Goal: Information Seeking & Learning: Learn about a topic

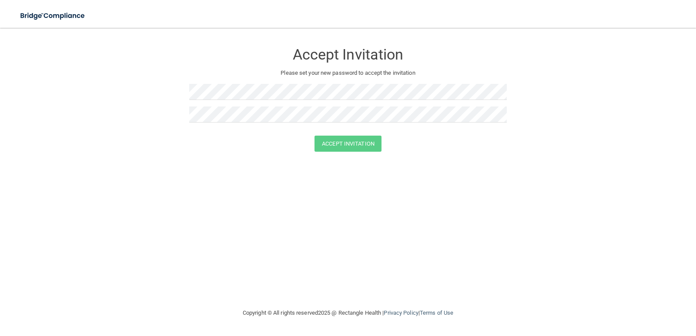
click at [234, 100] on div at bounding box center [348, 95] width 318 height 23
click at [344, 149] on button "Accept Invitation" at bounding box center [348, 144] width 67 height 16
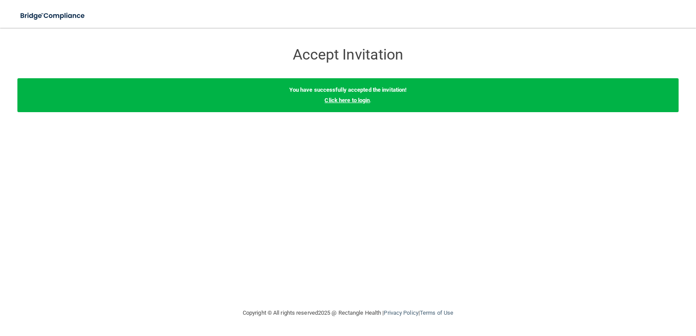
click at [350, 103] on link "Click here to login" at bounding box center [347, 100] width 45 height 7
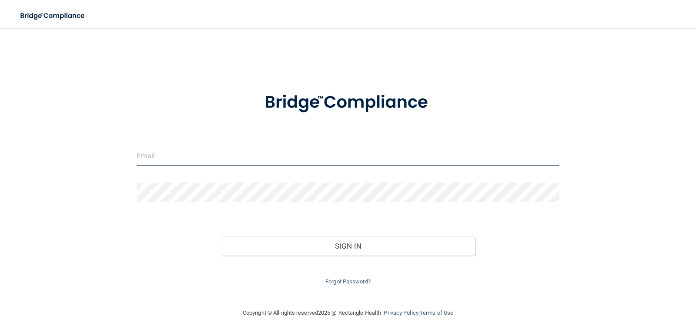
click at [181, 158] on input "email" at bounding box center [348, 156] width 423 height 20
type input "[EMAIL_ADDRESS][DOMAIN_NAME]"
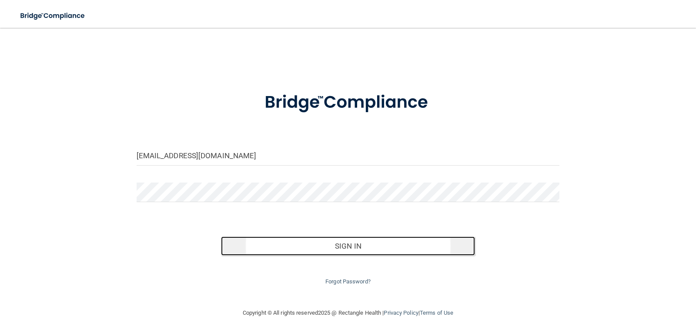
click at [306, 253] on button "Sign In" at bounding box center [348, 246] width 254 height 19
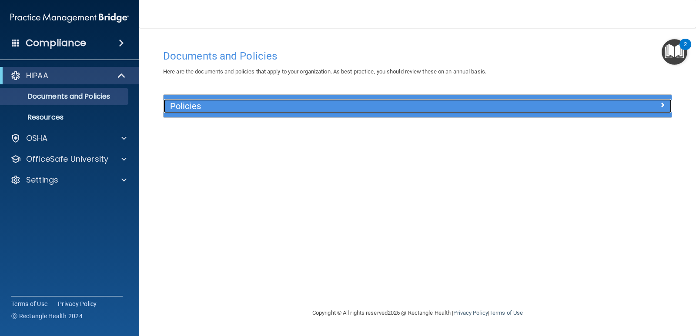
click at [537, 112] on div "Policies" at bounding box center [354, 106] width 381 height 14
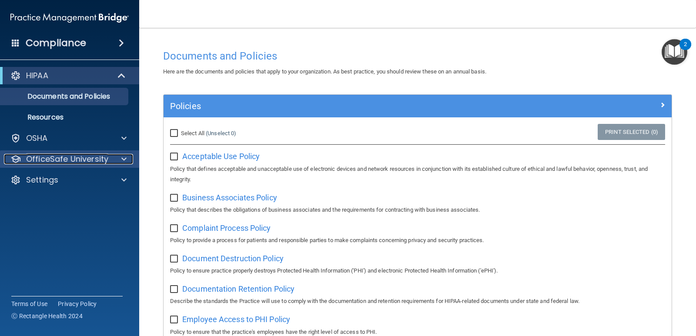
click at [121, 160] on div at bounding box center [123, 159] width 22 height 10
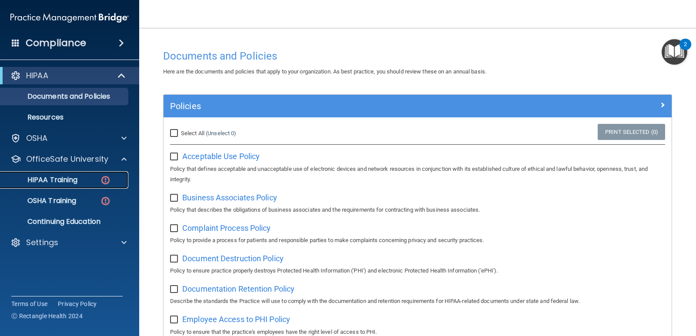
click at [66, 176] on p "HIPAA Training" at bounding box center [42, 180] width 72 height 9
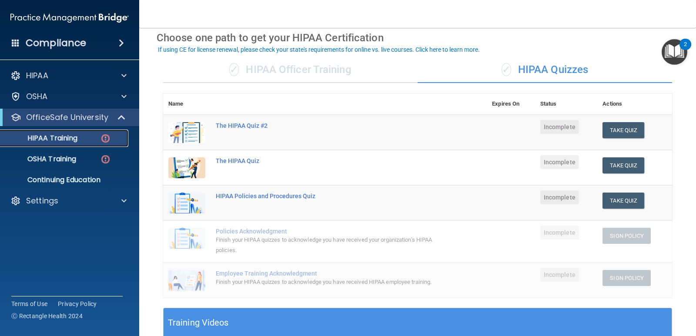
scroll to position [44, 0]
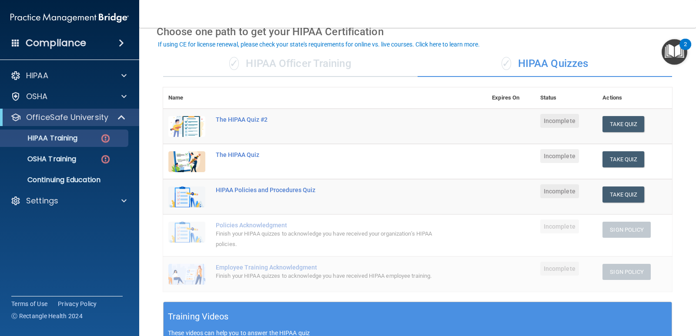
click at [332, 71] on div "✓ HIPAA Officer Training" at bounding box center [290, 64] width 255 height 26
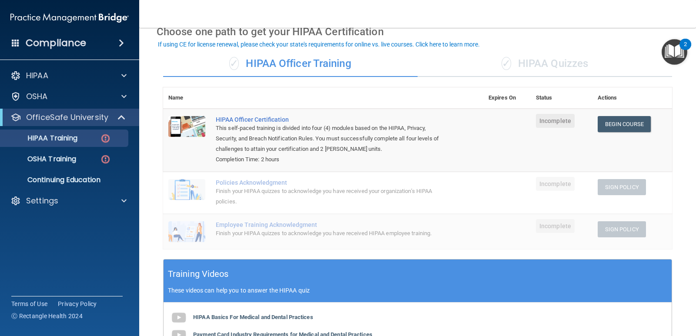
click at [519, 61] on div "✓ HIPAA Quizzes" at bounding box center [545, 64] width 255 height 26
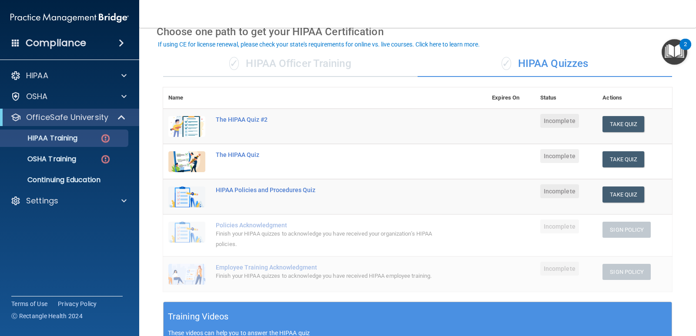
click at [551, 45] on div "✓ HIPAA Officer Training ✓ HIPAA Quizzes Name Expires On Status Actions The HIP…" at bounding box center [418, 290] width 522 height 493
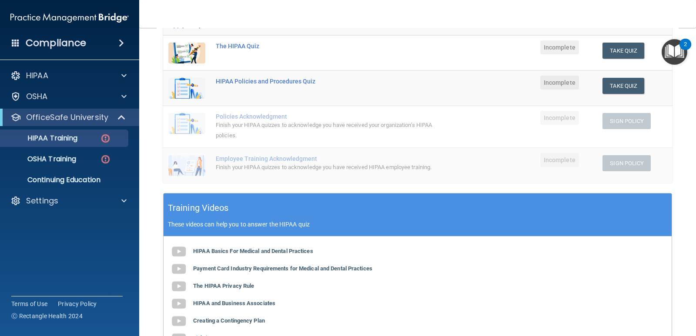
scroll to position [0, 0]
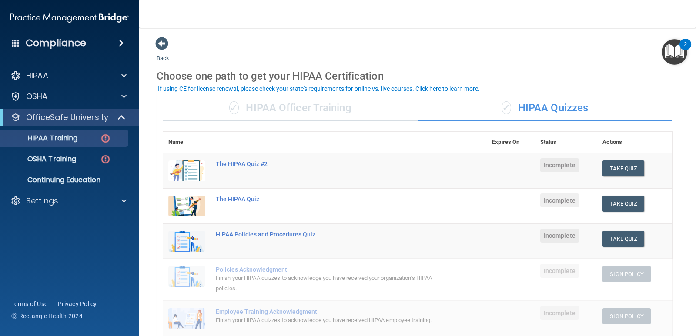
click at [324, 113] on div "✓ HIPAA Officer Training" at bounding box center [290, 108] width 255 height 26
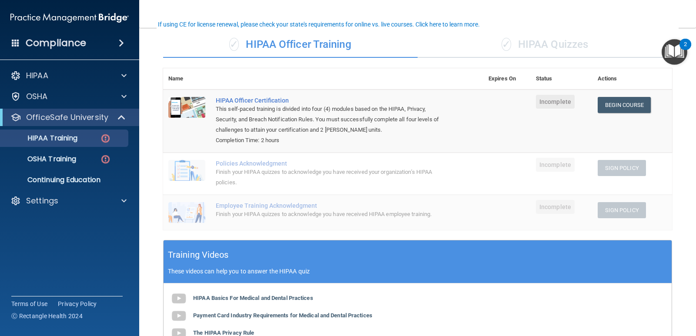
scroll to position [66, 0]
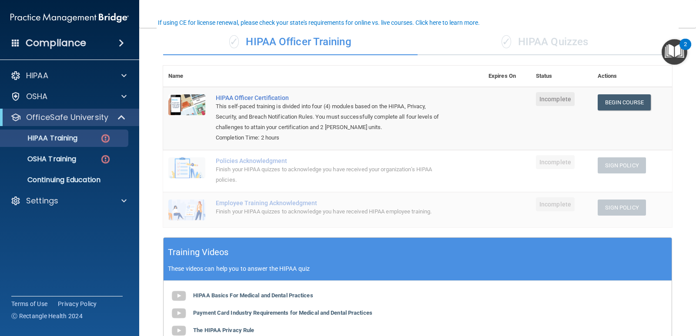
click at [513, 42] on div "✓ HIPAA Quizzes" at bounding box center [545, 42] width 255 height 26
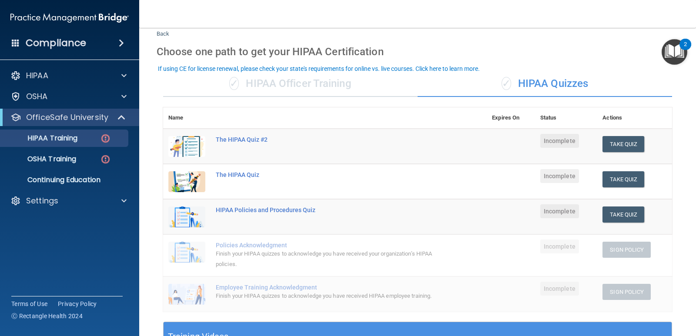
scroll to position [20, 0]
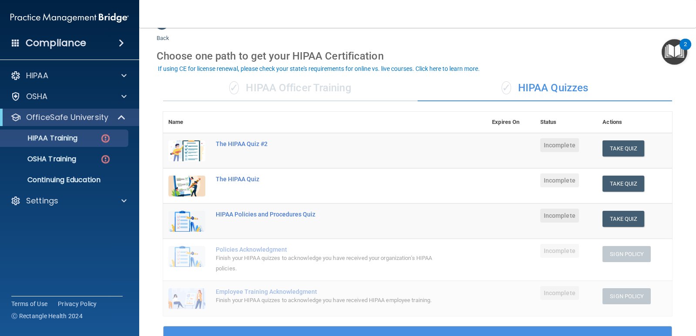
click at [254, 308] on td "Employee Training Acknowledgment Finish your HIPAA quizzes to acknowledge you h…" at bounding box center [349, 298] width 276 height 35
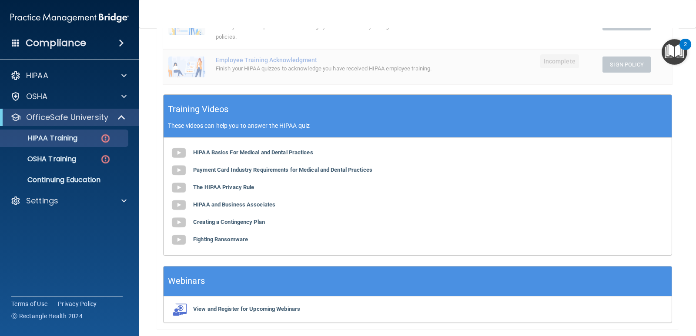
scroll to position [269, 0]
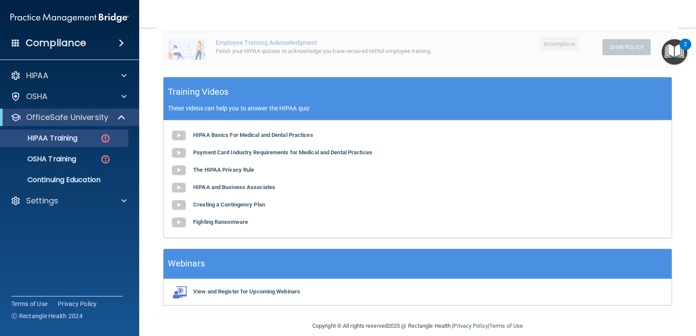
click at [265, 312] on div "✓ HIPAA Officer Training ✓ HIPAA Quizzes Name Expires On Status Actions The HIP…" at bounding box center [418, 65] width 522 height 493
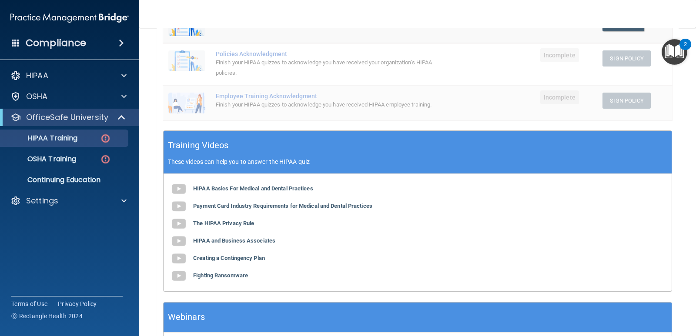
scroll to position [227, 0]
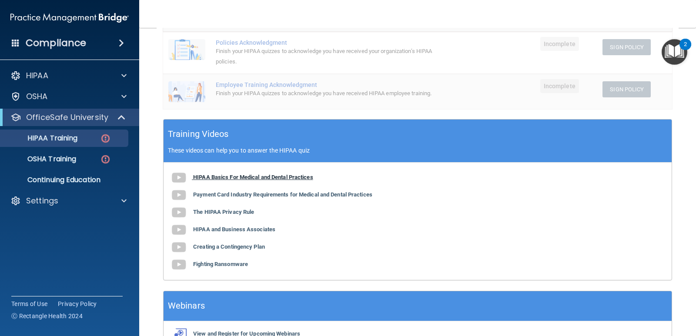
click at [224, 180] on b "HIPAA Basics For Medical and Dental Practices" at bounding box center [253, 177] width 120 height 7
click at [248, 198] on b "Payment Card Industry Requirements for Medical and Dental Practices" at bounding box center [282, 194] width 179 height 7
click at [210, 210] on b "The HIPAA Privacy Rule" at bounding box center [223, 212] width 61 height 7
click at [225, 229] on b "HIPAA and Business Associates" at bounding box center [234, 229] width 82 height 7
click at [219, 244] on b "Creating a Contingency Plan" at bounding box center [229, 247] width 72 height 7
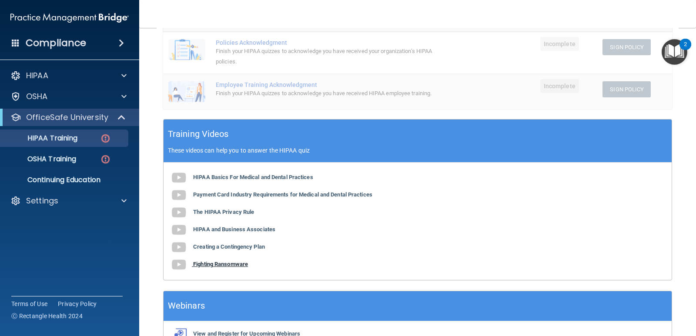
click at [209, 262] on b "Fighting Ransomware" at bounding box center [220, 264] width 55 height 7
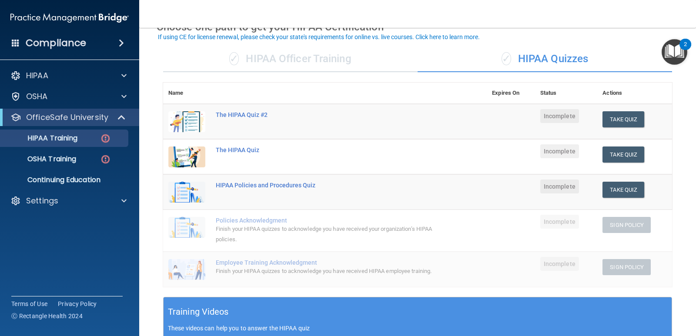
scroll to position [62, 0]
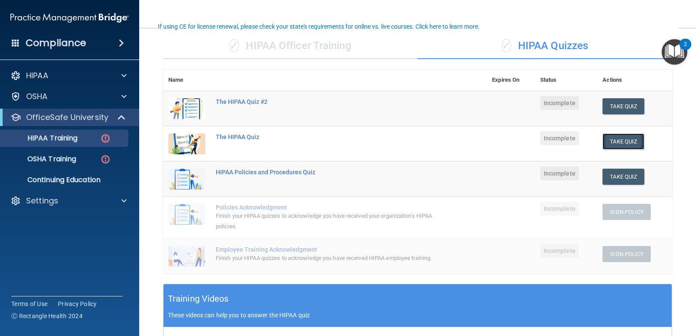
click at [604, 139] on button "Take Quiz" at bounding box center [624, 142] width 42 height 16
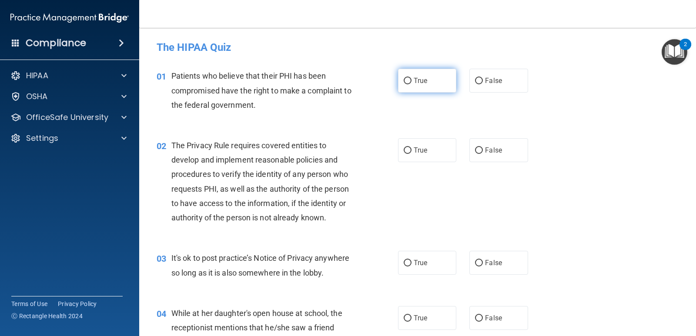
click at [414, 73] on label "True" at bounding box center [427, 81] width 58 height 24
click at [412, 78] on input "True" at bounding box center [408, 81] width 8 height 7
radio input "true"
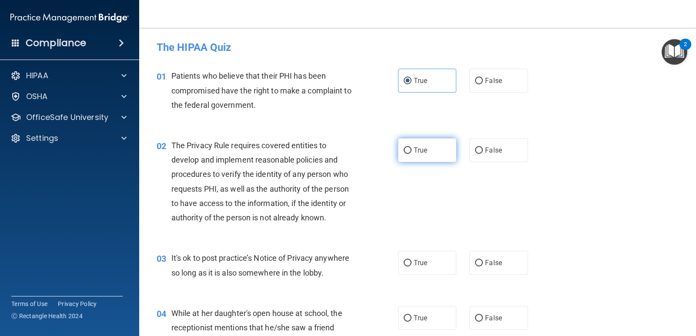
click at [414, 148] on span "True" at bounding box center [420, 150] width 13 height 8
click at [412, 148] on input "True" at bounding box center [408, 151] width 8 height 7
radio input "true"
click at [490, 260] on span "False" at bounding box center [493, 263] width 17 height 8
click at [483, 260] on input "False" at bounding box center [479, 263] width 8 height 7
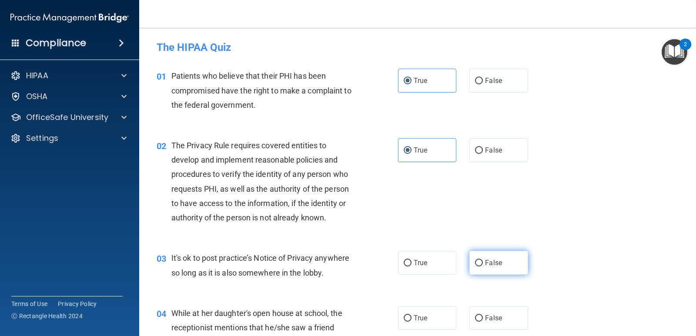
radio input "true"
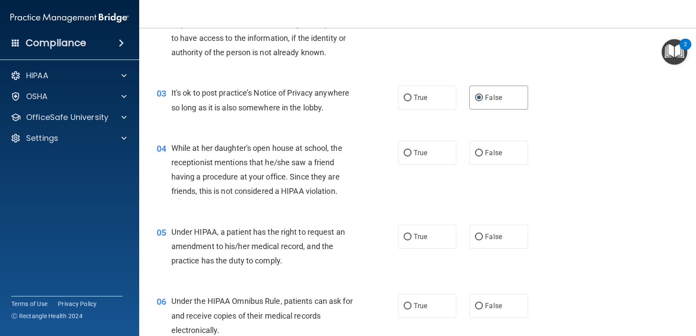
scroll to position [169, 0]
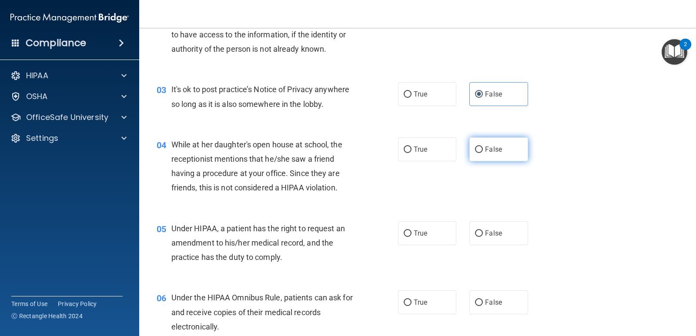
click at [485, 151] on span "False" at bounding box center [493, 149] width 17 height 8
click at [483, 151] on input "False" at bounding box center [479, 150] width 8 height 7
radio input "true"
click at [406, 236] on input "True" at bounding box center [408, 234] width 8 height 7
radio input "true"
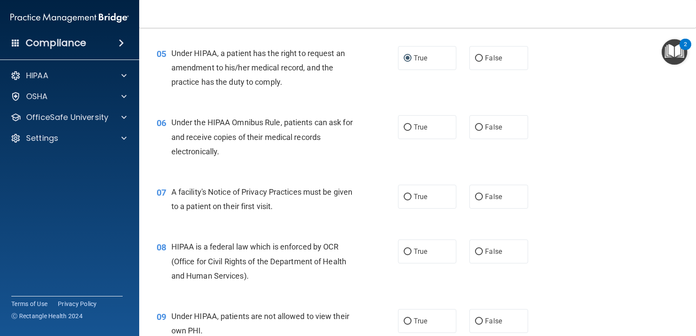
scroll to position [348, 0]
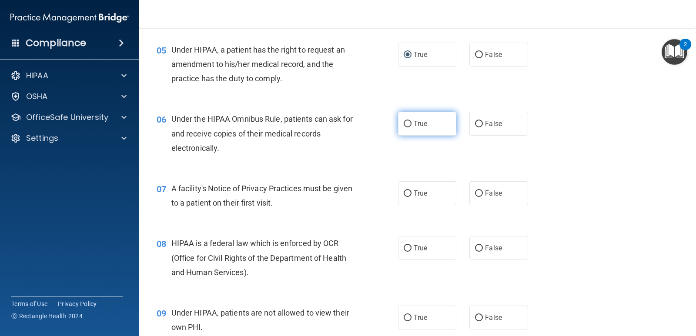
click at [417, 122] on span "True" at bounding box center [420, 124] width 13 height 8
click at [412, 122] on input "True" at bounding box center [408, 124] width 8 height 7
radio input "true"
click at [414, 192] on span "True" at bounding box center [420, 193] width 13 height 8
click at [412, 192] on input "True" at bounding box center [408, 194] width 8 height 7
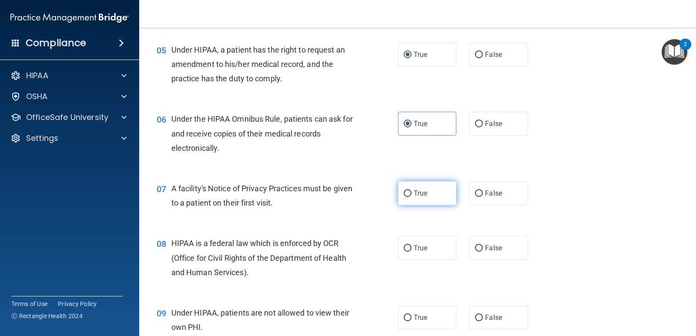
radio input "true"
click at [415, 242] on label "True" at bounding box center [427, 248] width 58 height 24
click at [412, 245] on input "True" at bounding box center [408, 248] width 8 height 7
radio input "true"
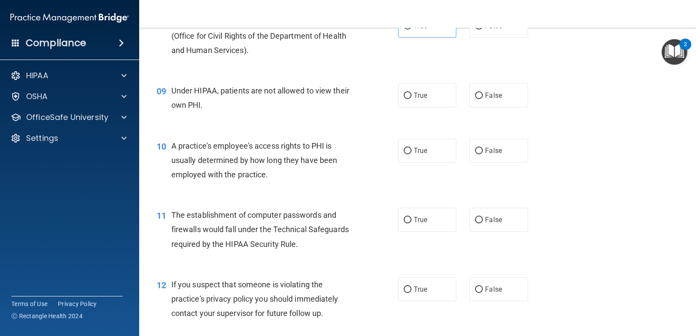
scroll to position [581, 0]
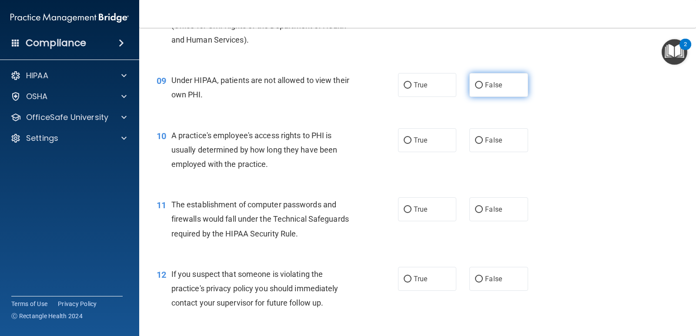
click at [511, 90] on label "False" at bounding box center [499, 85] width 58 height 24
click at [483, 89] on input "False" at bounding box center [479, 85] width 8 height 7
radio input "true"
click at [487, 144] on label "False" at bounding box center [499, 140] width 58 height 24
click at [483, 144] on input "False" at bounding box center [479, 141] width 8 height 7
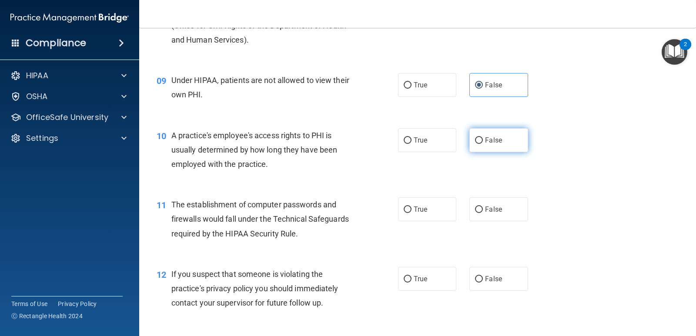
radio input "true"
click at [426, 212] on label "True" at bounding box center [427, 210] width 58 height 24
click at [412, 212] on input "True" at bounding box center [408, 210] width 8 height 7
radio input "true"
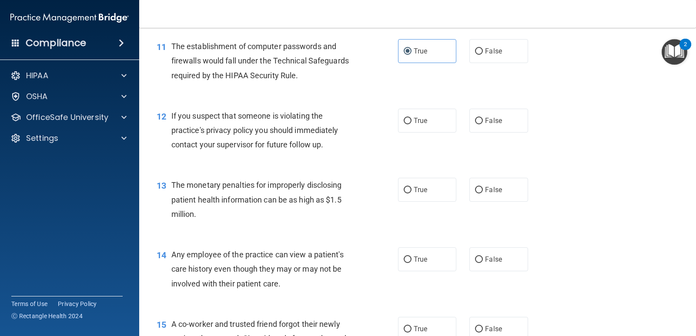
scroll to position [742, 0]
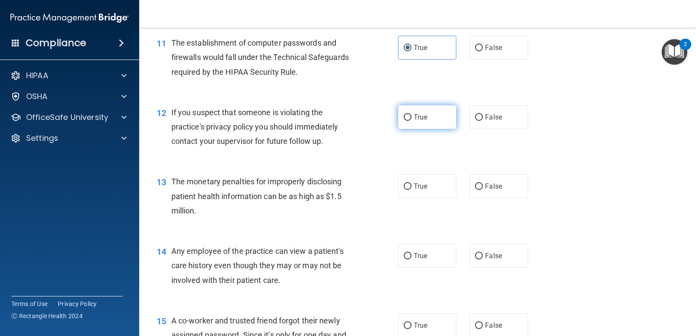
click at [398, 120] on label "True" at bounding box center [427, 117] width 58 height 24
click at [404, 120] on input "True" at bounding box center [408, 117] width 8 height 7
radio input "true"
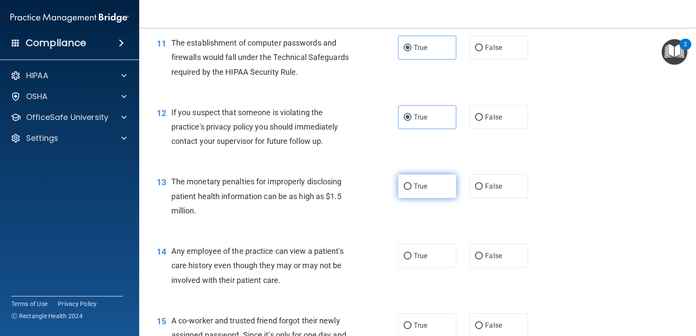
click at [404, 184] on input "True" at bounding box center [408, 187] width 8 height 7
radio input "true"
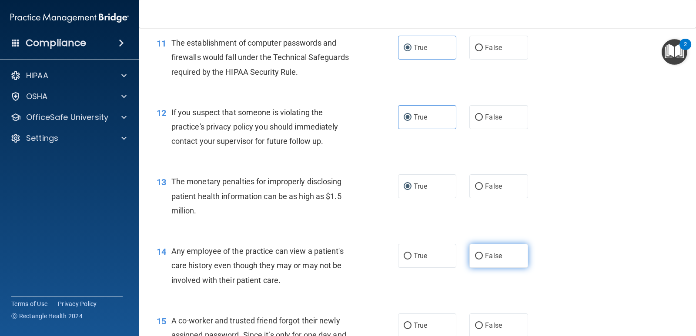
click at [497, 261] on label "False" at bounding box center [499, 256] width 58 height 24
click at [483, 260] on input "False" at bounding box center [479, 256] width 8 height 7
radio input "true"
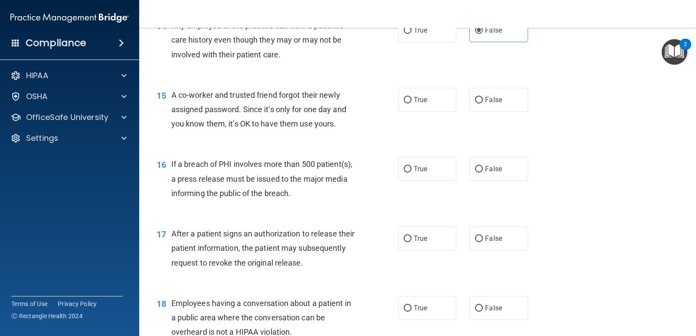
scroll to position [975, 0]
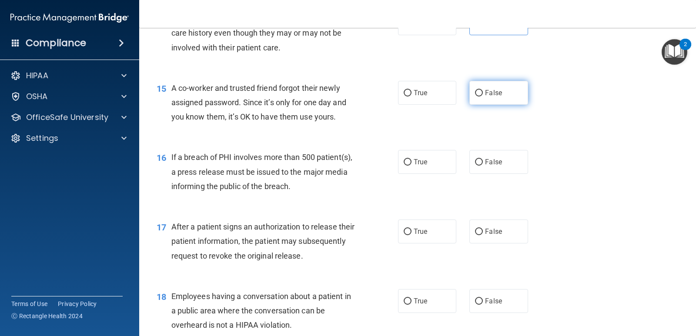
click at [479, 94] on input "False" at bounding box center [479, 93] width 8 height 7
radio input "true"
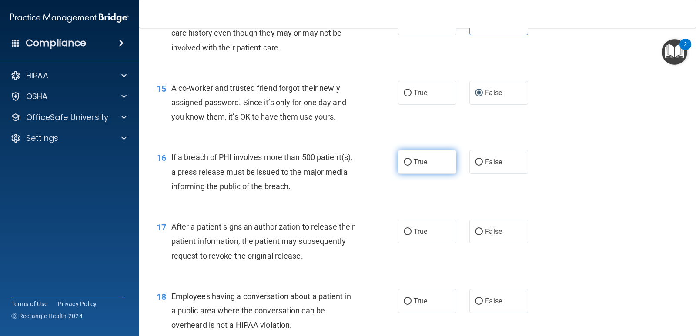
click at [408, 170] on label "True" at bounding box center [427, 162] width 58 height 24
click at [408, 166] on input "True" at bounding box center [408, 162] width 8 height 7
radio input "true"
click at [423, 231] on span "True" at bounding box center [420, 232] width 13 height 8
click at [412, 231] on input "True" at bounding box center [408, 232] width 8 height 7
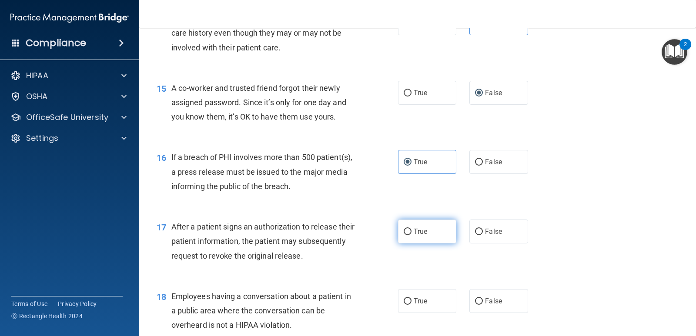
radio input "true"
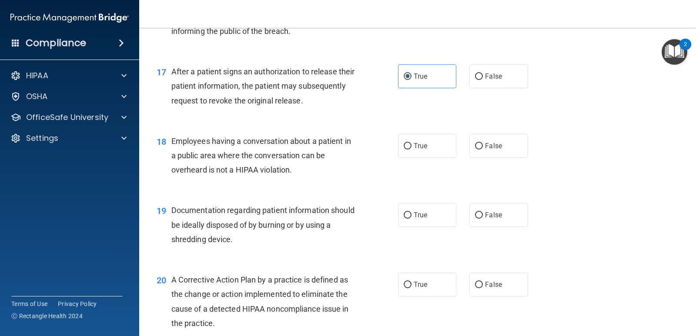
scroll to position [1141, 0]
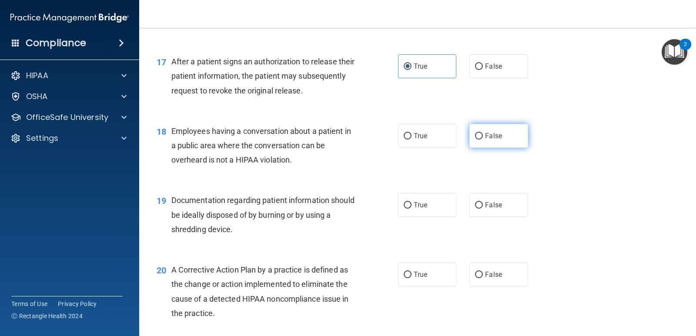
click at [485, 138] on span "False" at bounding box center [493, 136] width 17 height 8
click at [483, 138] on input "False" at bounding box center [479, 136] width 8 height 7
radio input "true"
click at [430, 201] on label "True" at bounding box center [427, 205] width 58 height 24
click at [412, 202] on input "True" at bounding box center [408, 205] width 8 height 7
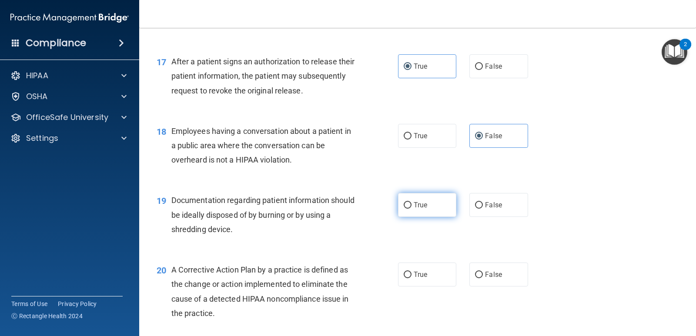
radio input "true"
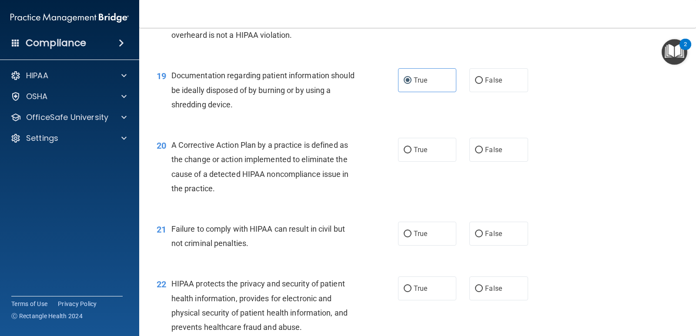
scroll to position [1269, 0]
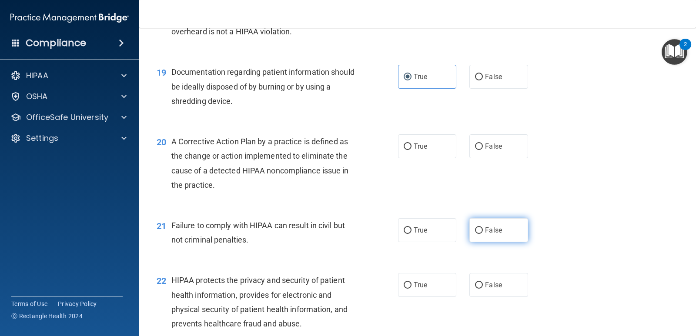
click at [494, 225] on label "False" at bounding box center [499, 230] width 58 height 24
click at [483, 228] on input "False" at bounding box center [479, 231] width 8 height 7
radio input "true"
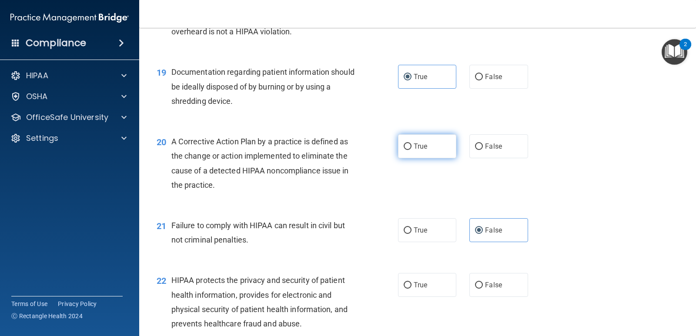
click at [407, 141] on label "True" at bounding box center [427, 146] width 58 height 24
click at [407, 144] on input "True" at bounding box center [408, 147] width 8 height 7
radio input "true"
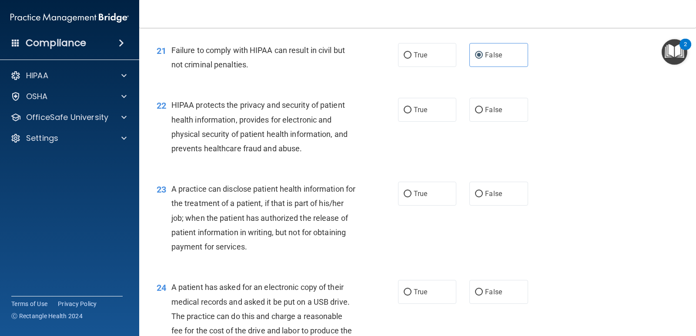
scroll to position [1448, 0]
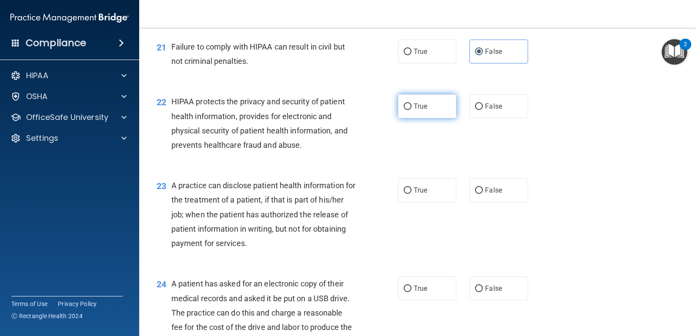
click at [415, 107] on span "True" at bounding box center [420, 106] width 13 height 8
click at [412, 107] on input "True" at bounding box center [408, 107] width 8 height 7
radio input "true"
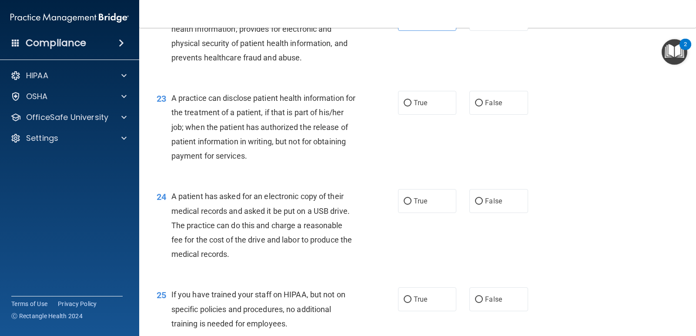
scroll to position [1539, 0]
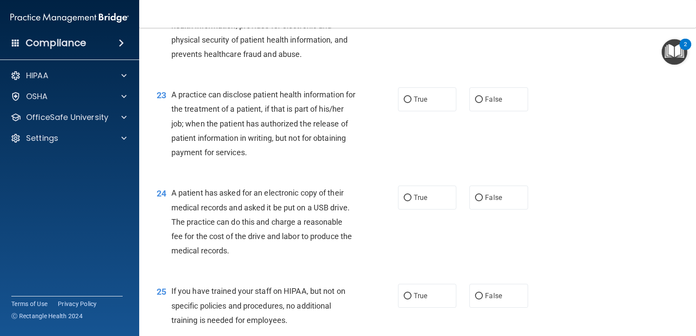
click at [666, 201] on div "24 A patient has asked for an electronic copy of their medical records and aske…" at bounding box center [417, 224] width 535 height 98
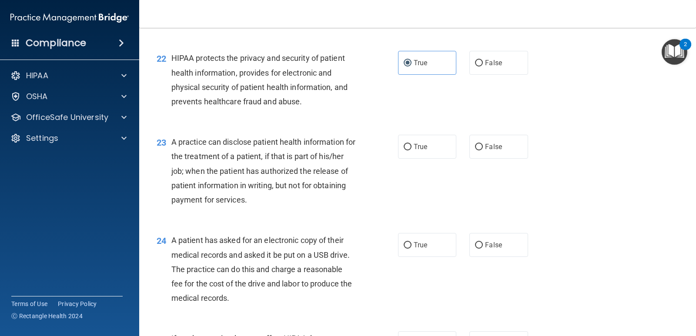
scroll to position [1495, 0]
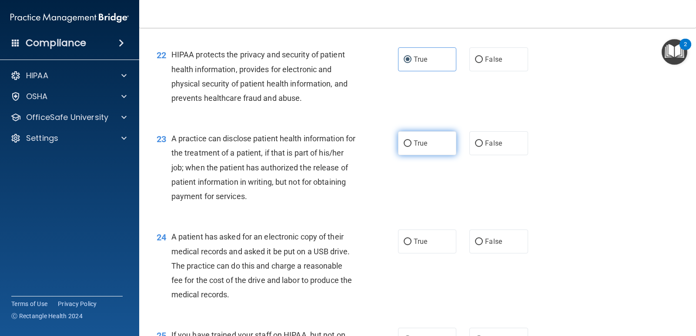
click at [406, 141] on input "True" at bounding box center [408, 144] width 8 height 7
radio input "true"
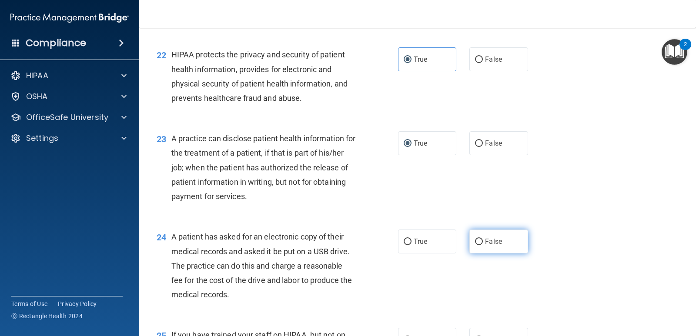
click at [479, 238] on label "False" at bounding box center [499, 242] width 58 height 24
click at [479, 239] on input "False" at bounding box center [479, 242] width 8 height 7
radio input "true"
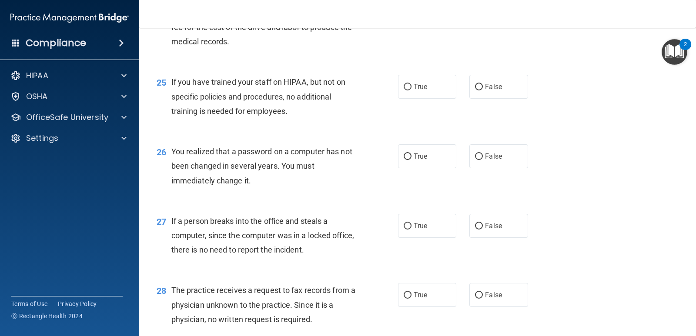
scroll to position [1751, 0]
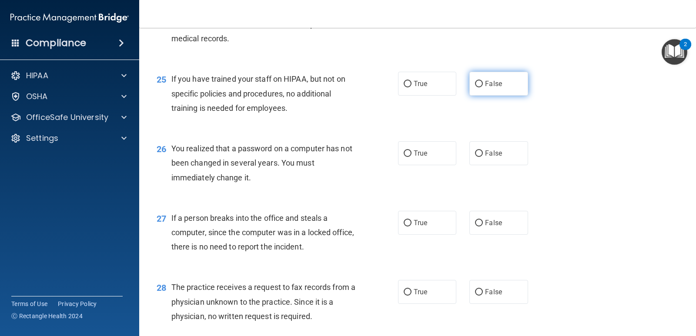
click at [488, 86] on span "False" at bounding box center [493, 84] width 17 height 8
click at [483, 86] on input "False" at bounding box center [479, 84] width 8 height 7
radio input "true"
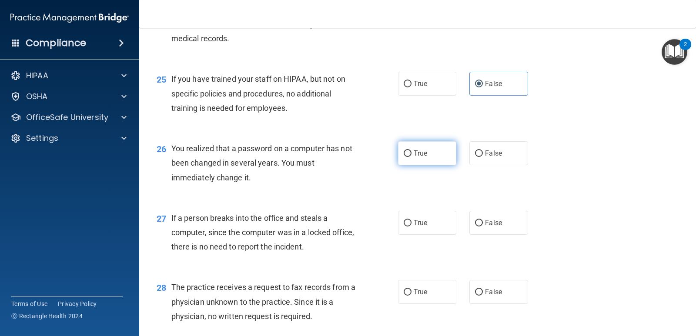
click at [425, 150] on label "True" at bounding box center [427, 153] width 58 height 24
click at [412, 151] on input "True" at bounding box center [408, 154] width 8 height 7
radio input "true"
click at [497, 225] on span "False" at bounding box center [493, 223] width 17 height 8
click at [483, 225] on input "False" at bounding box center [479, 223] width 8 height 7
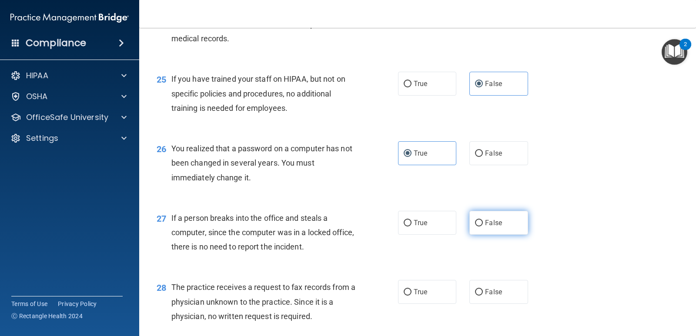
radio input "true"
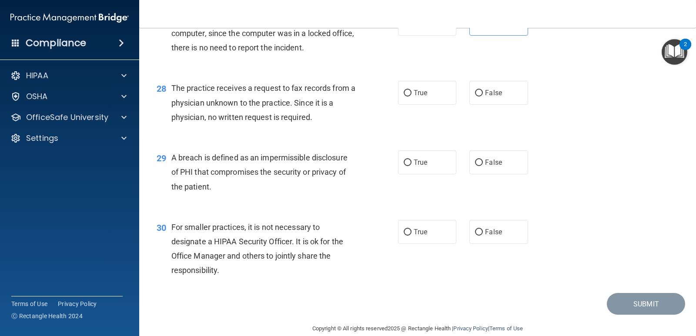
scroll to position [1954, 0]
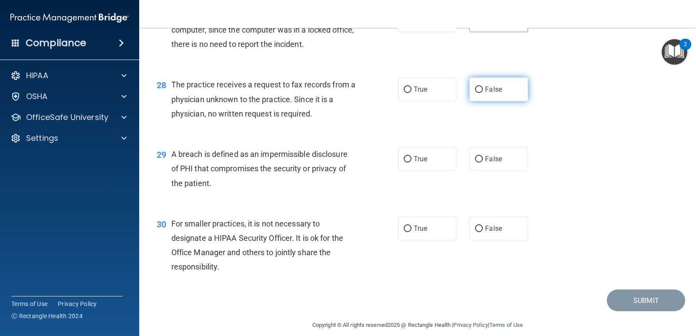
click at [486, 95] on label "False" at bounding box center [499, 89] width 58 height 24
click at [483, 93] on input "False" at bounding box center [479, 90] width 8 height 7
radio input "true"
click at [419, 159] on span "True" at bounding box center [420, 159] width 13 height 8
click at [412, 159] on input "True" at bounding box center [408, 159] width 8 height 7
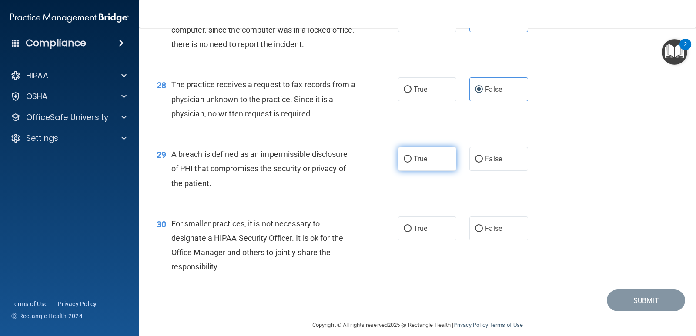
radio input "true"
click at [496, 231] on span "False" at bounding box center [493, 229] width 17 height 8
click at [483, 231] on input "False" at bounding box center [479, 229] width 8 height 7
radio input "true"
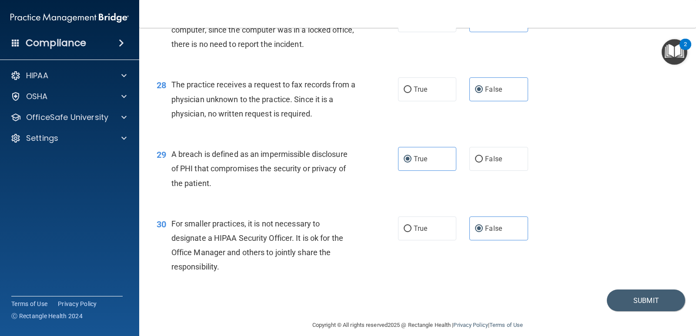
scroll to position [1964, 0]
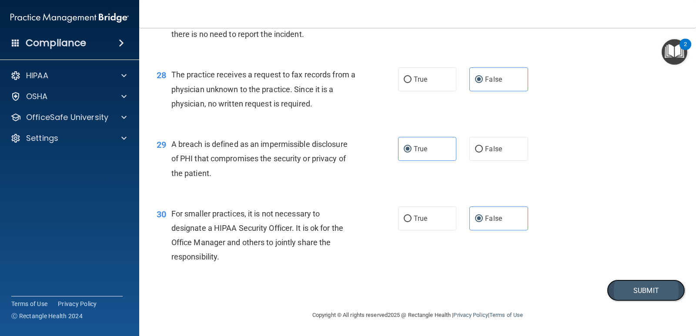
click at [621, 294] on button "Submit" at bounding box center [646, 291] width 78 height 22
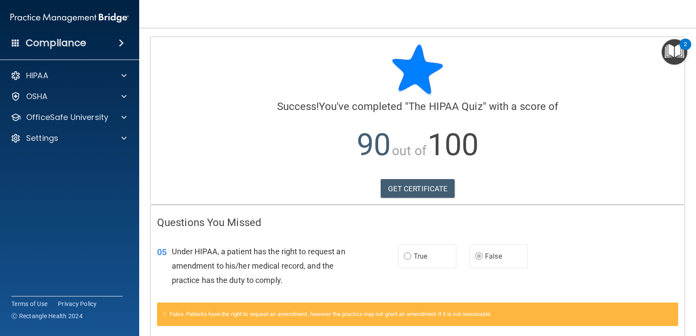
click at [320, 99] on div "Success! You've completed " The HIPAA Quiz " with a score of 90 out of 100 GET …" at bounding box center [417, 109] width 521 height 130
click at [391, 184] on link "GET CERTIFICATE" at bounding box center [418, 188] width 74 height 19
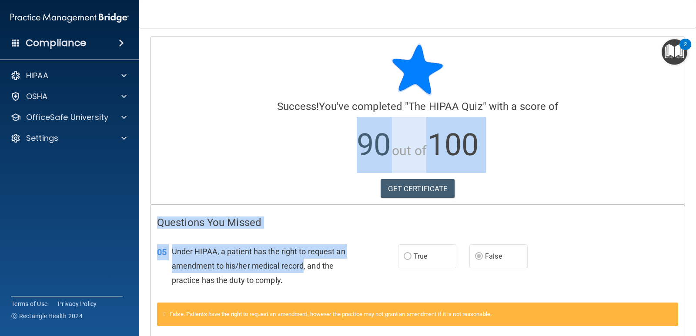
drag, startPoint x: 229, startPoint y: 168, endPoint x: 303, endPoint y: 278, distance: 132.0
click at [303, 278] on div "Calculating your score.... Success! You've completed " The HIPAA Quiz " with a …" at bounding box center [417, 322] width 535 height 571
click at [214, 154] on p "90 out of 100" at bounding box center [417, 145] width 521 height 56
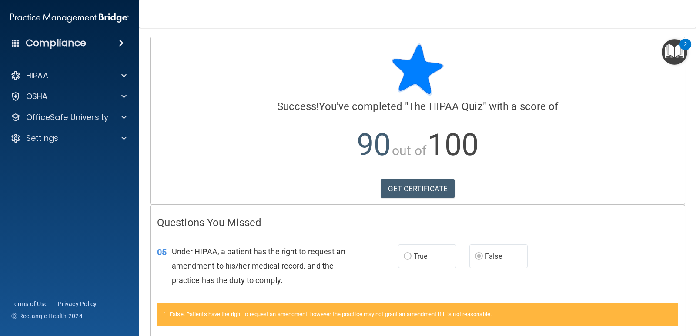
click at [181, 326] on div "False. Patients have the right to request an amendment, however the practice ma…" at bounding box center [417, 315] width 521 height 24
click at [113, 98] on div at bounding box center [123, 96] width 22 height 10
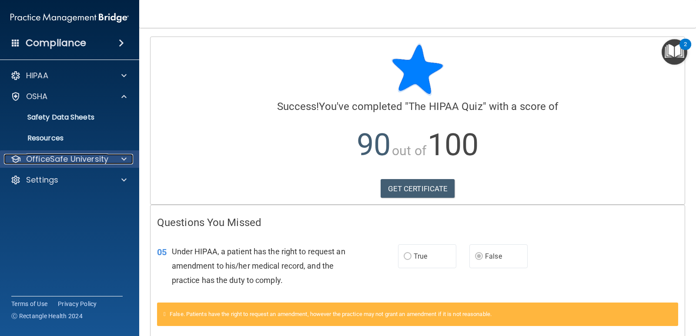
click at [89, 156] on p "OfficeSafe University" at bounding box center [67, 159] width 82 height 10
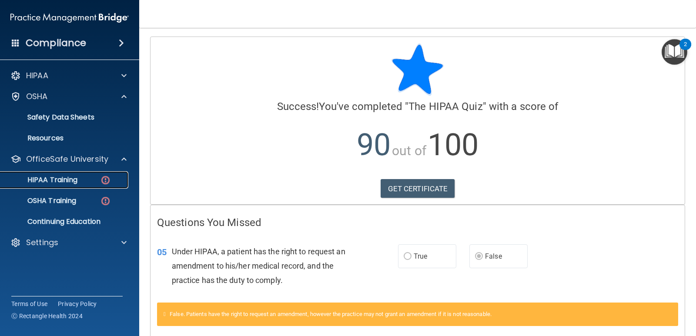
click at [64, 176] on p "HIPAA Training" at bounding box center [42, 180] width 72 height 9
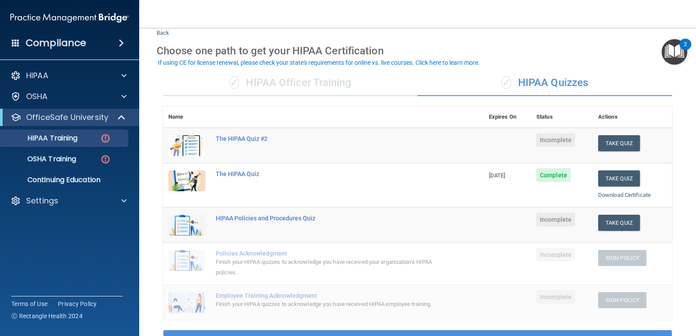
scroll to position [27, 0]
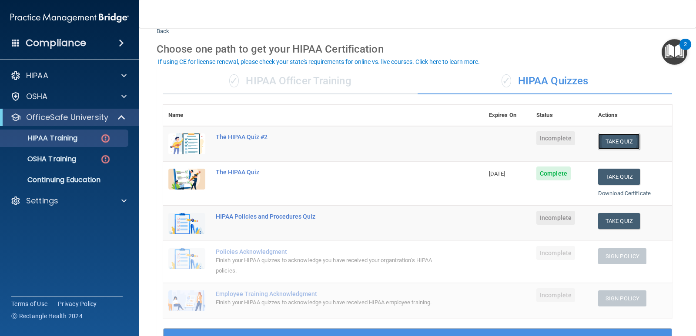
click at [609, 140] on button "Take Quiz" at bounding box center [619, 142] width 42 height 16
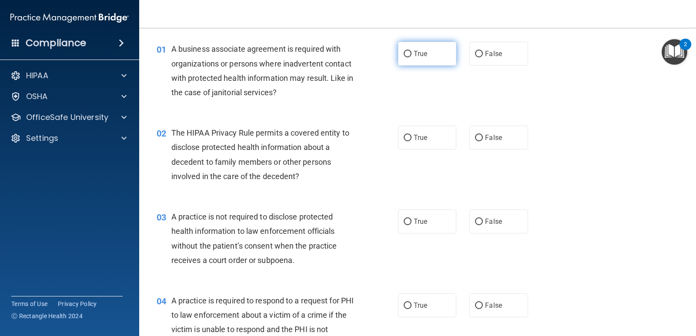
click at [420, 55] on span "True" at bounding box center [420, 54] width 13 height 8
click at [412, 55] on input "True" at bounding box center [408, 54] width 8 height 7
radio input "true"
click at [483, 144] on label "False" at bounding box center [499, 138] width 58 height 24
click at [483, 141] on input "False" at bounding box center [479, 138] width 8 height 7
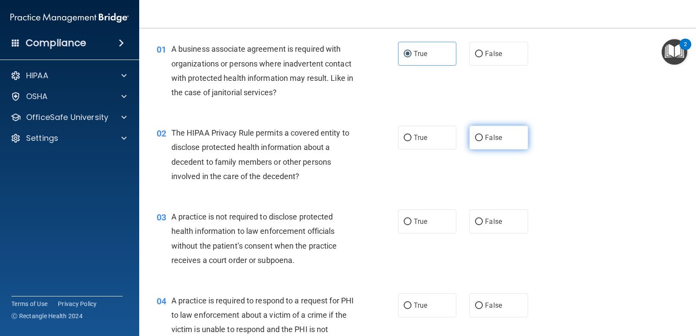
radio input "true"
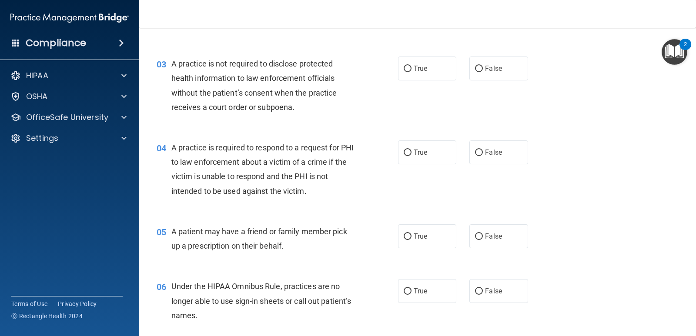
scroll to position [177, 0]
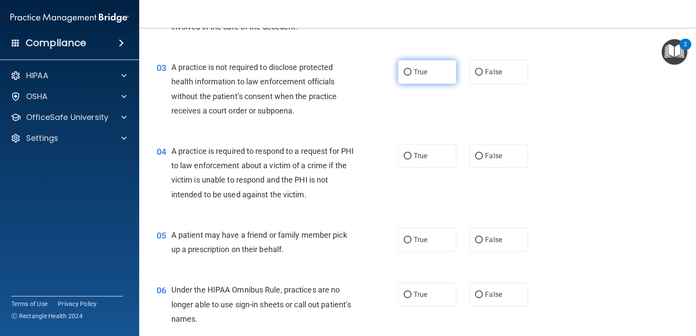
click at [423, 71] on span "True" at bounding box center [420, 72] width 13 height 8
click at [412, 71] on input "True" at bounding box center [408, 72] width 8 height 7
radio input "true"
click at [493, 158] on span "False" at bounding box center [493, 156] width 17 height 8
click at [483, 158] on input "False" at bounding box center [479, 156] width 8 height 7
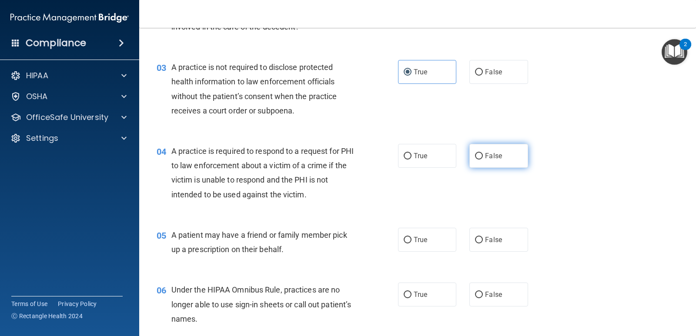
radio input "true"
click at [499, 245] on label "False" at bounding box center [499, 240] width 58 height 24
click at [483, 244] on input "False" at bounding box center [479, 240] width 8 height 7
radio input "true"
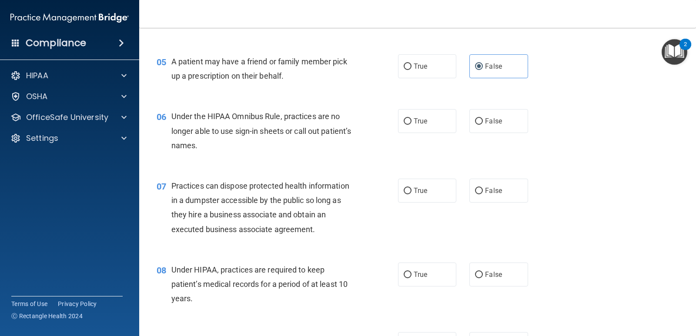
scroll to position [353, 0]
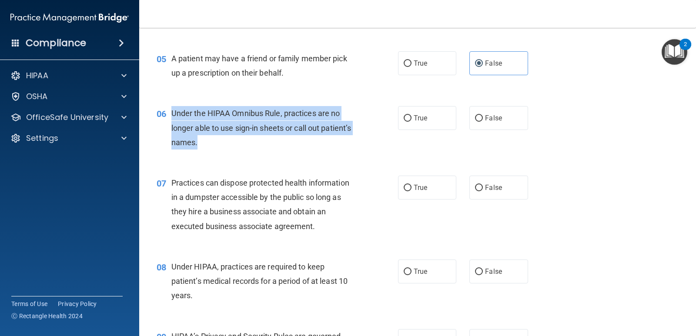
drag, startPoint x: 173, startPoint y: 110, endPoint x: 247, endPoint y: 151, distance: 84.7
click at [247, 151] on div "06 Under the HIPAA Omnibus Rule, practices are no longer able to use sign-in sh…" at bounding box center [278, 130] width 268 height 48
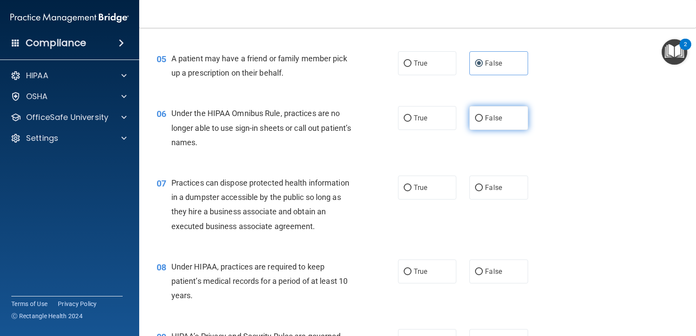
click at [480, 118] on label "False" at bounding box center [499, 118] width 58 height 24
click at [480, 118] on input "False" at bounding box center [479, 118] width 8 height 7
radio input "true"
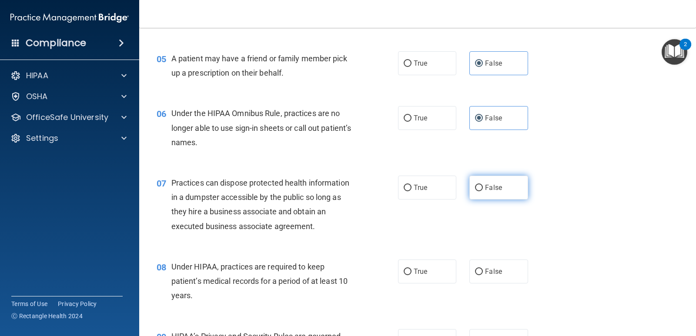
click at [478, 198] on label "False" at bounding box center [499, 188] width 58 height 24
click at [478, 191] on input "False" at bounding box center [479, 188] width 8 height 7
radio input "true"
click at [410, 278] on label "True" at bounding box center [427, 272] width 58 height 24
click at [410, 275] on input "True" at bounding box center [408, 272] width 8 height 7
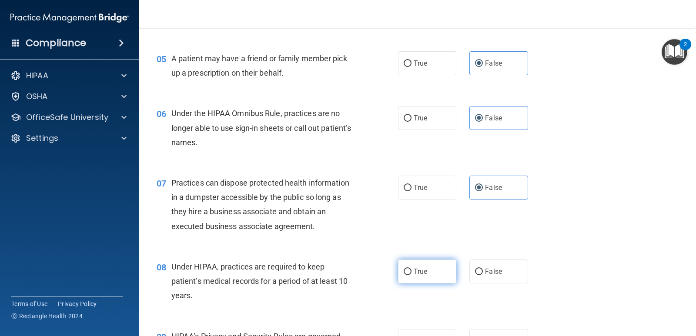
radio input "true"
drag, startPoint x: 169, startPoint y: 111, endPoint x: 264, endPoint y: 154, distance: 103.8
click at [264, 154] on div "06 Under the HIPAA Omnibus Rule, practices are no longer able to use sign-in sh…" at bounding box center [417, 130] width 535 height 70
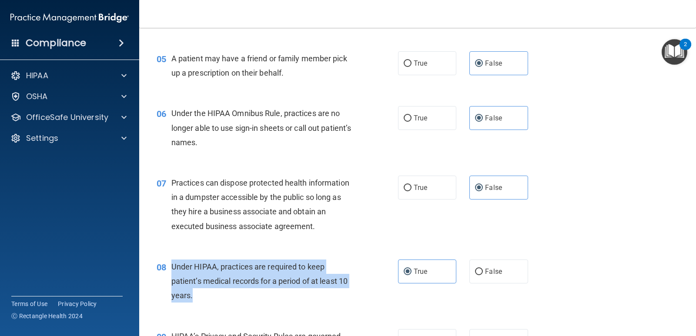
drag, startPoint x: 171, startPoint y: 265, endPoint x: 213, endPoint y: 299, distance: 53.5
click at [213, 299] on div "Under HIPAA, practices are required to keep patient’s medical records for a per…" at bounding box center [266, 282] width 191 height 44
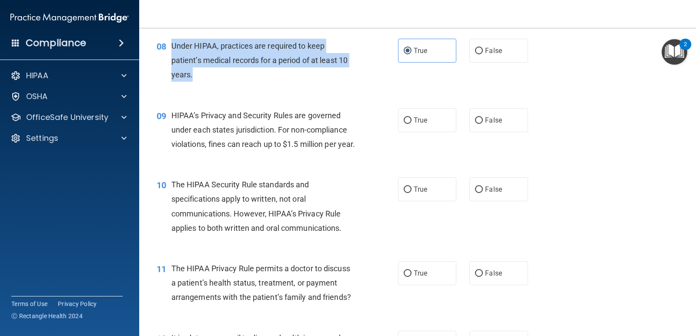
scroll to position [578, 0]
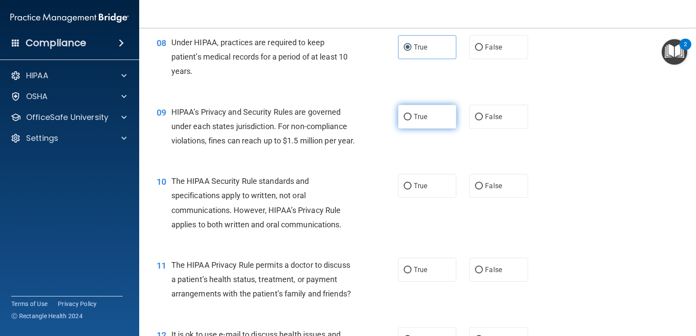
click at [427, 119] on label "True" at bounding box center [427, 117] width 58 height 24
click at [412, 119] on input "True" at bounding box center [408, 117] width 8 height 7
radio input "true"
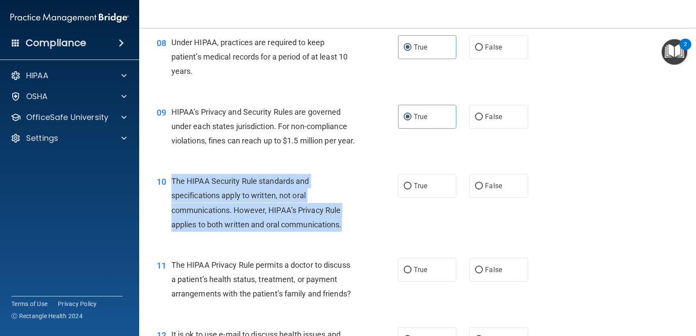
drag, startPoint x: 171, startPoint y: 193, endPoint x: 365, endPoint y: 240, distance: 198.9
click at [365, 236] on div "10 The HIPAA Security Rule standards and specifications apply to written, not o…" at bounding box center [278, 205] width 268 height 62
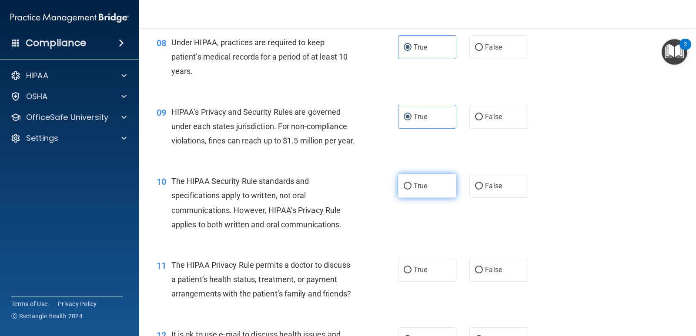
click at [415, 198] on label "True" at bounding box center [427, 186] width 58 height 24
click at [412, 190] on input "True" at bounding box center [408, 186] width 8 height 7
radio input "true"
click at [145, 236] on div "10 The HIPAA Security Rule standards and specifications apply to written, not o…" at bounding box center [278, 205] width 268 height 62
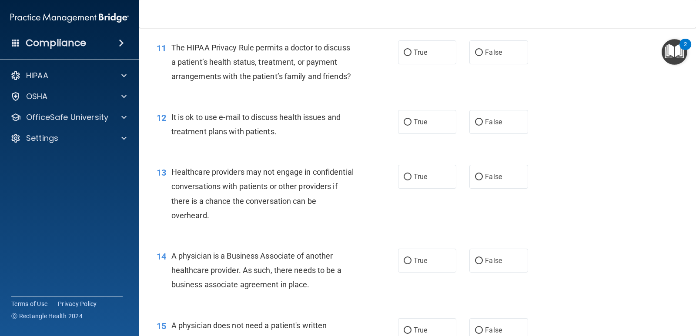
scroll to position [799, 0]
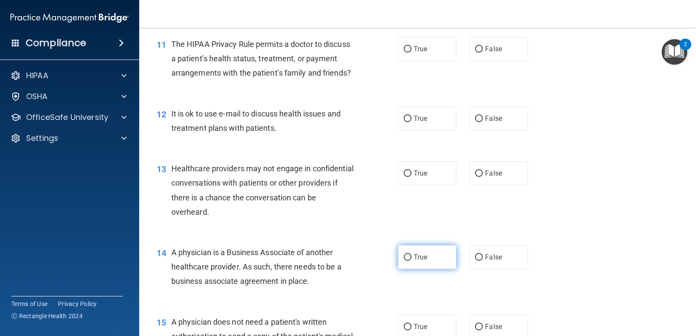
click at [422, 262] on span "True" at bounding box center [420, 257] width 13 height 8
click at [412, 261] on input "True" at bounding box center [408, 258] width 8 height 7
radio input "true"
click at [415, 185] on label "True" at bounding box center [427, 173] width 58 height 24
click at [412, 177] on input "True" at bounding box center [408, 174] width 8 height 7
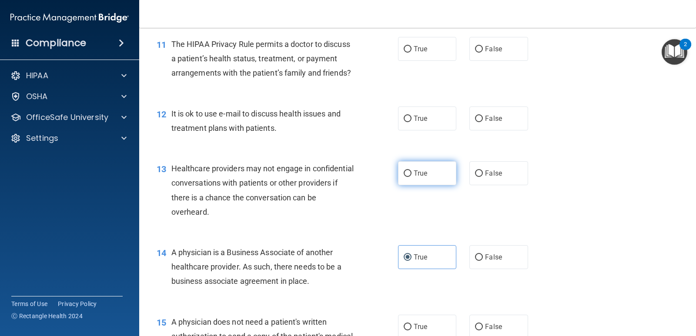
radio input "true"
click at [480, 131] on label "False" at bounding box center [499, 119] width 58 height 24
click at [480, 122] on input "False" at bounding box center [479, 119] width 8 height 7
radio input "true"
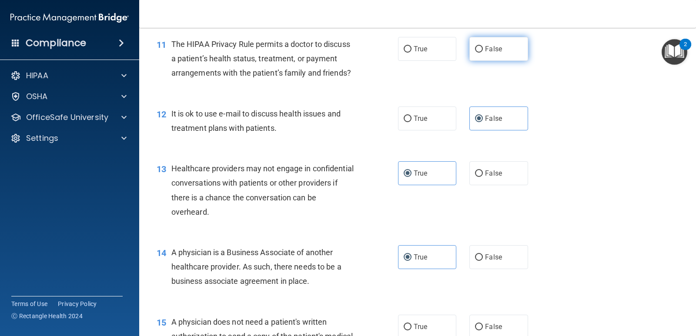
click at [477, 53] on input "False" at bounding box center [479, 49] width 8 height 7
radio input "true"
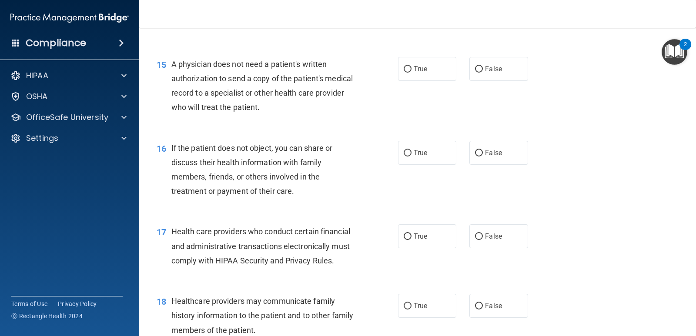
scroll to position [1061, 0]
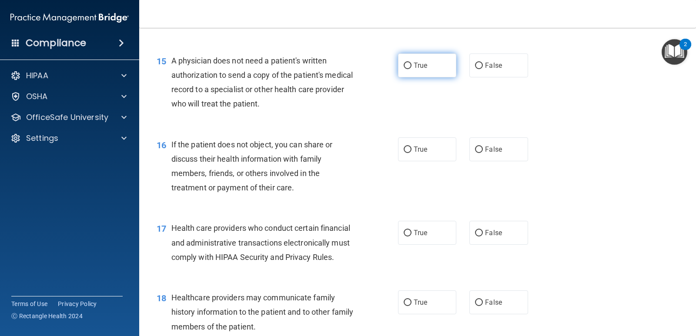
click at [414, 77] on label "True" at bounding box center [427, 66] width 58 height 24
click at [412, 69] on input "True" at bounding box center [408, 66] width 8 height 7
radio input "true"
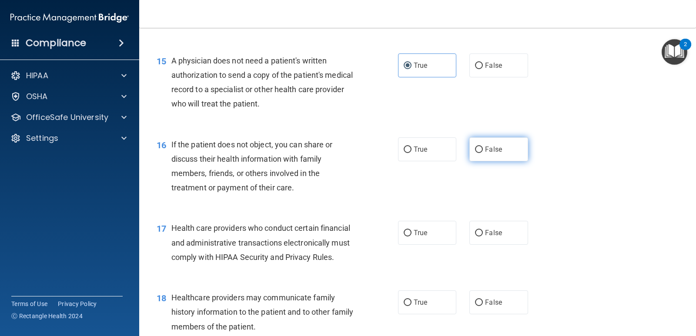
click at [493, 154] on span "False" at bounding box center [493, 149] width 17 height 8
click at [483, 153] on input "False" at bounding box center [479, 150] width 8 height 7
radio input "true"
click at [414, 154] on span "True" at bounding box center [420, 149] width 13 height 8
click at [412, 153] on input "True" at bounding box center [408, 150] width 8 height 7
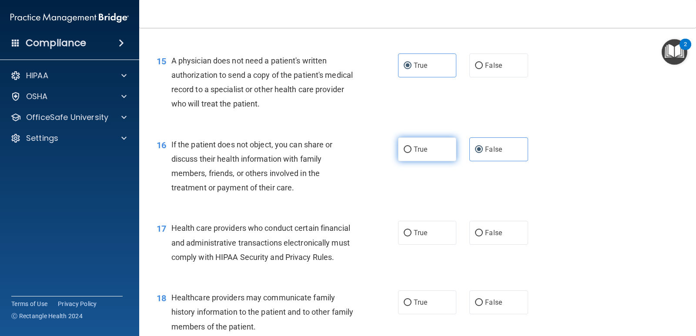
radio input "true"
radio input "false"
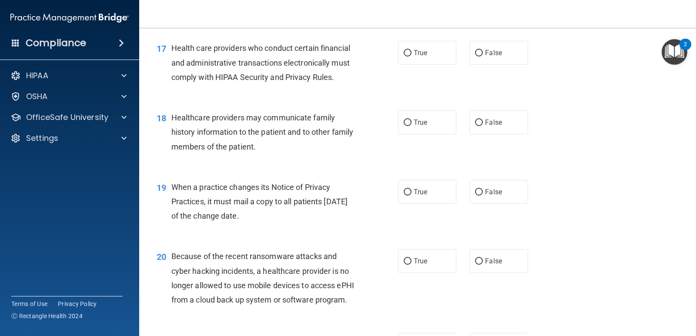
scroll to position [1244, 0]
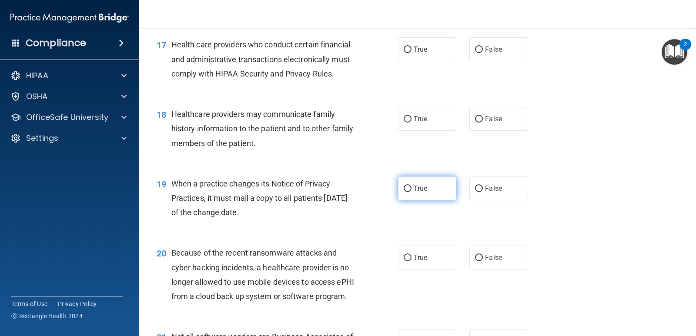
click at [410, 193] on label "True" at bounding box center [427, 189] width 58 height 24
click at [410, 192] on input "True" at bounding box center [408, 189] width 8 height 7
radio input "true"
click at [480, 270] on label "False" at bounding box center [499, 258] width 58 height 24
click at [480, 262] on input "False" at bounding box center [479, 258] width 8 height 7
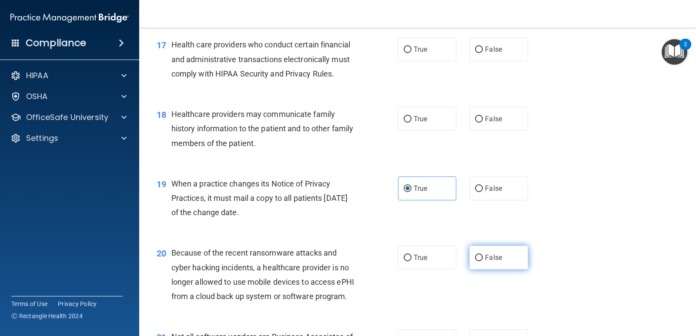
radio input "true"
click at [428, 131] on label "True" at bounding box center [427, 119] width 58 height 24
click at [412, 123] on input "True" at bounding box center [408, 119] width 8 height 7
radio input "true"
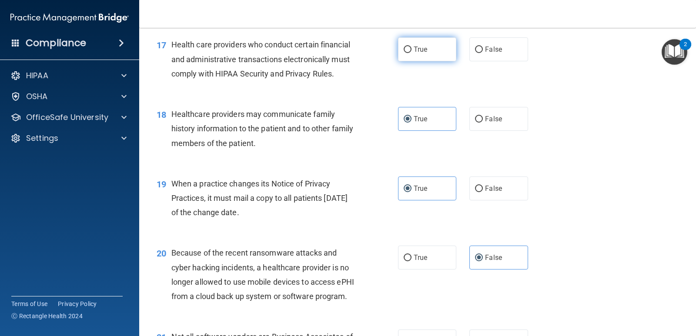
click at [408, 53] on input "True" at bounding box center [408, 50] width 8 height 7
radio input "true"
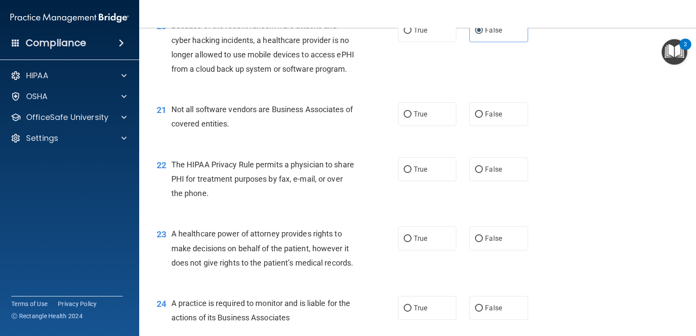
scroll to position [1479, 0]
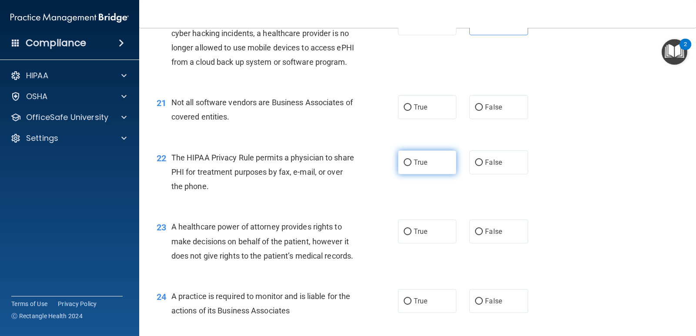
click at [417, 167] on span "True" at bounding box center [420, 162] width 13 height 8
click at [412, 166] on input "True" at bounding box center [408, 163] width 8 height 7
radio input "true"
click at [419, 236] on span "True" at bounding box center [420, 232] width 13 height 8
click at [412, 235] on input "True" at bounding box center [408, 232] width 8 height 7
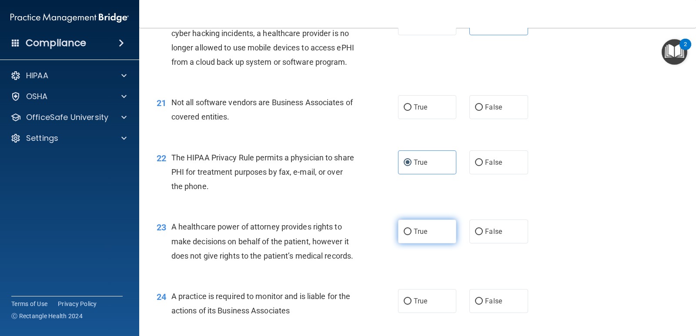
radio input "true"
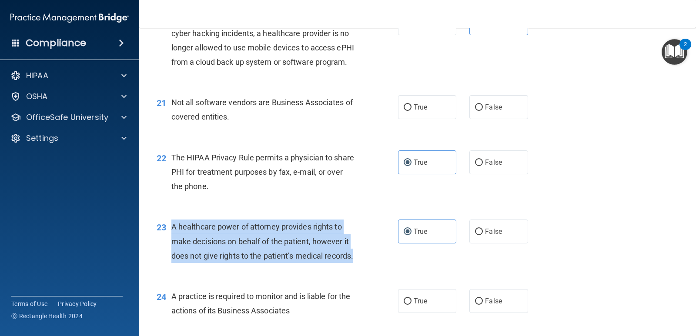
drag, startPoint x: 170, startPoint y: 253, endPoint x: 255, endPoint y: 296, distance: 95.4
click at [255, 268] on div "23 A healthcare power of attorney provides rights to make decisions on behalf o…" at bounding box center [278, 244] width 268 height 48
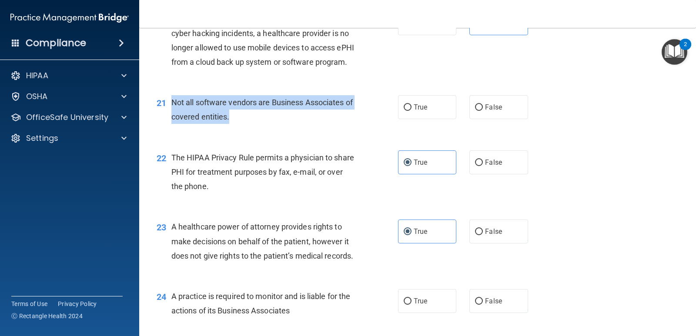
drag, startPoint x: 172, startPoint y: 129, endPoint x: 248, endPoint y: 149, distance: 78.4
click at [248, 124] on div "Not all software vendors are Business Associates of covered entities." at bounding box center [266, 109] width 191 height 29
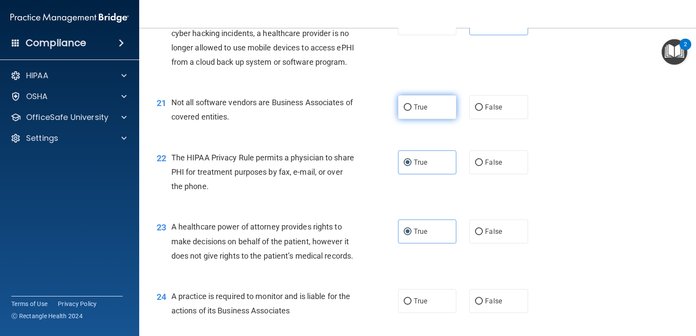
click at [422, 119] on label "True" at bounding box center [427, 107] width 58 height 24
click at [412, 111] on input "True" at bounding box center [408, 107] width 8 height 7
radio input "true"
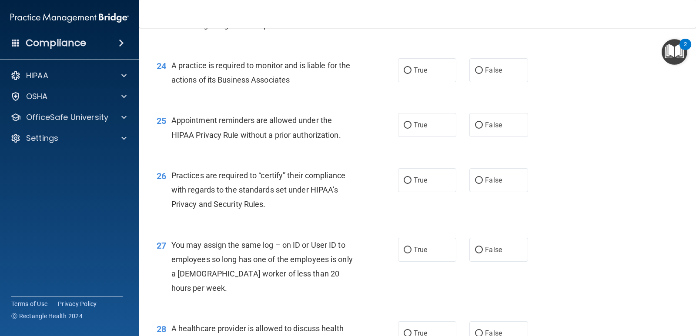
scroll to position [1713, 0]
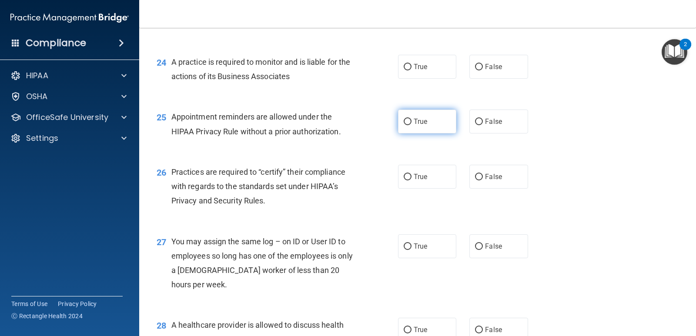
click at [409, 134] on label "True" at bounding box center [427, 122] width 58 height 24
click at [409, 125] on input "True" at bounding box center [408, 122] width 8 height 7
radio input "true"
click at [409, 189] on label "True" at bounding box center [427, 177] width 58 height 24
click at [409, 181] on input "True" at bounding box center [408, 177] width 8 height 7
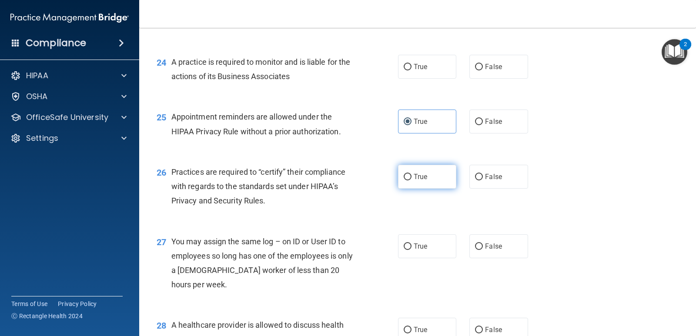
radio input "true"
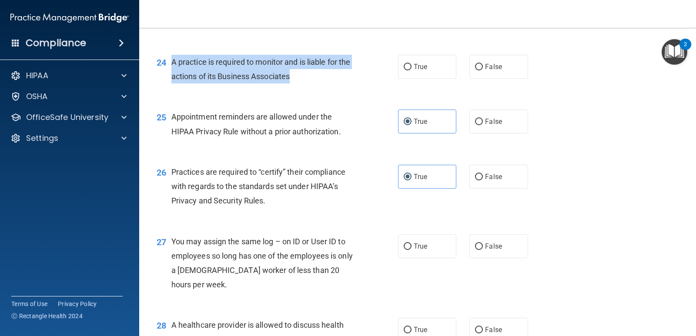
drag, startPoint x: 170, startPoint y: 103, endPoint x: 302, endPoint y: 121, distance: 133.0
click at [302, 88] on div "24 A practice is required to monitor and is liable for the actions of its Busin…" at bounding box center [278, 71] width 268 height 33
click at [479, 71] on input "False" at bounding box center [479, 67] width 8 height 7
radio input "true"
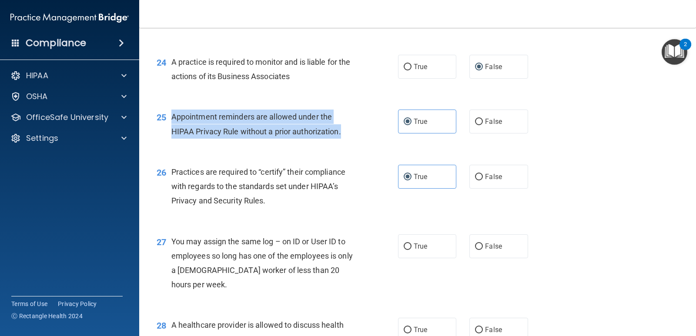
drag, startPoint x: 170, startPoint y: 159, endPoint x: 361, endPoint y: 186, distance: 192.9
click at [361, 143] on div "25 Appointment reminders are allowed under the HIPAA Privacy Rule without a pri…" at bounding box center [278, 126] width 268 height 33
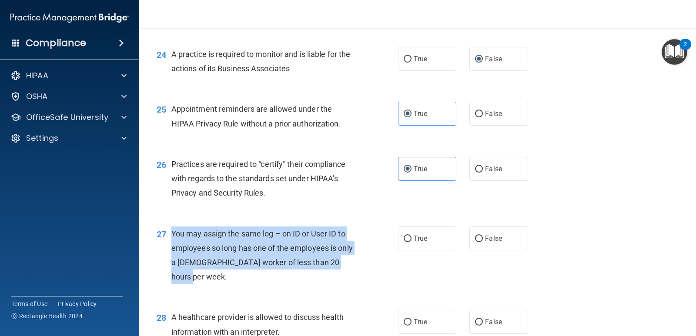
scroll to position [1732, 0]
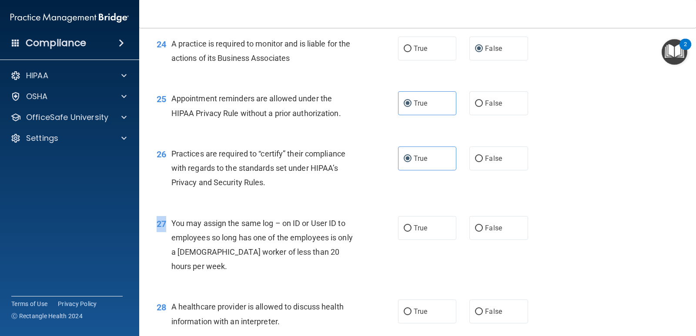
drag, startPoint x: 171, startPoint y: 283, endPoint x: 234, endPoint y: 329, distance: 78.5
click at [234, 289] on div "27 You may assign the same log – on ID or User ID to employees so long has one …" at bounding box center [417, 247] width 535 height 84
click at [169, 232] on div "27" at bounding box center [160, 224] width 21 height 16
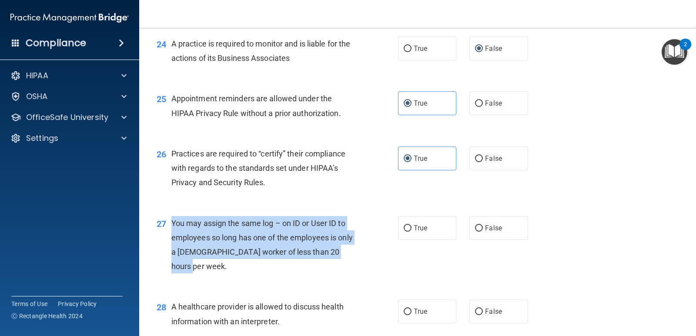
drag, startPoint x: 170, startPoint y: 264, endPoint x: 218, endPoint y: 309, distance: 66.2
click at [218, 279] on div "27 You may assign the same log – on ID or User ID to employees so long has one …" at bounding box center [278, 247] width 268 height 62
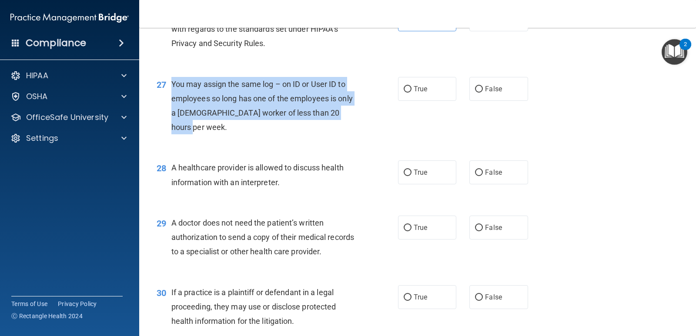
scroll to position [1874, 0]
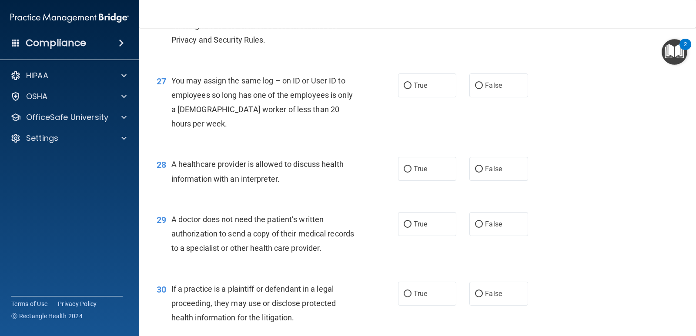
click at [136, 204] on accordion "HIPAA Documents and Policies Report an Incident Business Associates Emergency P…" at bounding box center [70, 144] width 140 height 160
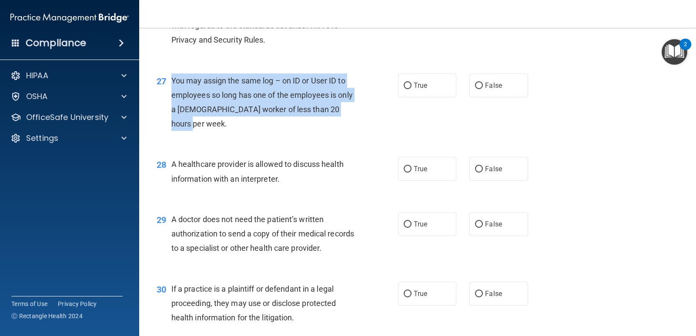
drag, startPoint x: 173, startPoint y: 122, endPoint x: 202, endPoint y: 161, distance: 48.5
click at [202, 131] on div "You may assign the same log – on ID or User ID to employees so long has one of …" at bounding box center [266, 103] width 191 height 58
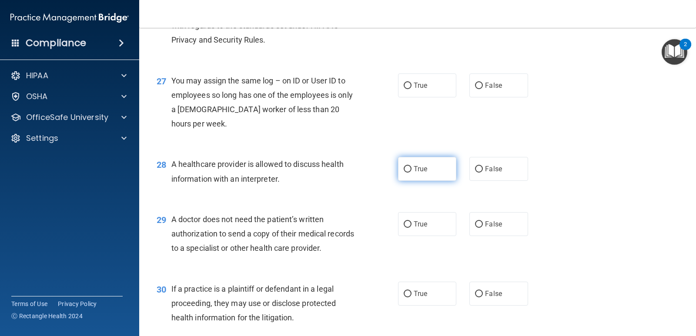
click at [419, 181] on label "True" at bounding box center [427, 169] width 58 height 24
click at [412, 173] on input "True" at bounding box center [408, 169] width 8 height 7
radio input "true"
click at [418, 236] on label "True" at bounding box center [427, 224] width 58 height 24
click at [412, 228] on input "True" at bounding box center [408, 225] width 8 height 7
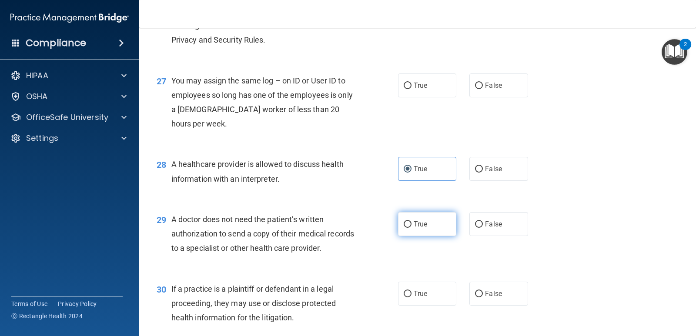
radio input "true"
click at [490, 228] on span "False" at bounding box center [493, 224] width 17 height 8
click at [483, 228] on input "False" at bounding box center [479, 225] width 8 height 7
radio input "true"
radio input "false"
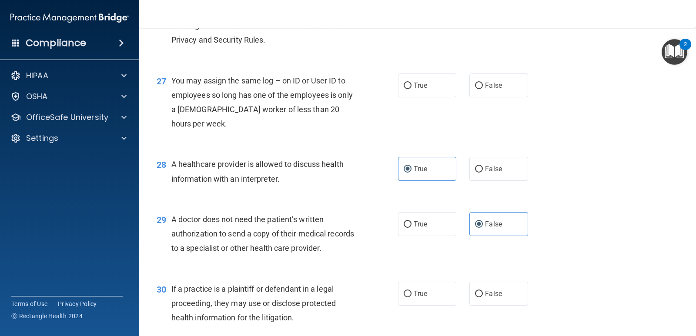
click at [483, 116] on div "27 You may assign the same log – on ID or User ID to employees so long has one …" at bounding box center [417, 105] width 535 height 84
click at [476, 89] on input "False" at bounding box center [479, 86] width 8 height 7
radio input "true"
drag, startPoint x: 171, startPoint y: 259, endPoint x: 359, endPoint y: 291, distance: 191.0
click at [359, 256] on div "A doctor does not need the patient’s written authorization to send a copy of th…" at bounding box center [266, 234] width 191 height 44
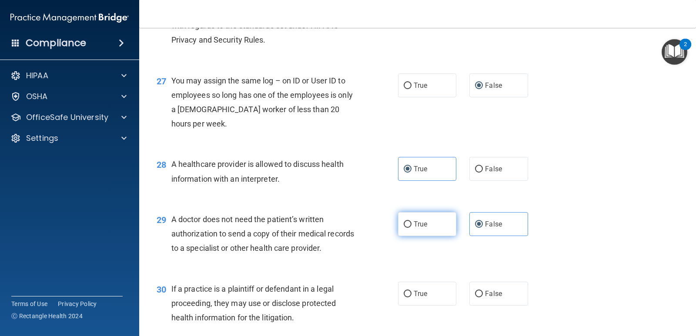
click at [423, 228] on span "True" at bounding box center [420, 224] width 13 height 8
click at [412, 228] on input "True" at bounding box center [408, 225] width 8 height 7
radio input "true"
radio input "false"
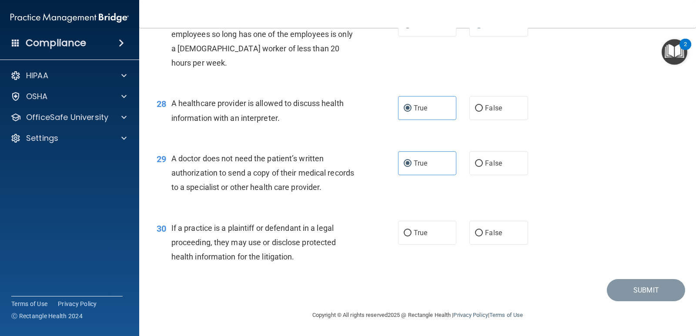
scroll to position [1978, 0]
click at [420, 240] on label "True" at bounding box center [427, 233] width 58 height 24
click at [412, 237] on input "True" at bounding box center [408, 233] width 8 height 7
radio input "true"
click at [609, 297] on button "Submit" at bounding box center [646, 290] width 78 height 22
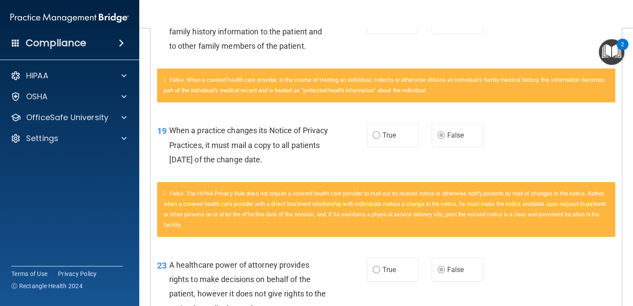
scroll to position [1661, 0]
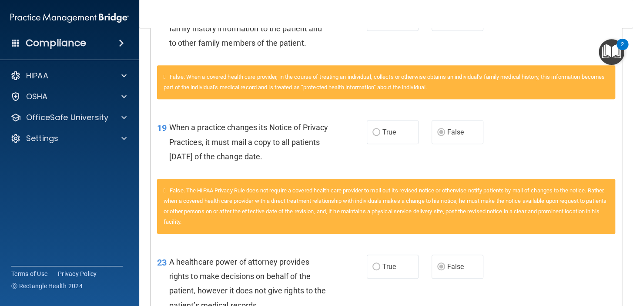
click at [624, 281] on main "Calculating your score.... You did not pass the " The HIPAA Quiz #2 ". 50 out o…" at bounding box center [386, 167] width 494 height 278
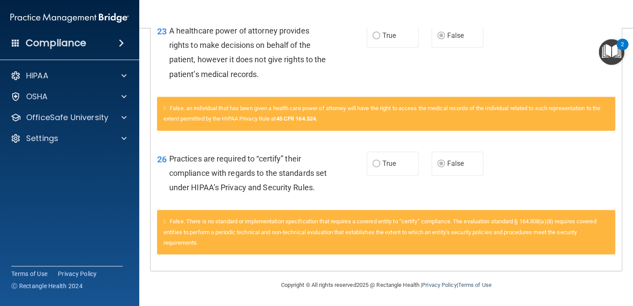
scroll to position [1952, 0]
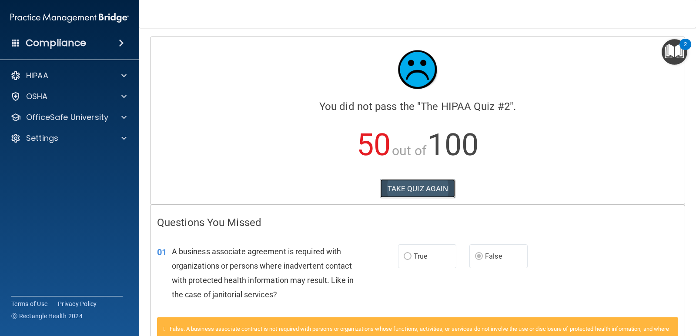
click at [396, 191] on button "TAKE QUIZ AGAIN" at bounding box center [417, 188] width 75 height 19
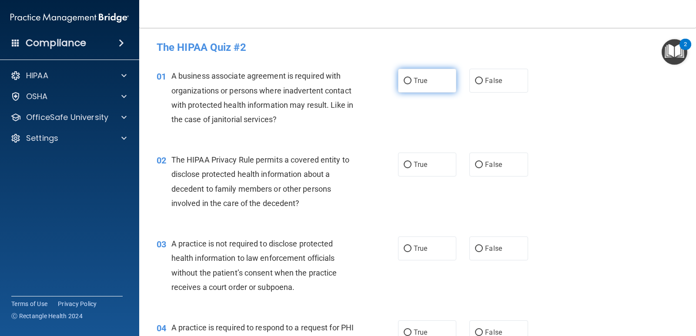
click at [417, 84] on span "True" at bounding box center [420, 81] width 13 height 8
click at [412, 84] on input "True" at bounding box center [408, 81] width 8 height 7
radio input "true"
click at [217, 308] on div "03 A practice is not required to disclose protected health information to law e…" at bounding box center [417, 268] width 535 height 84
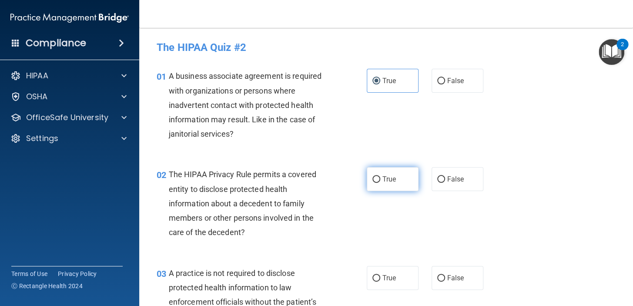
click at [378, 181] on label "True" at bounding box center [393, 179] width 52 height 24
click at [378, 181] on input "True" at bounding box center [377, 179] width 8 height 7
radio input "true"
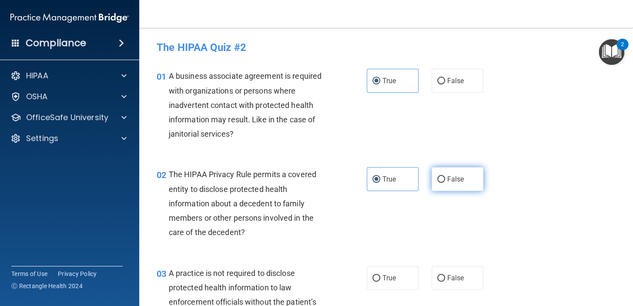
click at [440, 183] on label "False" at bounding box center [458, 179] width 52 height 24
click at [440, 183] on input "False" at bounding box center [441, 179] width 8 height 7
radio input "true"
radio input "false"
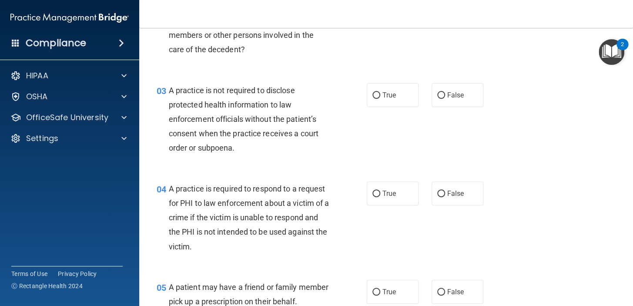
scroll to position [205, 0]
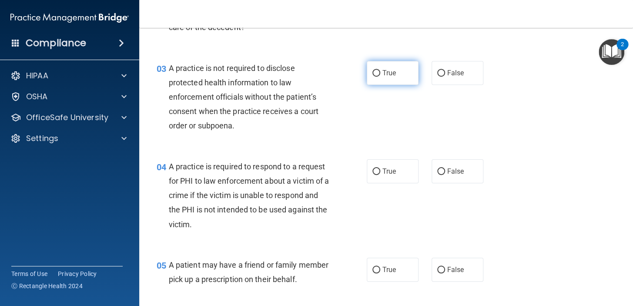
click at [390, 67] on label "True" at bounding box center [393, 73] width 52 height 24
click at [380, 70] on input "True" at bounding box center [377, 73] width 8 height 7
radio input "true"
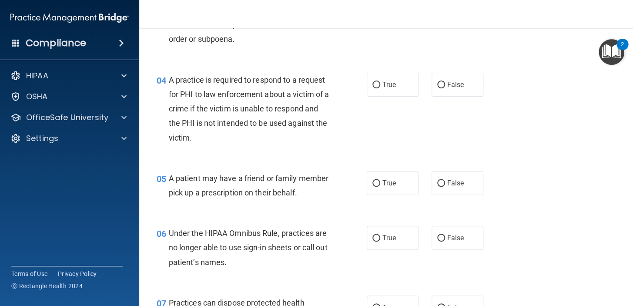
scroll to position [295, 0]
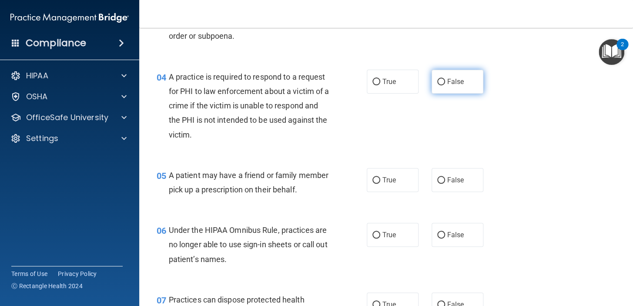
click at [450, 83] on span "False" at bounding box center [455, 81] width 17 height 8
click at [445, 83] on input "False" at bounding box center [441, 82] width 8 height 7
radio input "true"
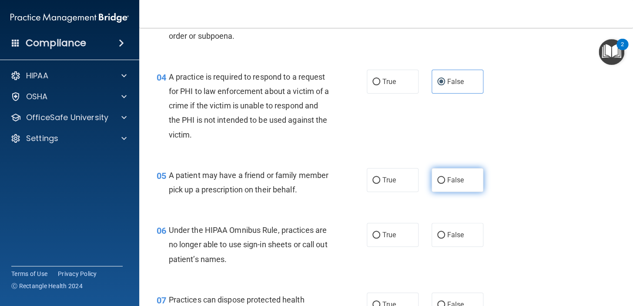
click at [448, 171] on label "False" at bounding box center [458, 180] width 52 height 24
click at [445, 177] on input "False" at bounding box center [441, 180] width 8 height 7
radio input "true"
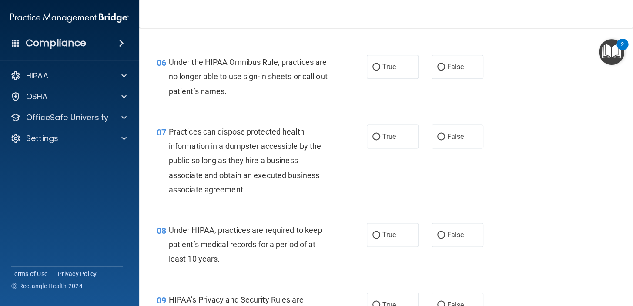
scroll to position [470, 0]
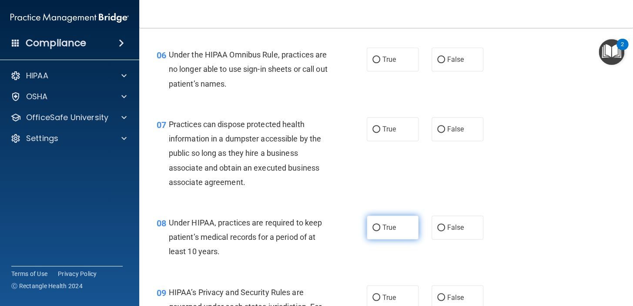
click at [373, 231] on input "True" at bounding box center [377, 228] width 8 height 7
radio input "true"
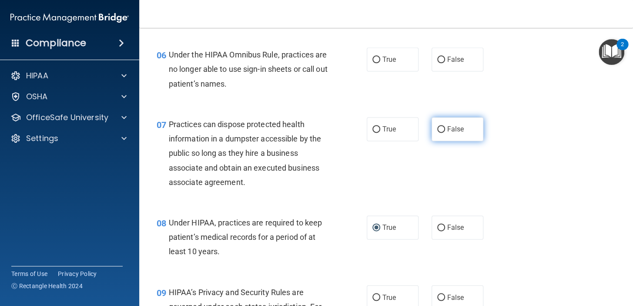
click at [444, 141] on label "False" at bounding box center [458, 129] width 52 height 24
click at [444, 133] on input "False" at bounding box center [441, 129] width 8 height 7
radio input "true"
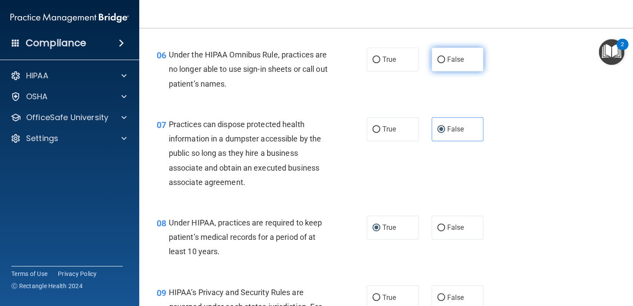
click at [467, 71] on label "False" at bounding box center [458, 59] width 52 height 24
click at [445, 63] on input "False" at bounding box center [441, 60] width 8 height 7
radio input "true"
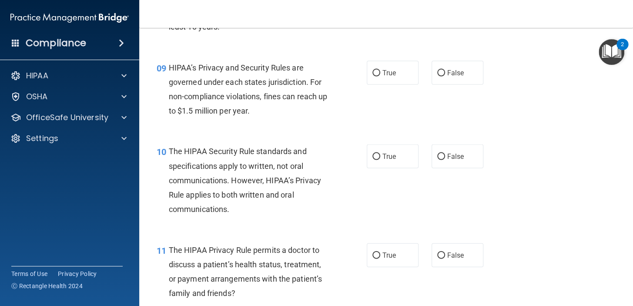
scroll to position [698, 0]
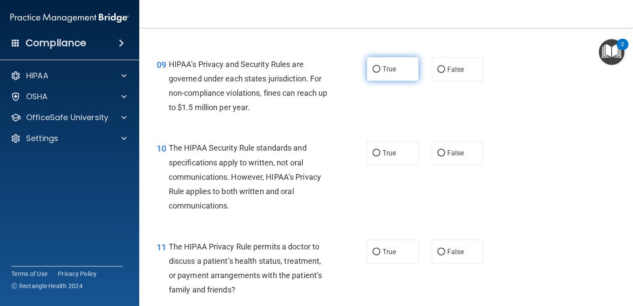
click at [377, 81] on label "True" at bounding box center [393, 69] width 52 height 24
click at [377, 73] on input "True" at bounding box center [377, 69] width 8 height 7
radio input "true"
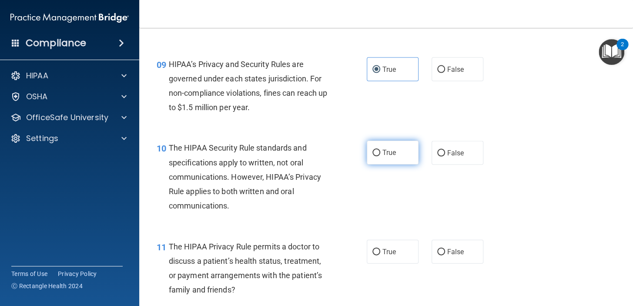
click at [383, 157] on span "True" at bounding box center [389, 152] width 13 height 8
click at [380, 156] on input "True" at bounding box center [377, 153] width 8 height 7
radio input "true"
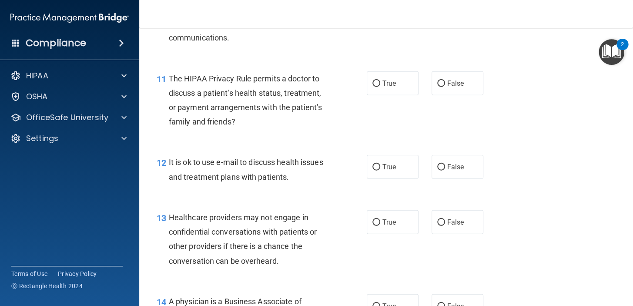
scroll to position [870, 0]
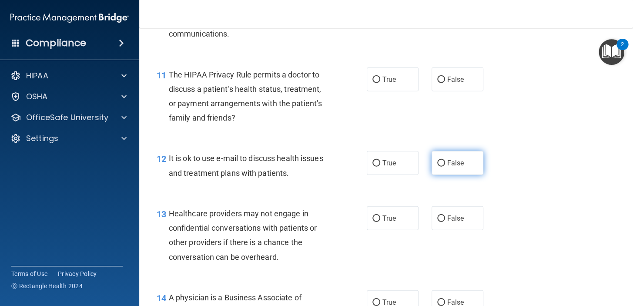
click at [453, 167] on span "False" at bounding box center [455, 163] width 17 height 8
click at [445, 167] on input "False" at bounding box center [441, 163] width 8 height 7
radio input "true"
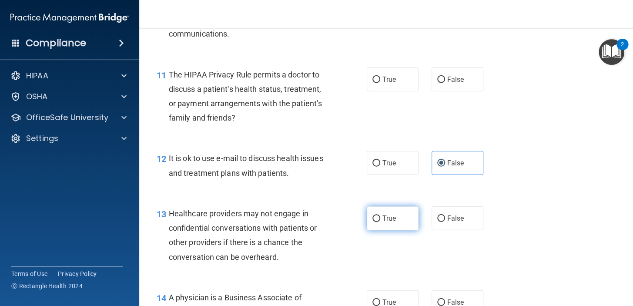
click at [378, 230] on label "True" at bounding box center [393, 218] width 52 height 24
click at [378, 222] on input "True" at bounding box center [377, 218] width 8 height 7
radio input "true"
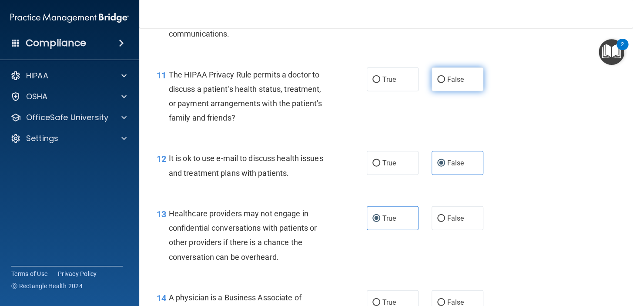
click at [439, 83] on input "False" at bounding box center [441, 80] width 8 height 7
radio input "true"
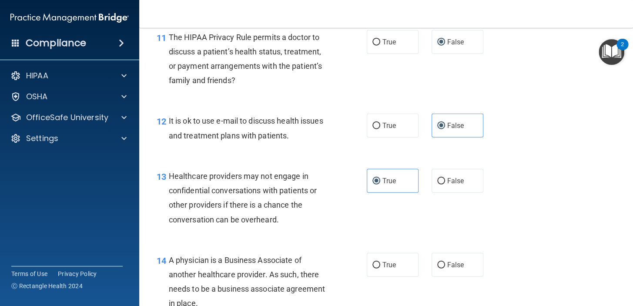
scroll to position [922, 0]
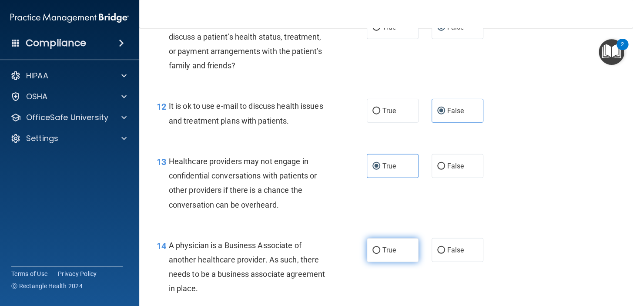
click at [384, 254] on span "True" at bounding box center [389, 250] width 13 height 8
click at [380, 254] on input "True" at bounding box center [377, 250] width 8 height 7
radio input "true"
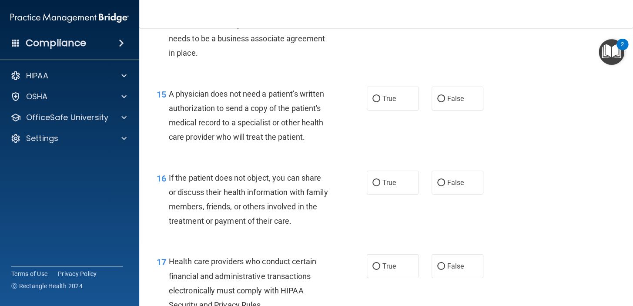
scroll to position [1162, 0]
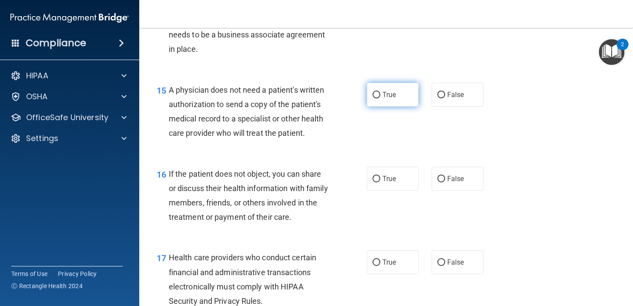
click at [374, 107] on label "True" at bounding box center [393, 95] width 52 height 24
click at [374, 98] on input "True" at bounding box center [377, 95] width 8 height 7
radio input "true"
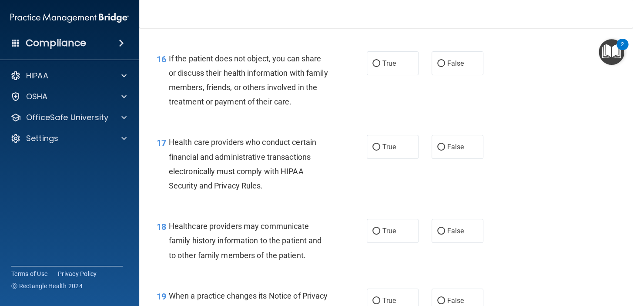
scroll to position [1292, 0]
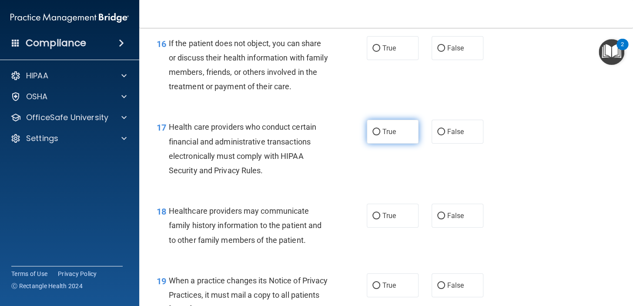
click at [399, 144] on label "True" at bounding box center [393, 132] width 52 height 24
click at [380, 135] on input "True" at bounding box center [377, 132] width 8 height 7
radio input "true"
click at [383, 220] on span "True" at bounding box center [389, 216] width 13 height 8
click at [380, 219] on input "True" at bounding box center [377, 216] width 8 height 7
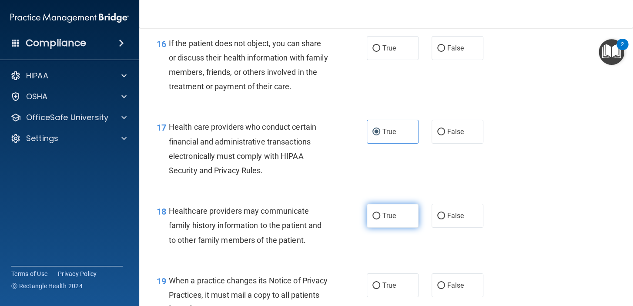
radio input "true"
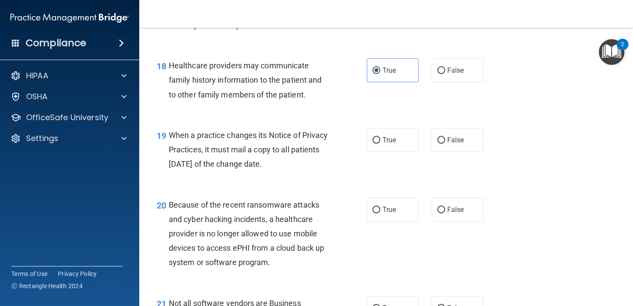
scroll to position [1464, 0]
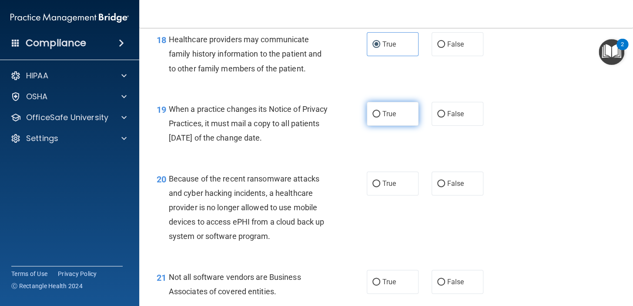
click at [383, 118] on span "True" at bounding box center [389, 114] width 13 height 8
click at [380, 118] on input "True" at bounding box center [377, 114] width 8 height 7
radio input "true"
click at [443, 195] on label "False" at bounding box center [458, 183] width 52 height 24
click at [443, 187] on input "False" at bounding box center [441, 184] width 8 height 7
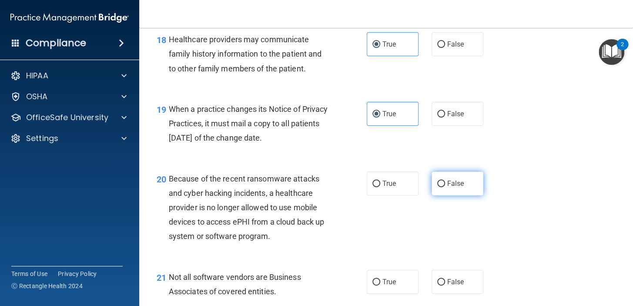
radio input "true"
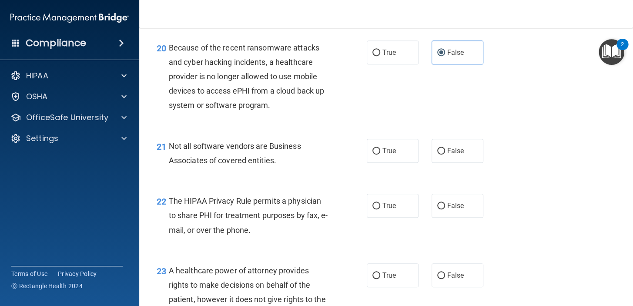
scroll to position [1613, 0]
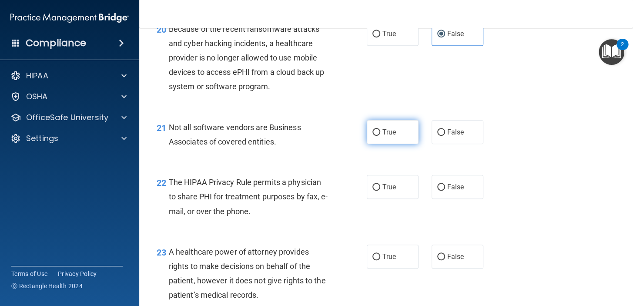
click at [383, 136] on span "True" at bounding box center [389, 132] width 13 height 8
click at [380, 136] on input "True" at bounding box center [377, 132] width 8 height 7
radio input "true"
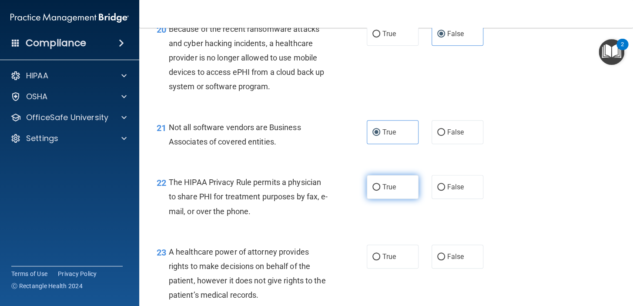
click at [383, 191] on span "True" at bounding box center [389, 187] width 13 height 8
click at [380, 191] on input "True" at bounding box center [377, 187] width 8 height 7
radio input "true"
click at [376, 260] on input "True" at bounding box center [377, 257] width 8 height 7
radio input "true"
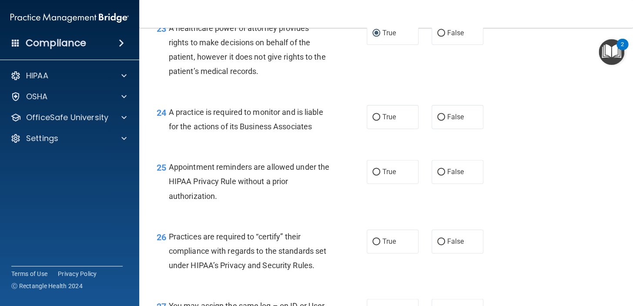
scroll to position [1841, 0]
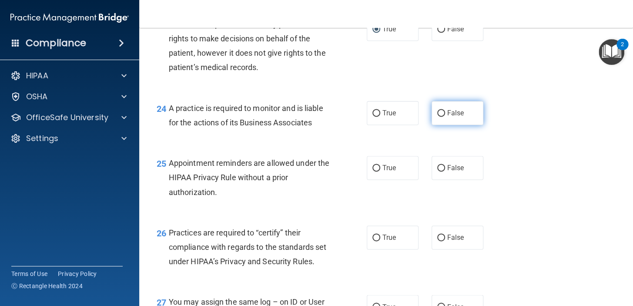
click at [454, 117] on span "False" at bounding box center [455, 113] width 17 height 8
click at [445, 117] on input "False" at bounding box center [441, 113] width 8 height 7
radio input "true"
click at [374, 171] on input "True" at bounding box center [377, 168] width 8 height 7
radio input "true"
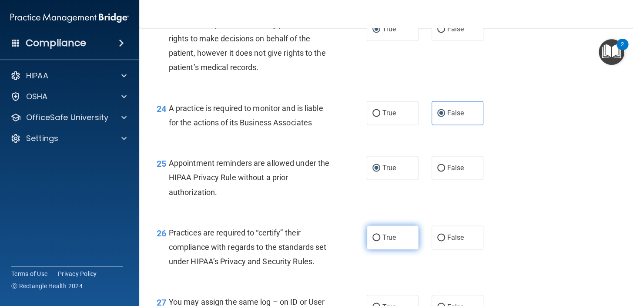
click at [376, 245] on label "True" at bounding box center [393, 237] width 52 height 24
click at [376, 241] on input "True" at bounding box center [377, 238] width 8 height 7
radio input "true"
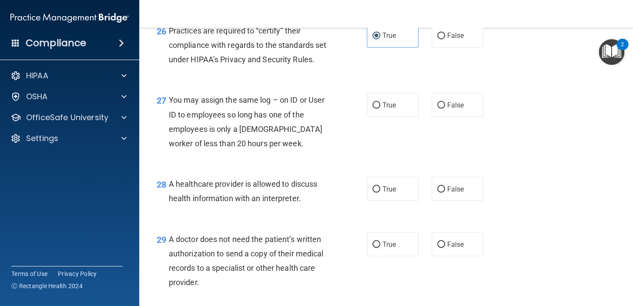
scroll to position [2054, 0]
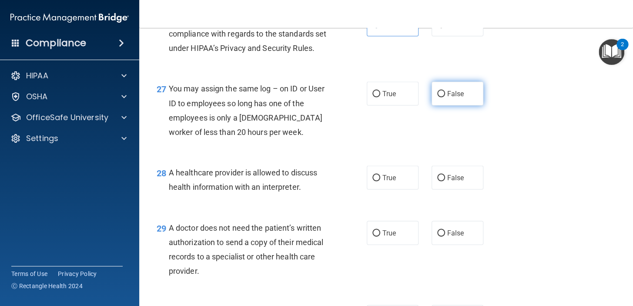
click at [452, 105] on label "False" at bounding box center [458, 93] width 52 height 24
click at [445, 97] on input "False" at bounding box center [441, 94] width 8 height 7
radio input "true"
click at [359, 198] on div "28 A healthcare provider is allowed to discuss health information with an inter…" at bounding box center [262, 181] width 236 height 33
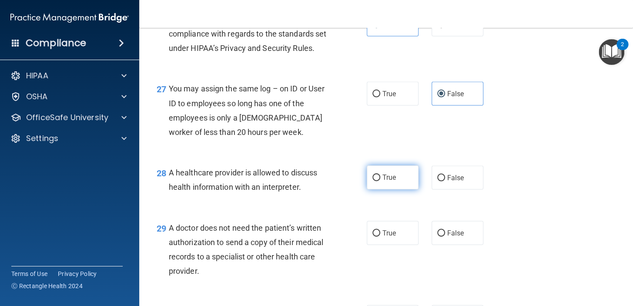
click at [390, 181] on span "True" at bounding box center [389, 177] width 13 height 8
click at [380, 181] on input "True" at bounding box center [377, 178] width 8 height 7
radio input "true"
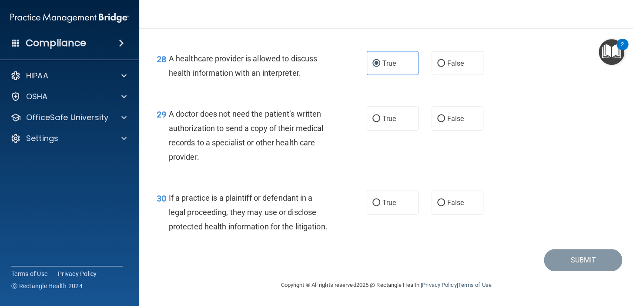
scroll to position [2199, 0]
click at [451, 121] on label "False" at bounding box center [458, 119] width 52 height 24
click at [445, 121] on input "False" at bounding box center [441, 119] width 8 height 7
radio input "true"
click at [385, 209] on label "True" at bounding box center [393, 203] width 52 height 24
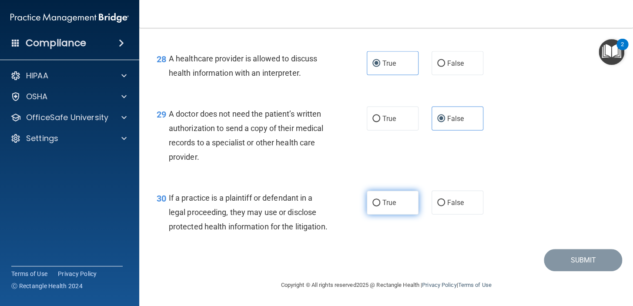
click at [380, 206] on input "True" at bounding box center [377, 203] width 8 height 7
radio input "true"
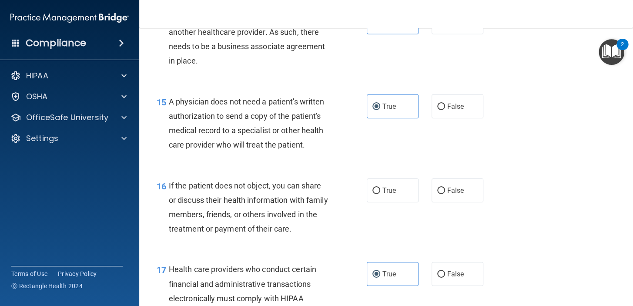
scroll to position [1165, 0]
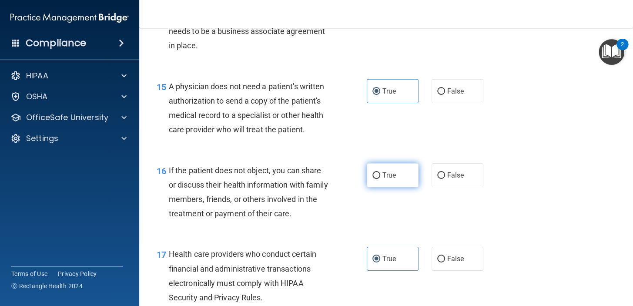
click at [381, 187] on label "True" at bounding box center [393, 175] width 52 height 24
click at [380, 179] on input "True" at bounding box center [377, 175] width 8 height 7
radio input "true"
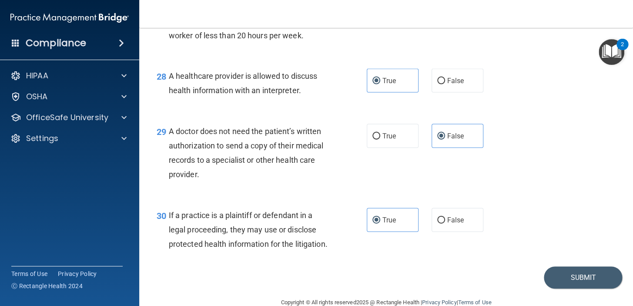
scroll to position [2211, 0]
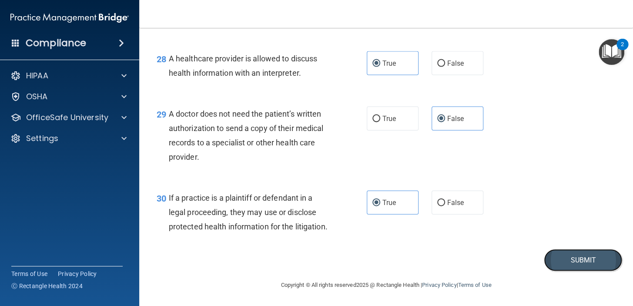
click at [566, 262] on button "Submit" at bounding box center [583, 260] width 78 height 22
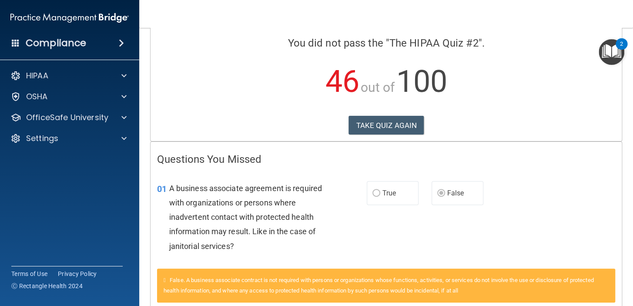
scroll to position [67, 0]
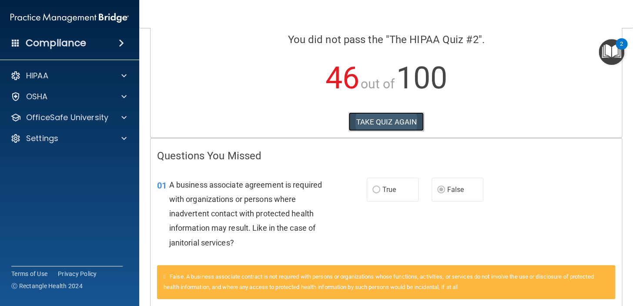
click at [396, 119] on button "TAKE QUIZ AGAIN" at bounding box center [386, 121] width 75 height 19
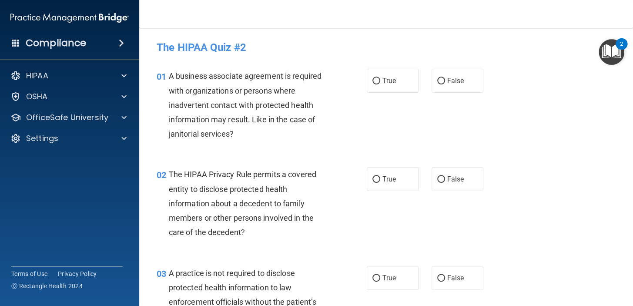
click at [435, 93] on div "01 A business associate agreement is required with organizations or persons whe…" at bounding box center [386, 107] width 472 height 98
click at [439, 83] on input "False" at bounding box center [441, 81] width 8 height 7
radio input "true"
click at [385, 176] on span "True" at bounding box center [389, 179] width 13 height 8
click at [380, 176] on input "True" at bounding box center [377, 179] width 8 height 7
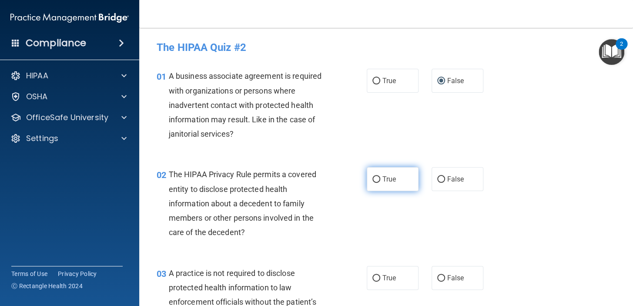
radio input "true"
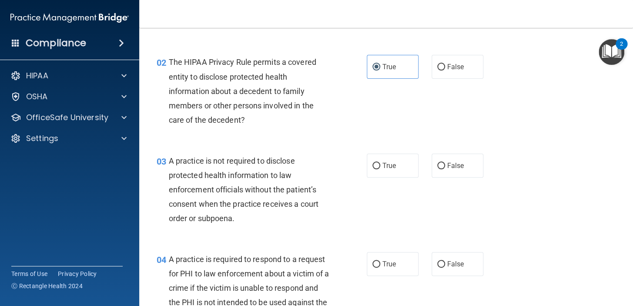
scroll to position [146, 0]
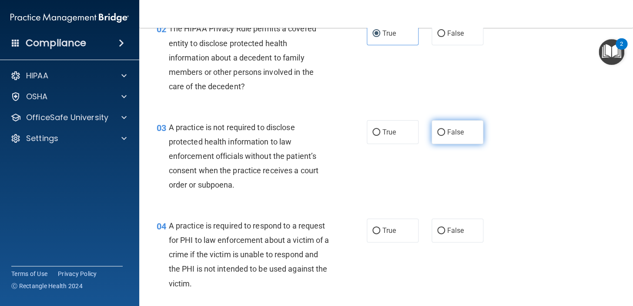
click at [446, 138] on label "False" at bounding box center [458, 132] width 52 height 24
click at [445, 136] on input "False" at bounding box center [441, 132] width 8 height 7
radio input "true"
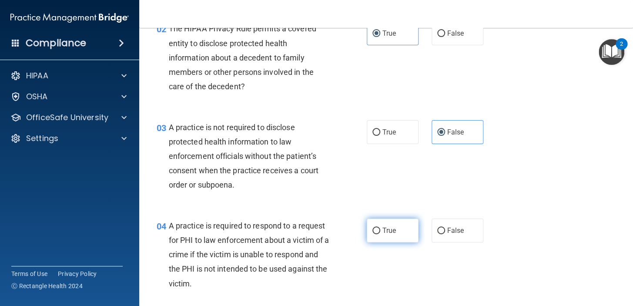
click at [385, 225] on label "True" at bounding box center [393, 230] width 52 height 24
click at [380, 228] on input "True" at bounding box center [377, 231] width 8 height 7
radio input "true"
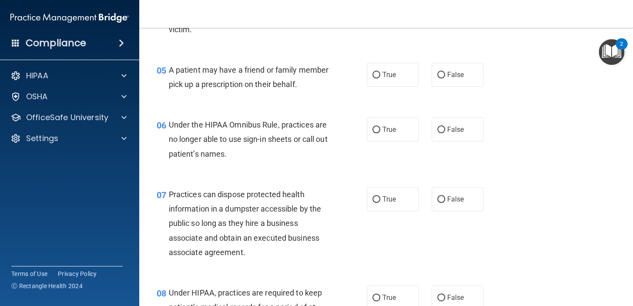
scroll to position [403, 0]
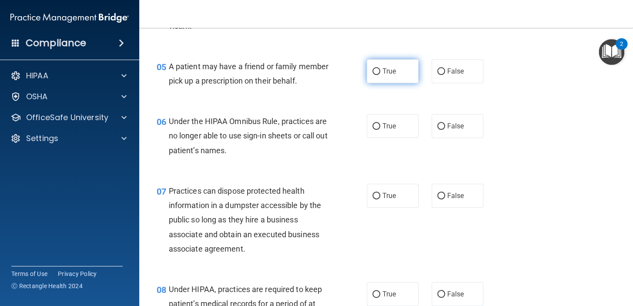
click at [388, 79] on label "True" at bounding box center [393, 71] width 52 height 24
click at [380, 75] on input "True" at bounding box center [377, 71] width 8 height 7
radio input "true"
click at [154, 162] on div "06 Under the HIPAA Omnibus Rule, practices are no longer able to use sign-in sh…" at bounding box center [262, 138] width 236 height 48
click at [447, 200] on span "False" at bounding box center [455, 195] width 17 height 8
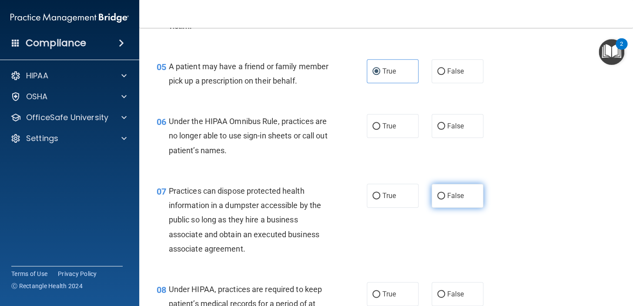
click at [445, 199] on input "False" at bounding box center [441, 196] width 8 height 7
radio input "true"
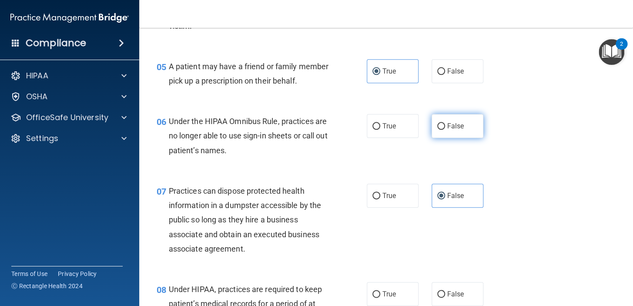
click at [435, 138] on label "False" at bounding box center [458, 126] width 52 height 24
click at [437, 130] on input "False" at bounding box center [441, 126] width 8 height 7
radio input "true"
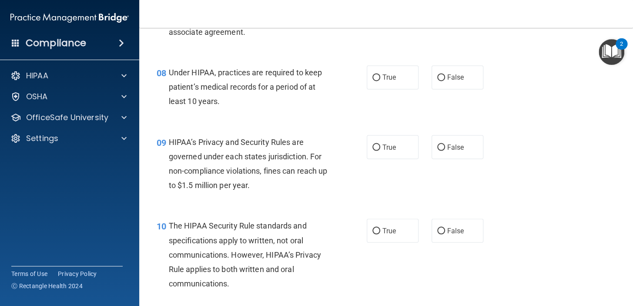
scroll to position [631, 0]
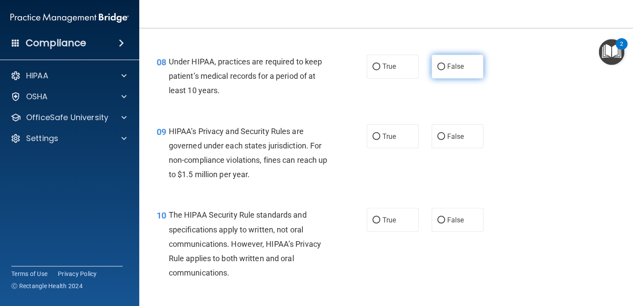
click at [468, 78] on label "False" at bounding box center [458, 66] width 52 height 24
click at [445, 70] on input "False" at bounding box center [441, 67] width 8 height 7
radio input "true"
click at [446, 143] on label "False" at bounding box center [458, 136] width 52 height 24
click at [445, 140] on input "False" at bounding box center [441, 136] width 8 height 7
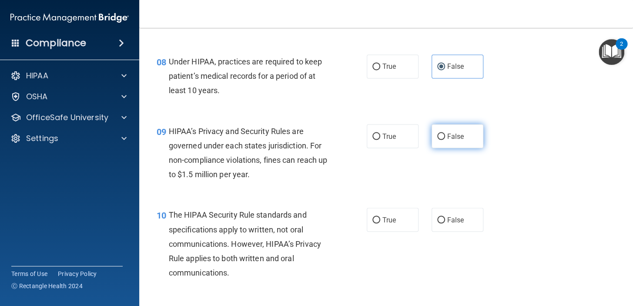
radio input "true"
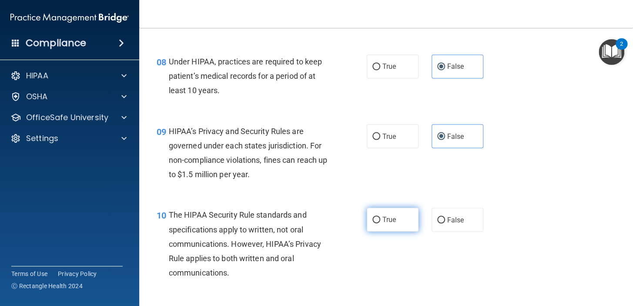
click at [383, 224] on span "True" at bounding box center [389, 219] width 13 height 8
click at [379, 223] on input "True" at bounding box center [377, 220] width 8 height 7
radio input "true"
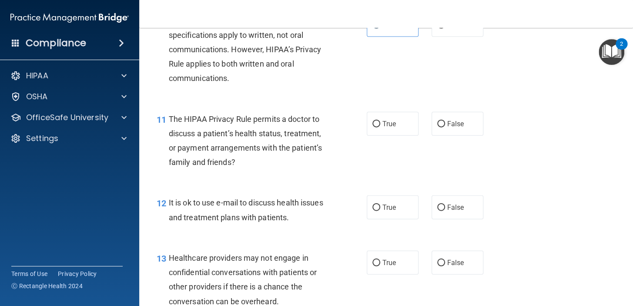
scroll to position [833, 0]
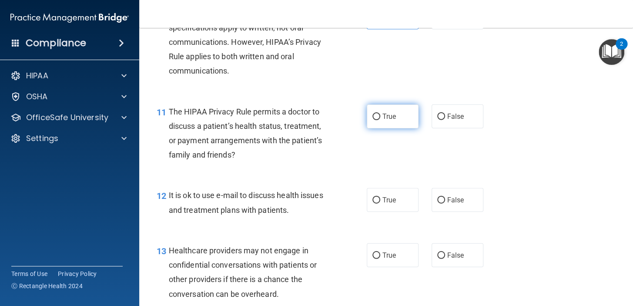
click at [383, 121] on span "True" at bounding box center [389, 116] width 13 height 8
click at [380, 120] on input "True" at bounding box center [377, 117] width 8 height 7
radio input "true"
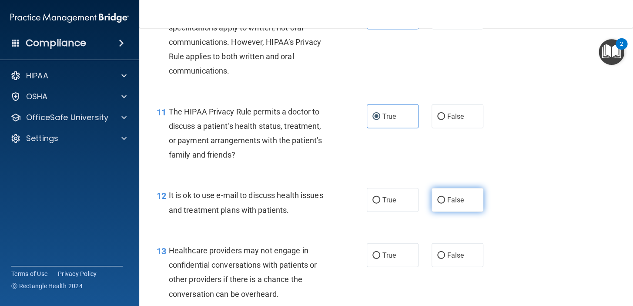
click at [459, 204] on span "False" at bounding box center [455, 200] width 17 height 8
click at [445, 204] on input "False" at bounding box center [441, 200] width 8 height 7
radio input "true"
click at [466, 267] on label "False" at bounding box center [458, 255] width 52 height 24
click at [445, 259] on input "False" at bounding box center [441, 255] width 8 height 7
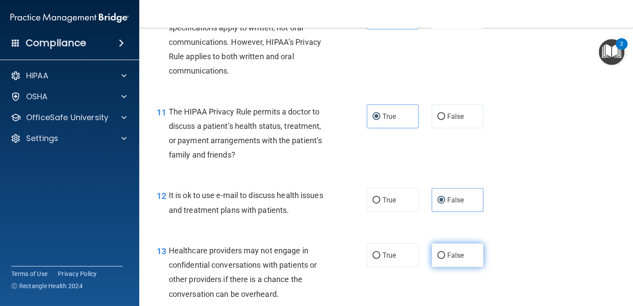
radio input "true"
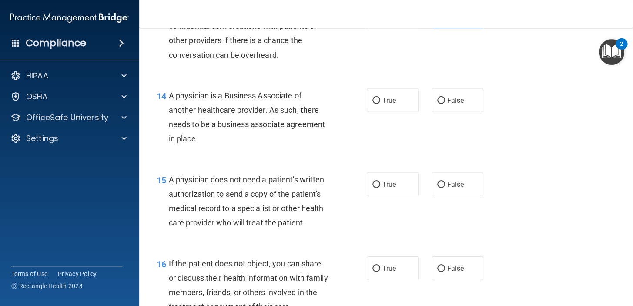
scroll to position [1075, 0]
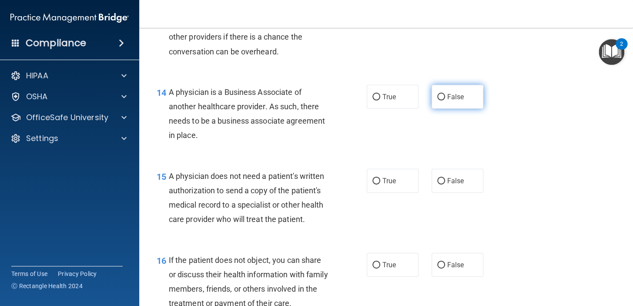
click at [438, 109] on label "False" at bounding box center [458, 97] width 52 height 24
click at [438, 101] on input "False" at bounding box center [441, 97] width 8 height 7
radio input "true"
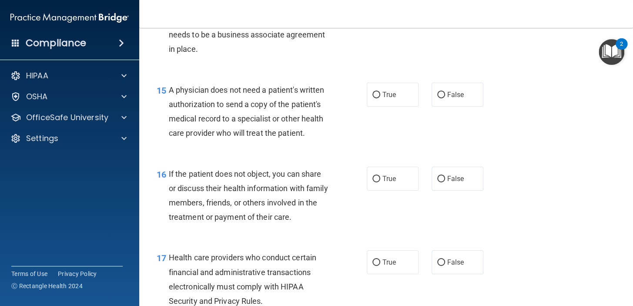
scroll to position [1165, 0]
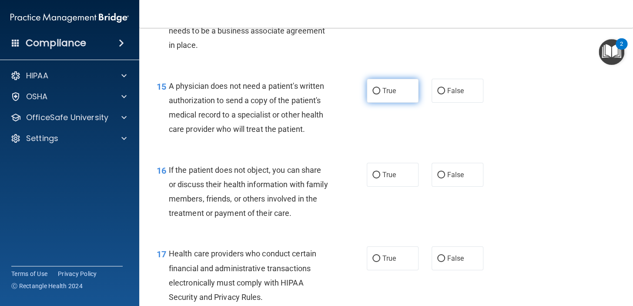
click at [386, 95] on span "True" at bounding box center [389, 91] width 13 height 8
click at [380, 94] on input "True" at bounding box center [377, 91] width 8 height 7
radio input "true"
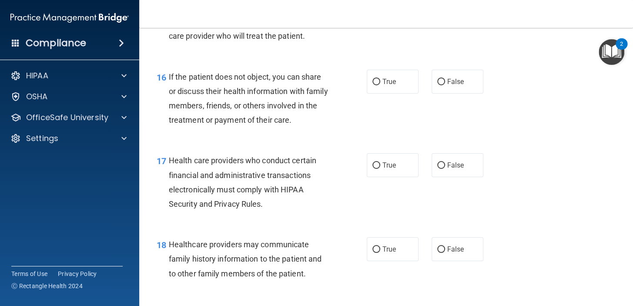
scroll to position [1262, 0]
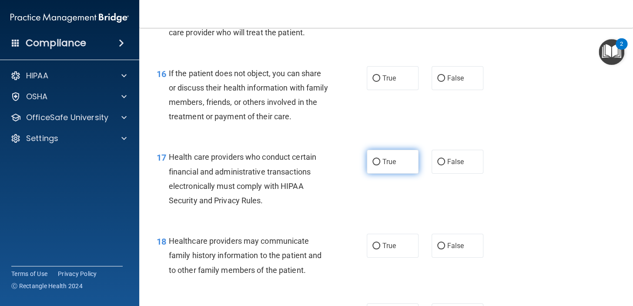
click at [368, 174] on label "True" at bounding box center [393, 162] width 52 height 24
click at [373, 165] on input "True" at bounding box center [377, 162] width 8 height 7
radio input "true"
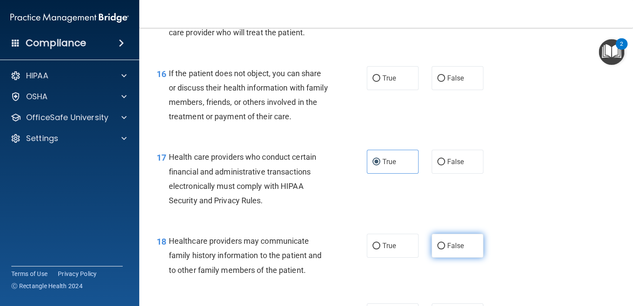
click at [445, 247] on label "False" at bounding box center [458, 246] width 52 height 24
click at [445, 247] on input "False" at bounding box center [441, 246] width 8 height 7
radio input "true"
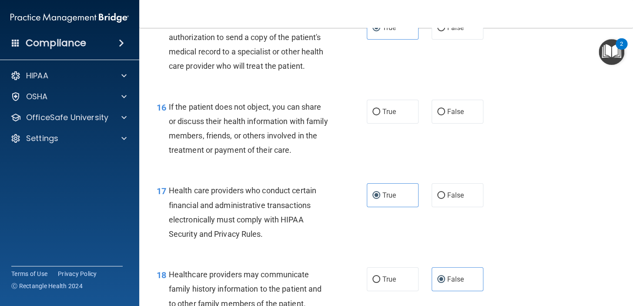
scroll to position [1232, 0]
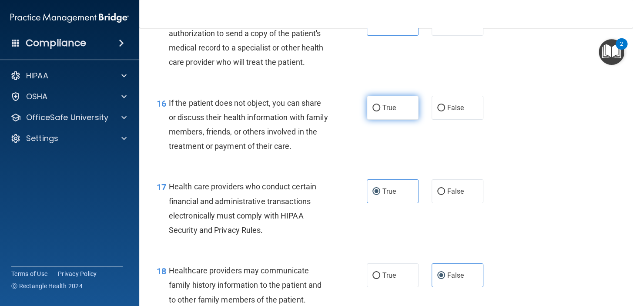
click at [373, 111] on input "True" at bounding box center [377, 108] width 8 height 7
radio input "true"
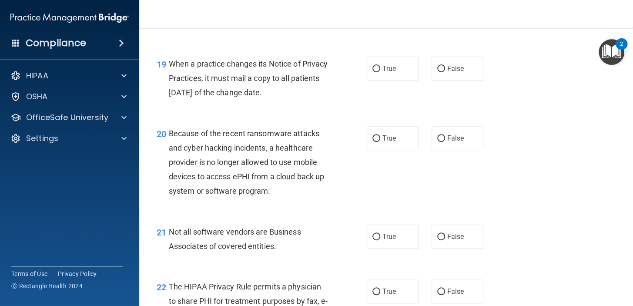
scroll to position [1513, 0]
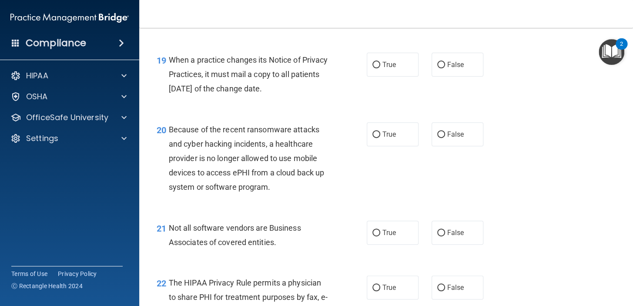
click at [182, 10] on nav "Toggle navigation Thamar Peralte thamar.peralte@frontline.group Manage My Enter…" at bounding box center [386, 14] width 494 height 28
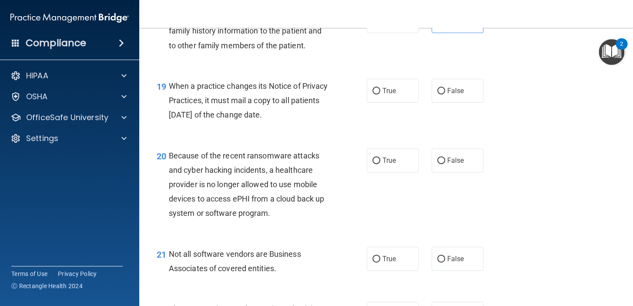
scroll to position [1490, 0]
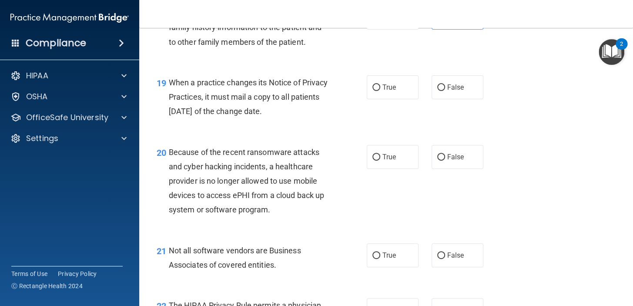
click at [211, 272] on div "Not all software vendors are Business Associates of covered entities." at bounding box center [252, 257] width 167 height 29
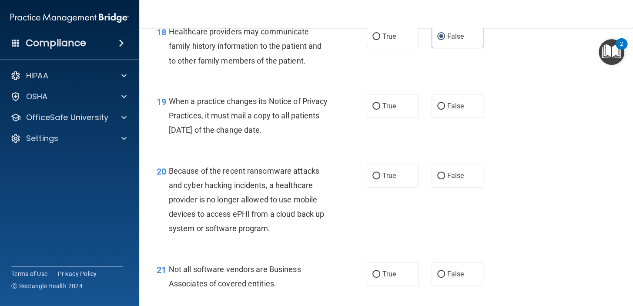
scroll to position [1475, 0]
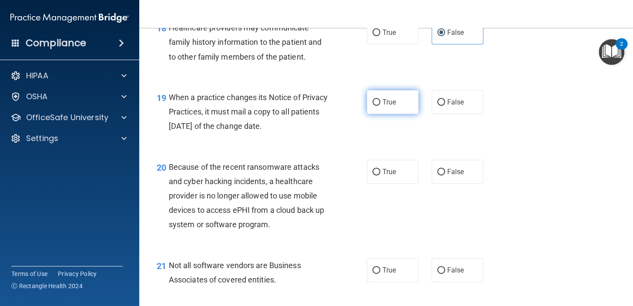
click at [373, 106] on input "True" at bounding box center [377, 102] width 8 height 7
radio input "true"
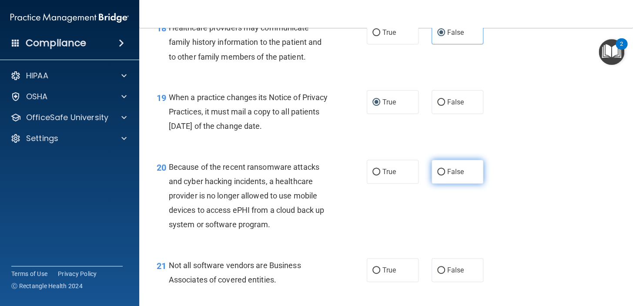
click at [437, 175] on input "False" at bounding box center [441, 172] width 8 height 7
radio input "true"
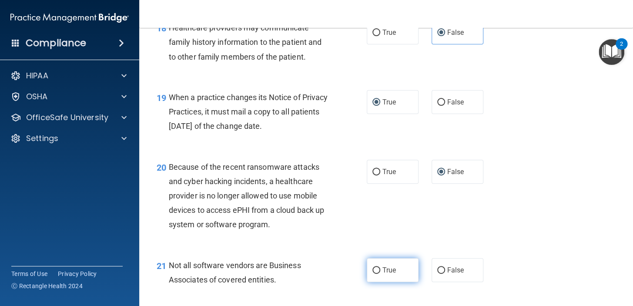
click at [374, 274] on input "True" at bounding box center [377, 270] width 8 height 7
radio input "true"
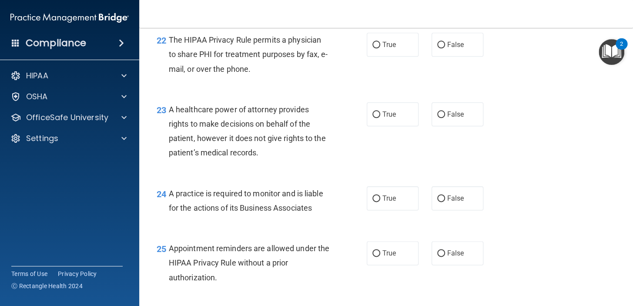
scroll to position [1763, 0]
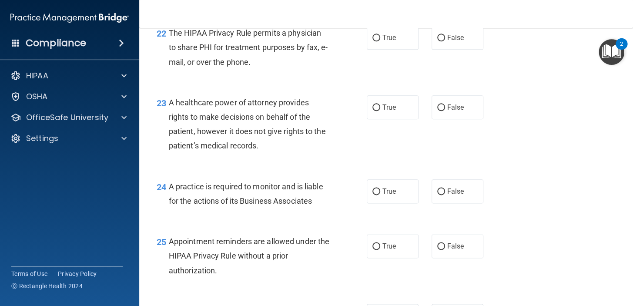
click at [370, 293] on div "25 Appointment reminders are allowed under the HIPAA Privacy Rule without a pri…" at bounding box center [386, 258] width 472 height 70
click at [569, 162] on div "23 A healthcare power of attorney provides rights to make decisions on behalf o…" at bounding box center [386, 126] width 472 height 84
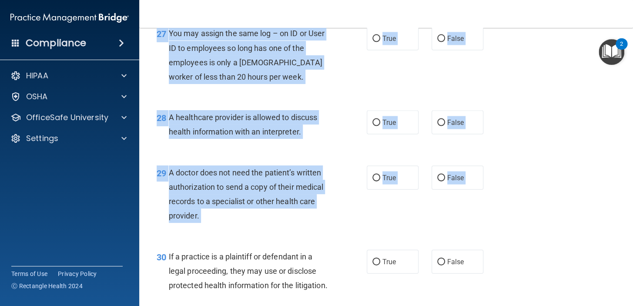
scroll to position [2211, 0]
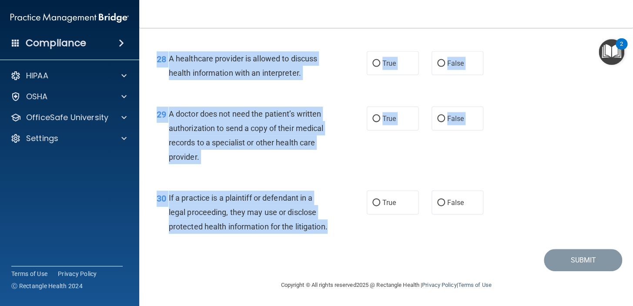
drag, startPoint x: 169, startPoint y: 74, endPoint x: 166, endPoint y: 188, distance: 114.1
copy div "A business associate agreement is required with organizations or persons where …"
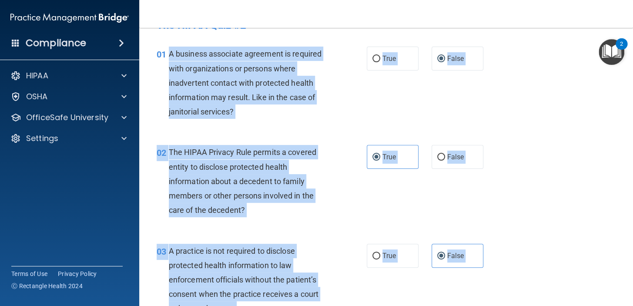
scroll to position [0, 0]
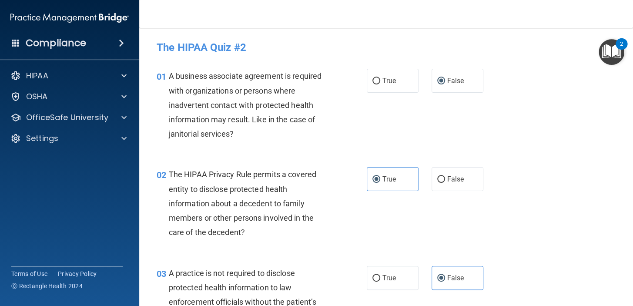
click at [332, 63] on div "01 A business associate agreement is required with organizations or persons whe…" at bounding box center [386, 107] width 472 height 98
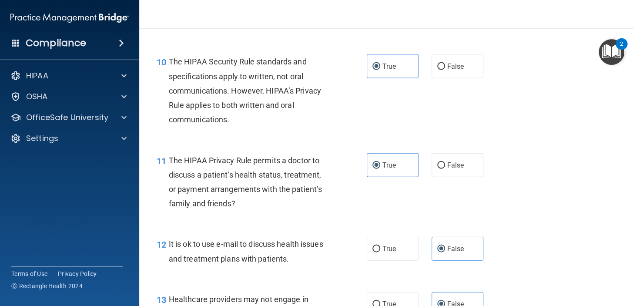
scroll to position [788, 0]
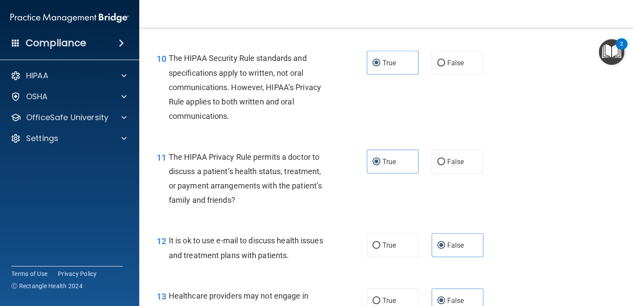
click at [375, 266] on div "12 It is ok to use e-mail to discuss health issues and treatment plans with pat…" at bounding box center [262, 249] width 236 height 33
click at [376, 257] on label "True" at bounding box center [393, 245] width 52 height 24
click at [376, 249] on input "True" at bounding box center [377, 245] width 8 height 7
radio input "true"
radio input "false"
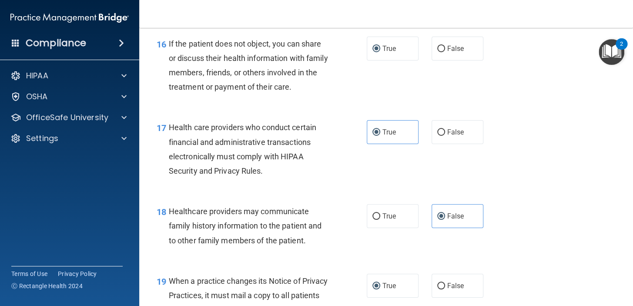
scroll to position [1295, 0]
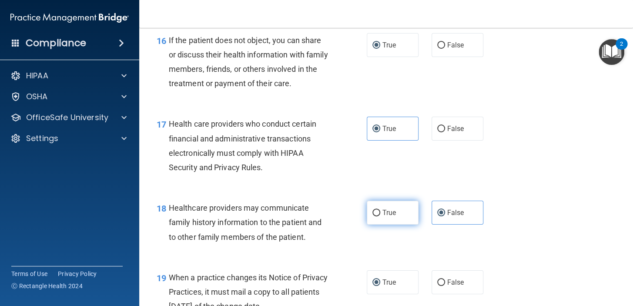
click at [383, 217] on span "True" at bounding box center [389, 212] width 13 height 8
click at [379, 216] on input "True" at bounding box center [377, 213] width 8 height 7
radio input "true"
radio input "false"
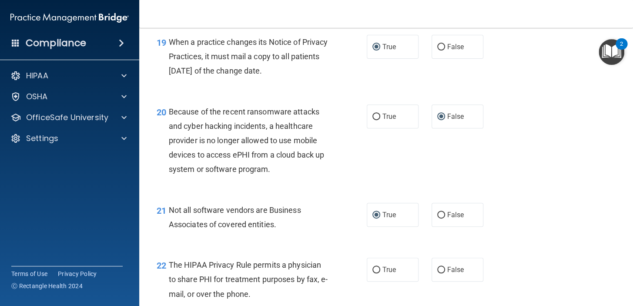
scroll to position [1538, 0]
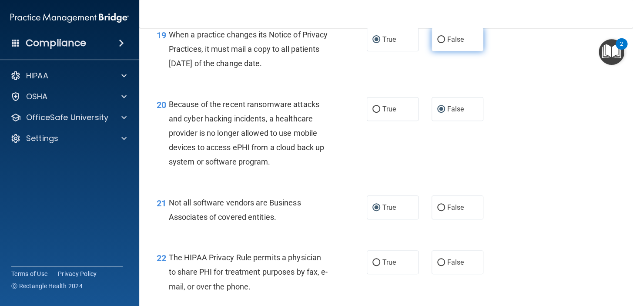
click at [445, 51] on label "False" at bounding box center [458, 39] width 52 height 24
click at [445, 43] on input "False" at bounding box center [441, 40] width 8 height 7
radio input "true"
radio input "false"
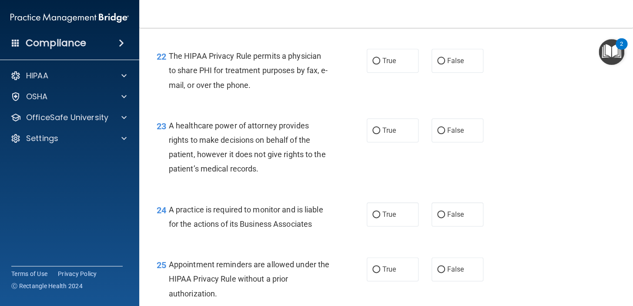
scroll to position [1754, 0]
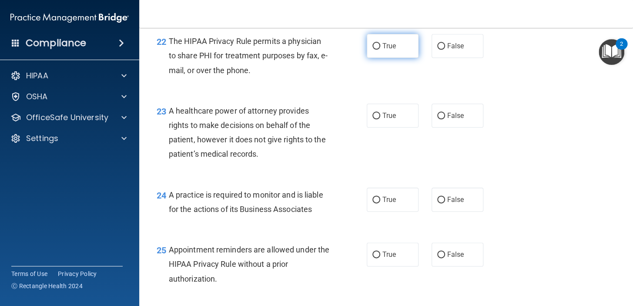
click at [375, 50] on input "True" at bounding box center [377, 46] width 8 height 7
radio input "true"
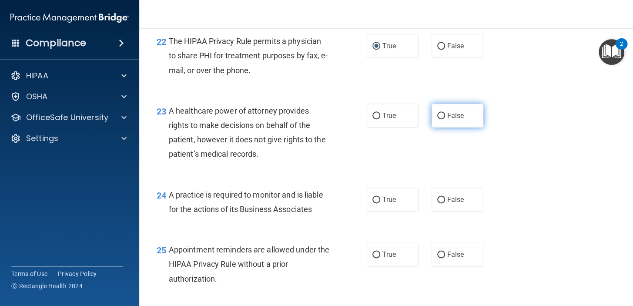
click at [433, 124] on label "False" at bounding box center [458, 116] width 52 height 24
click at [437, 119] on input "False" at bounding box center [441, 116] width 8 height 7
radio input "true"
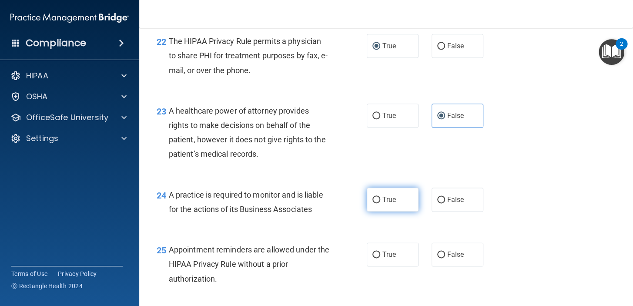
click at [382, 212] on label "True" at bounding box center [393, 200] width 52 height 24
click at [380, 203] on input "True" at bounding box center [377, 200] width 8 height 7
radio input "true"
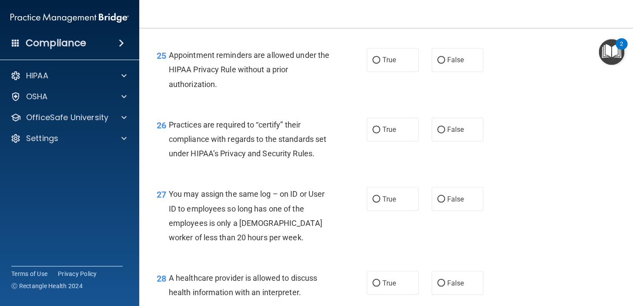
scroll to position [1953, 0]
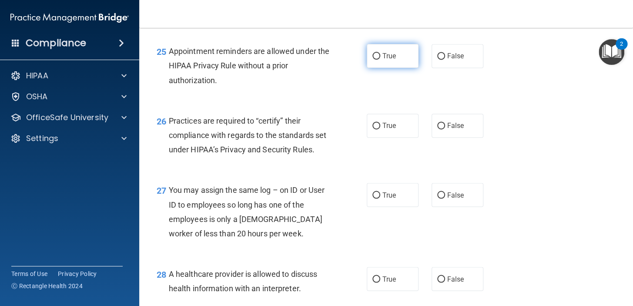
click at [367, 68] on label "True" at bounding box center [393, 56] width 52 height 24
click at [373, 60] on input "True" at bounding box center [377, 56] width 8 height 7
radio input "true"
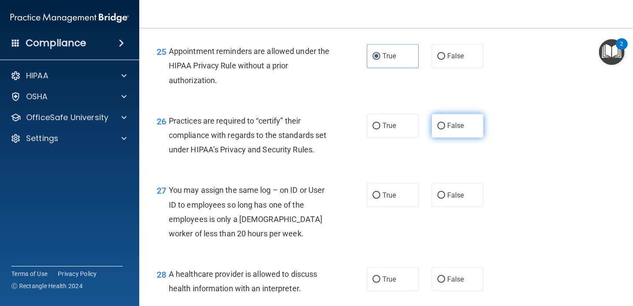
click at [448, 134] on label "False" at bounding box center [458, 126] width 52 height 24
click at [445, 129] on input "False" at bounding box center [441, 126] width 8 height 7
radio input "true"
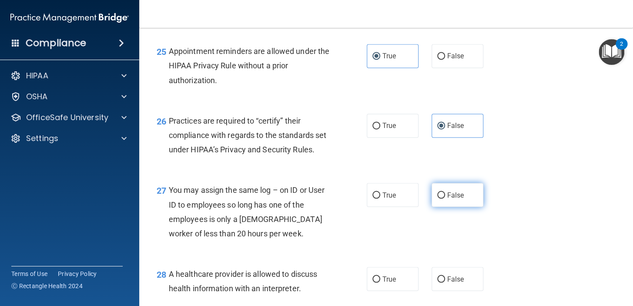
click at [453, 207] on label "False" at bounding box center [458, 195] width 52 height 24
click at [445, 198] on input "False" at bounding box center [441, 195] width 8 height 7
radio input "true"
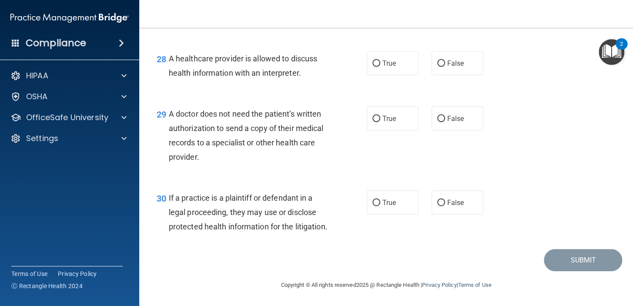
scroll to position [2176, 0]
click at [383, 75] on label "True" at bounding box center [393, 63] width 52 height 24
click at [380, 67] on input "True" at bounding box center [377, 63] width 8 height 7
radio input "true"
click at [367, 131] on label "True" at bounding box center [393, 119] width 52 height 24
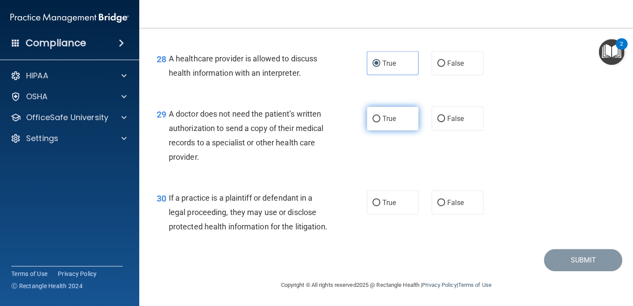
click at [373, 122] on input "True" at bounding box center [377, 119] width 8 height 7
radio input "true"
click at [383, 207] on span "True" at bounding box center [389, 202] width 13 height 8
click at [379, 206] on input "True" at bounding box center [377, 203] width 8 height 7
radio input "true"
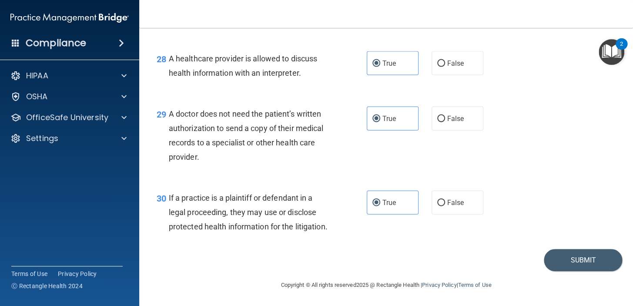
scroll to position [2207, 0]
click at [560, 270] on button "Submit" at bounding box center [583, 260] width 78 height 22
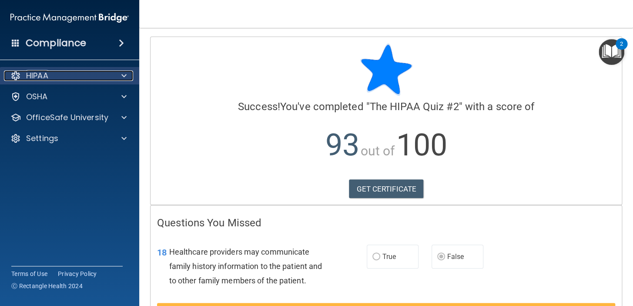
click at [97, 78] on div "HIPAA" at bounding box center [58, 76] width 108 height 10
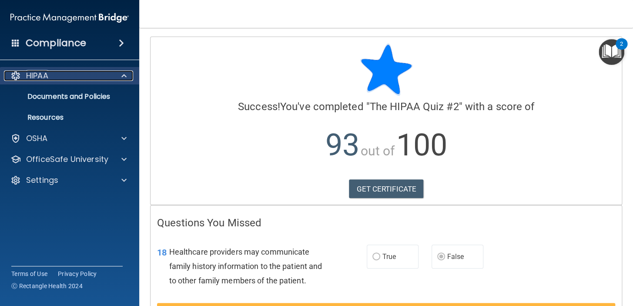
click at [101, 79] on div "HIPAA" at bounding box center [58, 76] width 108 height 10
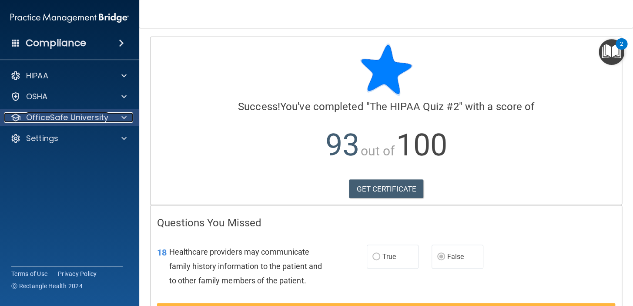
click at [110, 117] on div "OfficeSafe University" at bounding box center [58, 117] width 108 height 10
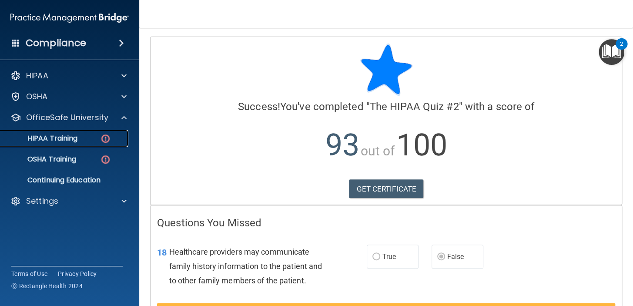
click at [74, 132] on link "HIPAA Training" at bounding box center [59, 138] width 137 height 17
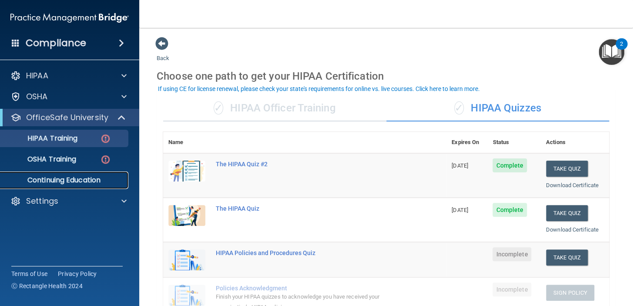
click at [46, 176] on p "Continuing Education" at bounding box center [65, 180] width 119 height 9
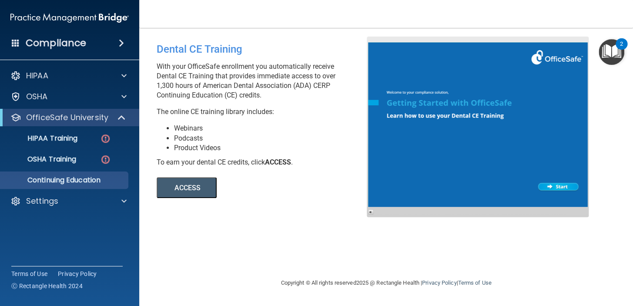
click at [394, 113] on div at bounding box center [478, 127] width 222 height 181
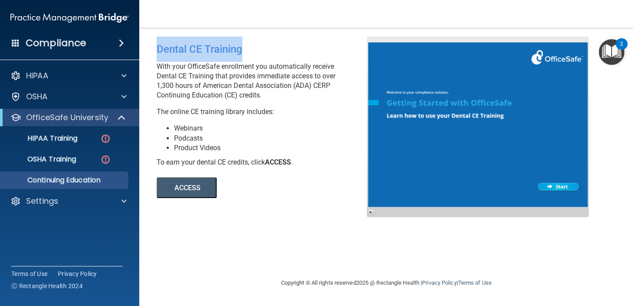
drag, startPoint x: 156, startPoint y: 49, endPoint x: 242, endPoint y: 54, distance: 85.5
click at [242, 54] on div "Dental CE Training With your OfficeSafe enrollment you automatically receive De…" at bounding box center [265, 117] width 230 height 161
copy div "Dental CE Training"
click at [65, 134] on p "HIPAA Training" at bounding box center [42, 138] width 72 height 9
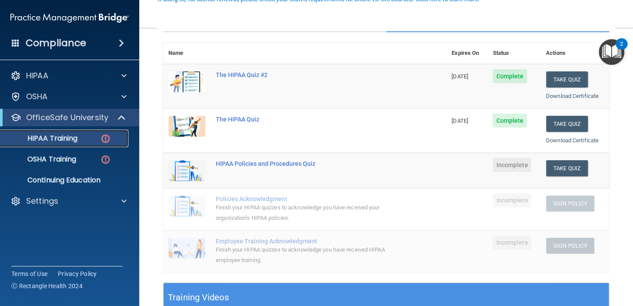
scroll to position [103, 0]
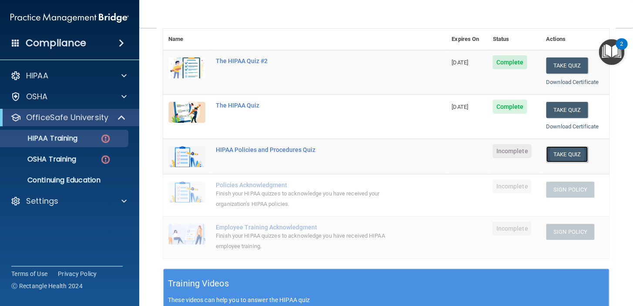
click at [558, 157] on button "Take Quiz" at bounding box center [567, 154] width 42 height 16
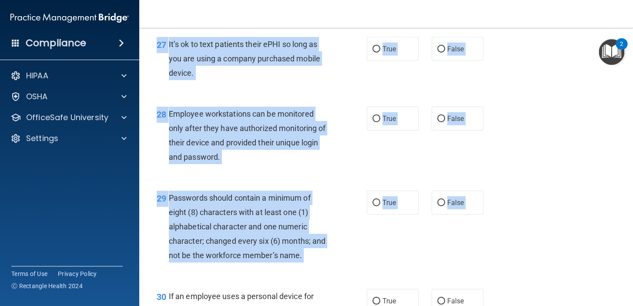
scroll to position [2398, 0]
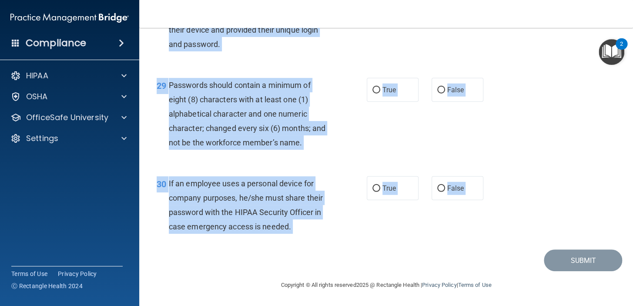
drag, startPoint x: 167, startPoint y: 75, endPoint x: 403, endPoint y: 270, distance: 306.0
copy main "It is ok to share your password with a co-worker in case immediate access of a …"
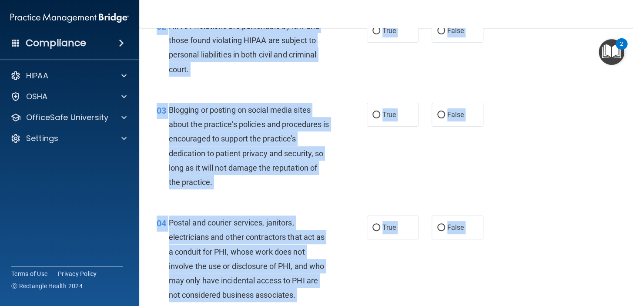
scroll to position [0, 0]
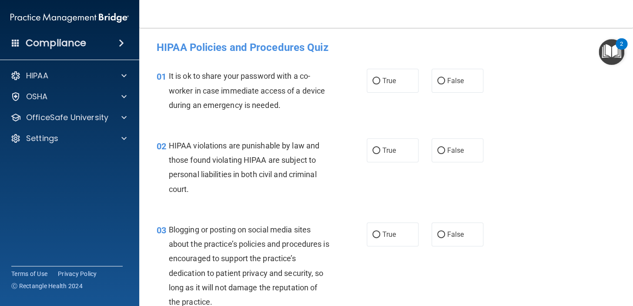
click at [462, 43] on h4 "HIPAA Policies and Procedures Quiz" at bounding box center [386, 47] width 459 height 11
click at [441, 83] on input "False" at bounding box center [441, 81] width 8 height 7
radio input "true"
click at [375, 152] on input "True" at bounding box center [377, 151] width 8 height 7
radio input "true"
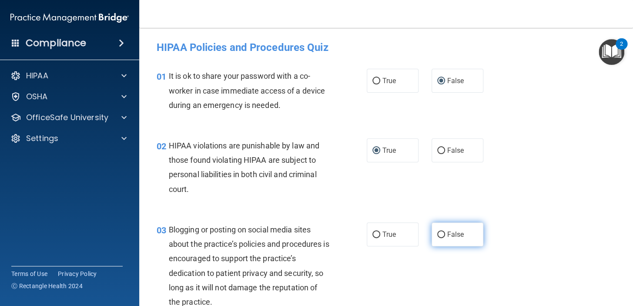
click at [447, 236] on span "False" at bounding box center [455, 234] width 17 height 8
click at [444, 236] on input "False" at bounding box center [441, 235] width 8 height 7
radio input "true"
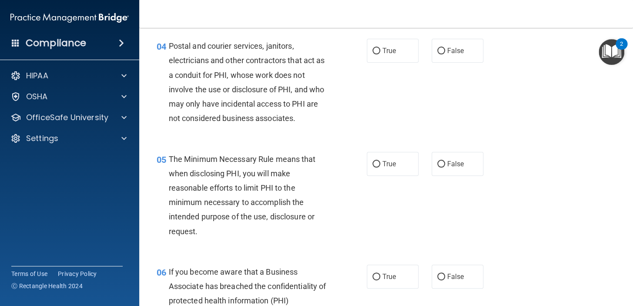
scroll to position [301, 0]
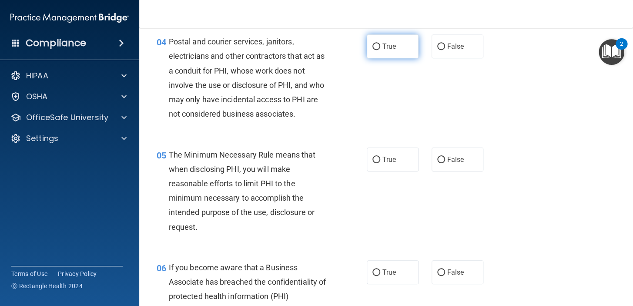
click at [374, 45] on input "True" at bounding box center [377, 47] width 8 height 7
radio input "true"
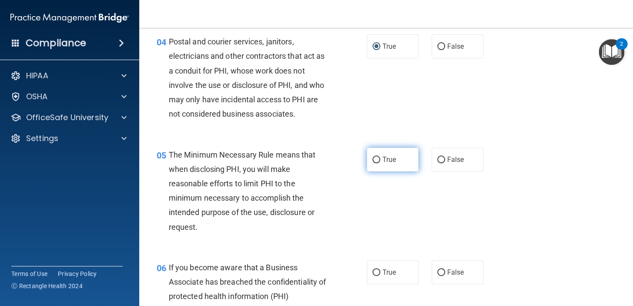
click at [383, 156] on span "True" at bounding box center [389, 159] width 13 height 8
click at [380, 157] on input "True" at bounding box center [377, 160] width 8 height 7
radio input "true"
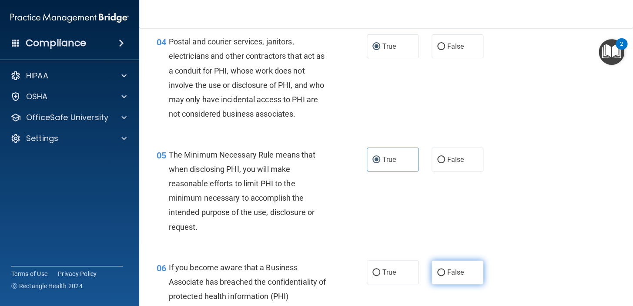
click at [447, 274] on span "False" at bounding box center [455, 272] width 17 height 8
click at [445, 274] on input "False" at bounding box center [441, 272] width 8 height 7
radio input "true"
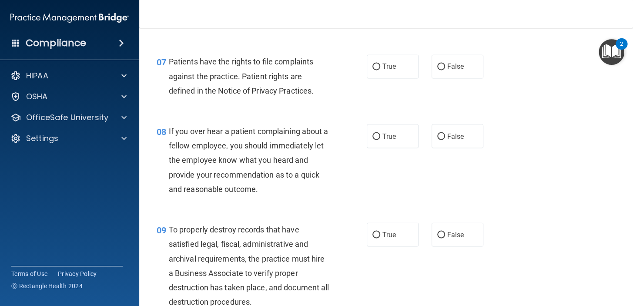
scroll to position [638, 0]
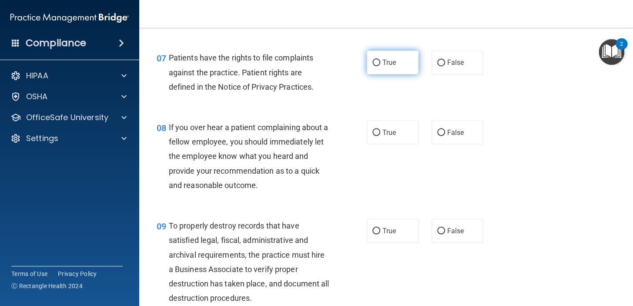
click at [386, 52] on label "True" at bounding box center [393, 62] width 52 height 24
click at [380, 60] on input "True" at bounding box center [377, 63] width 8 height 7
radio input "true"
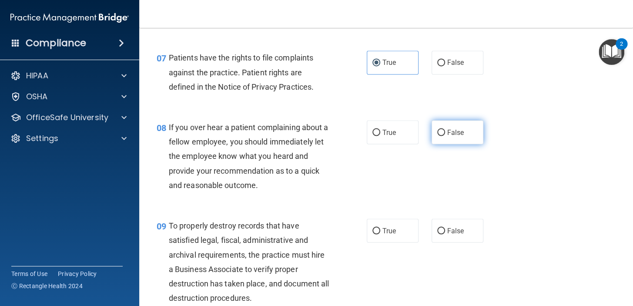
click at [447, 133] on span "False" at bounding box center [455, 132] width 17 height 8
click at [444, 133] on input "False" at bounding box center [441, 132] width 8 height 7
radio input "true"
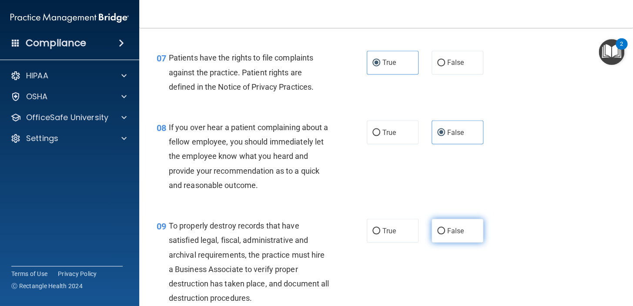
click at [456, 233] on span "False" at bounding box center [455, 230] width 17 height 8
click at [445, 233] on input "False" at bounding box center [441, 231] width 8 height 7
radio input "true"
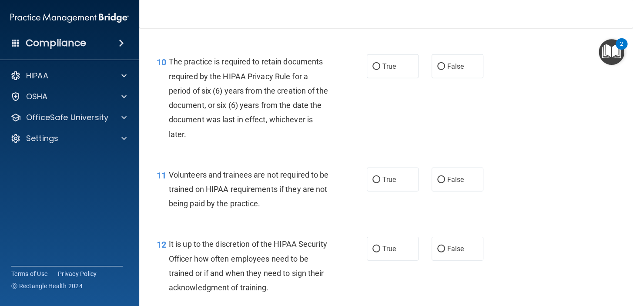
scroll to position [935, 0]
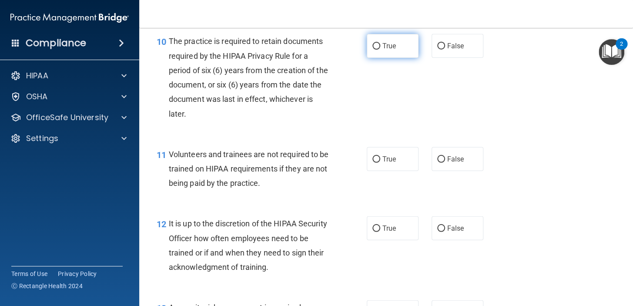
click at [375, 49] on input "True" at bounding box center [377, 46] width 8 height 7
radio input "true"
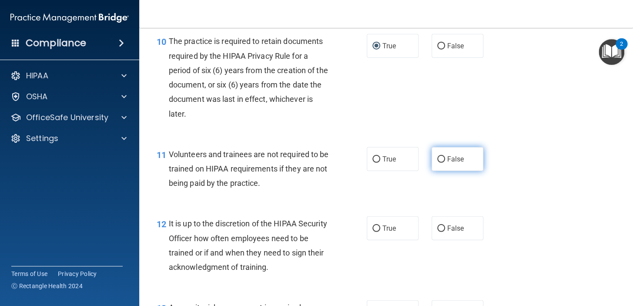
click at [447, 157] on span "False" at bounding box center [455, 159] width 17 height 8
click at [445, 157] on input "False" at bounding box center [441, 159] width 8 height 7
radio input "true"
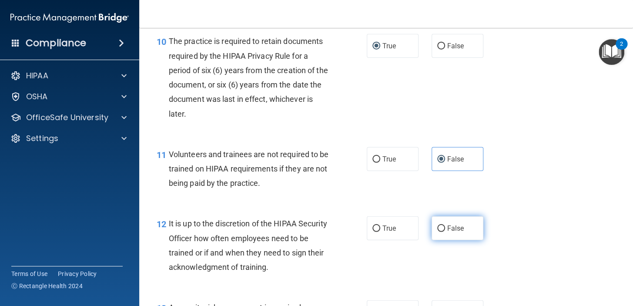
click at [439, 226] on input "False" at bounding box center [441, 228] width 8 height 7
radio input "true"
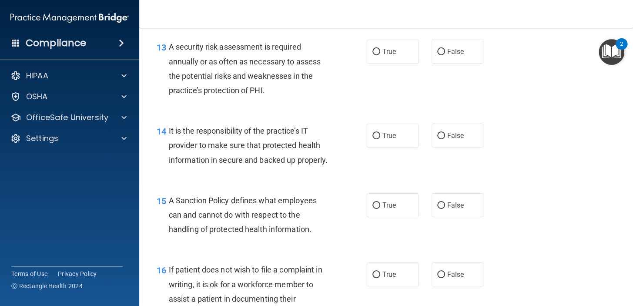
scroll to position [1199, 0]
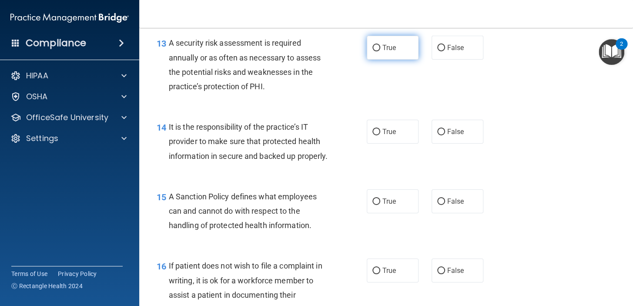
click at [391, 55] on label "True" at bounding box center [393, 48] width 52 height 24
click at [380, 51] on input "True" at bounding box center [377, 48] width 8 height 7
radio input "true"
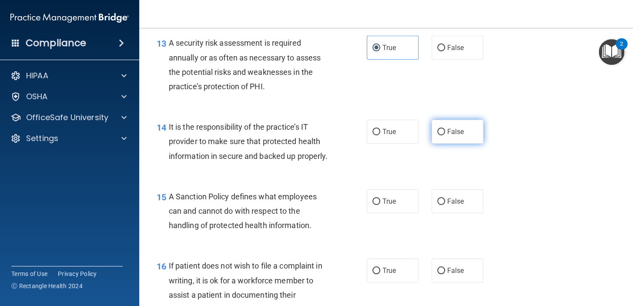
click at [439, 124] on label "False" at bounding box center [458, 132] width 52 height 24
click at [439, 129] on input "False" at bounding box center [441, 132] width 8 height 7
radio input "true"
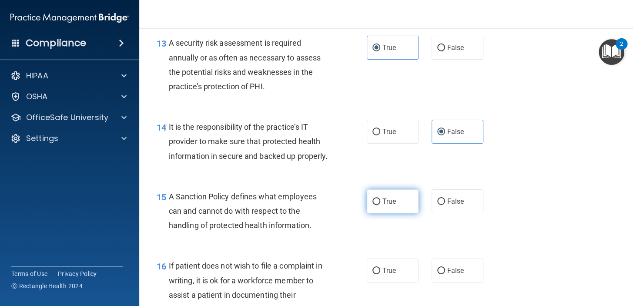
click at [386, 209] on label "True" at bounding box center [393, 201] width 52 height 24
click at [380, 205] on input "True" at bounding box center [377, 201] width 8 height 7
radio input "true"
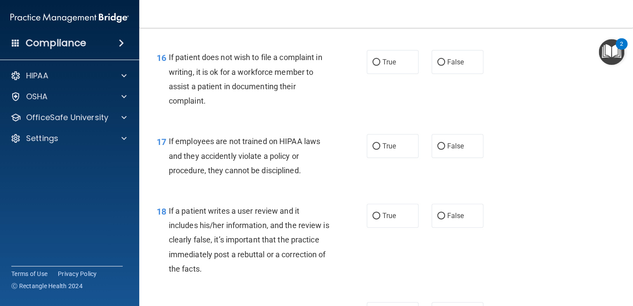
scroll to position [1416, 0]
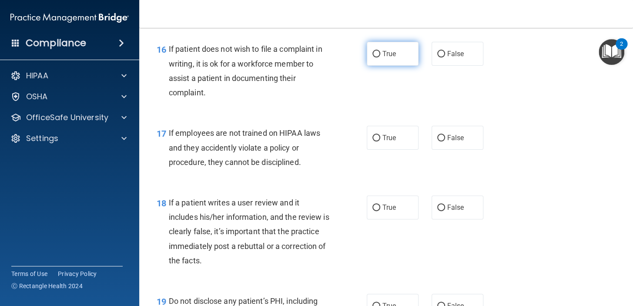
click at [383, 58] on span "True" at bounding box center [389, 54] width 13 height 8
click at [380, 57] on input "True" at bounding box center [377, 54] width 8 height 7
radio input "true"
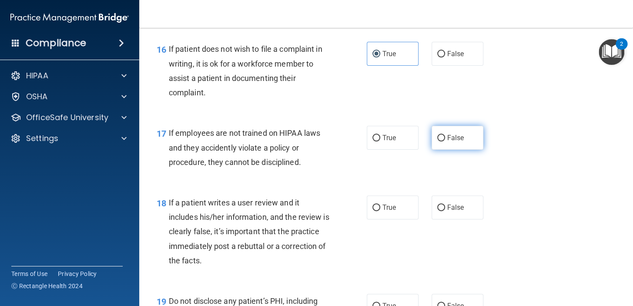
click at [451, 142] on span "False" at bounding box center [455, 138] width 17 height 8
click at [445, 141] on input "False" at bounding box center [441, 138] width 8 height 7
radio input "true"
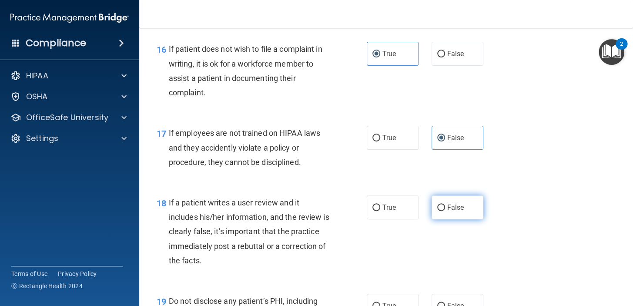
click at [443, 219] on label "False" at bounding box center [458, 207] width 52 height 24
click at [443, 211] on input "False" at bounding box center [441, 208] width 8 height 7
radio input "true"
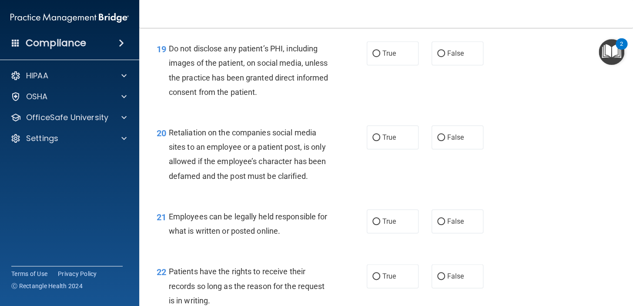
scroll to position [1673, 0]
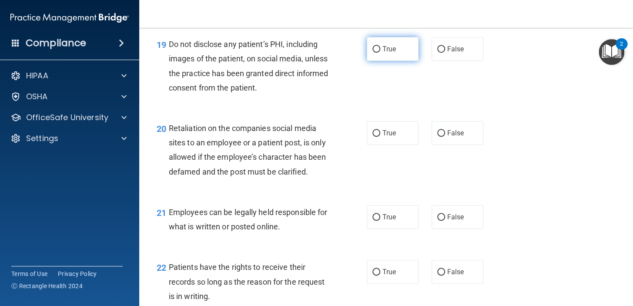
click at [382, 61] on label "True" at bounding box center [393, 49] width 52 height 24
click at [380, 53] on input "True" at bounding box center [377, 49] width 8 height 7
radio input "true"
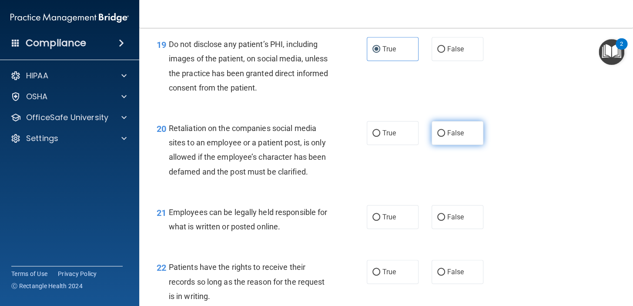
click at [443, 145] on label "False" at bounding box center [458, 133] width 52 height 24
click at [443, 137] on input "False" at bounding box center [441, 133] width 8 height 7
radio input "true"
click at [385, 221] on span "True" at bounding box center [389, 217] width 13 height 8
click at [380, 221] on input "True" at bounding box center [377, 217] width 8 height 7
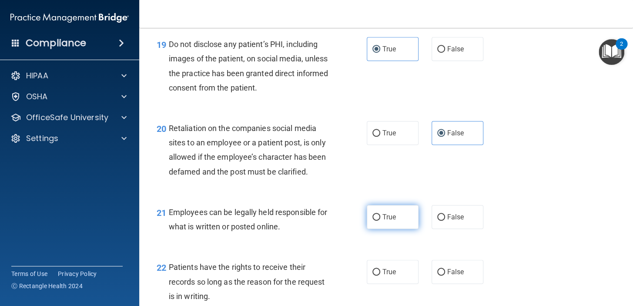
radio input "true"
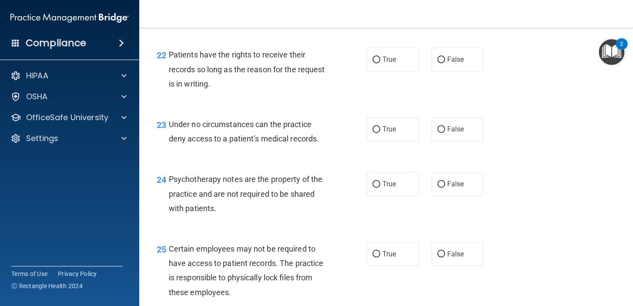
scroll to position [1897, 0]
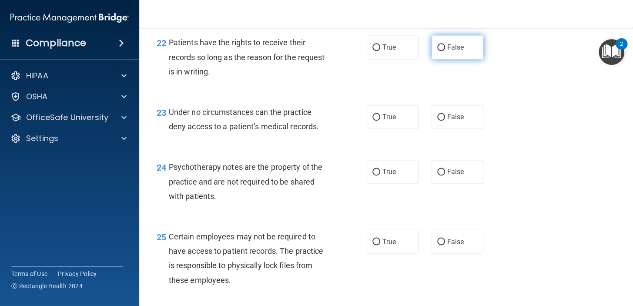
click at [441, 59] on label "False" at bounding box center [458, 47] width 52 height 24
click at [441, 51] on input "False" at bounding box center [441, 47] width 8 height 7
radio input "true"
click at [447, 121] on span "False" at bounding box center [455, 117] width 17 height 8
click at [445, 121] on input "False" at bounding box center [441, 117] width 8 height 7
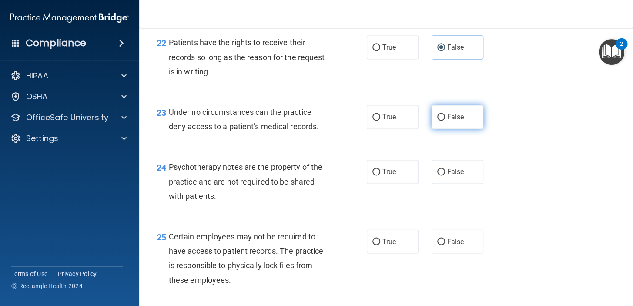
radio input "true"
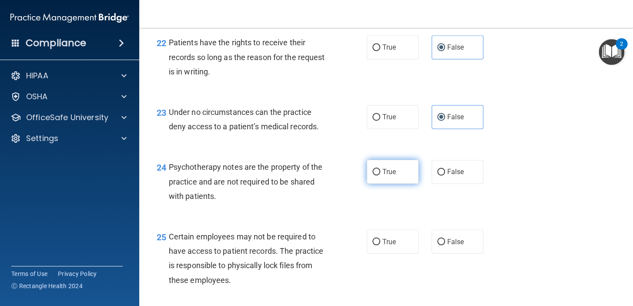
click at [387, 184] on label "True" at bounding box center [393, 172] width 52 height 24
click at [380, 175] on input "True" at bounding box center [377, 172] width 8 height 7
radio input "true"
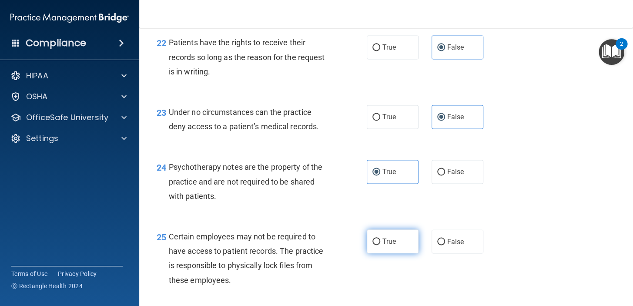
click at [381, 249] on label "True" at bounding box center [393, 241] width 52 height 24
click at [380, 245] on input "True" at bounding box center [377, 241] width 8 height 7
radio input "true"
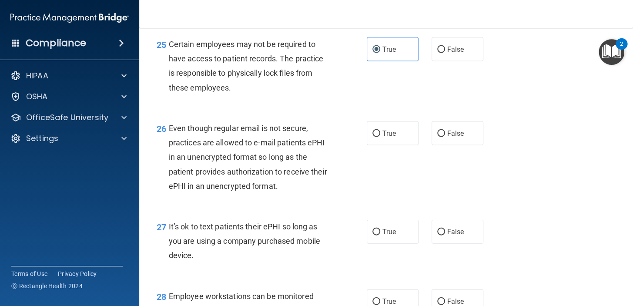
scroll to position [2102, 0]
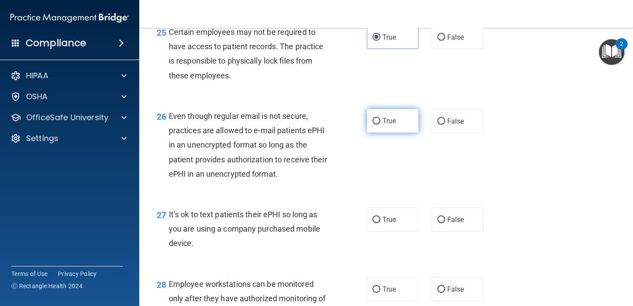
click at [386, 133] on label "True" at bounding box center [393, 121] width 52 height 24
click at [380, 124] on input "True" at bounding box center [377, 121] width 8 height 7
radio input "true"
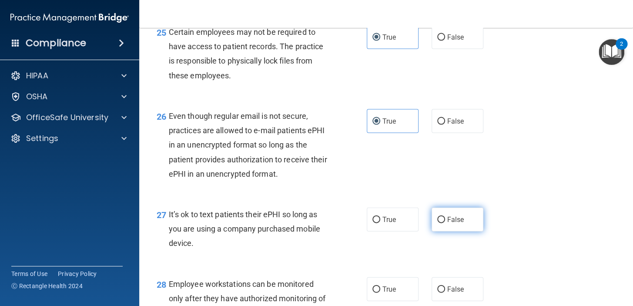
click at [447, 223] on span "False" at bounding box center [455, 219] width 17 height 8
click at [443, 223] on input "False" at bounding box center [441, 219] width 8 height 7
radio input "true"
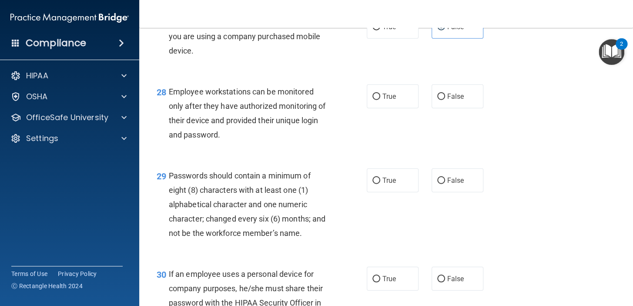
scroll to position [2298, 0]
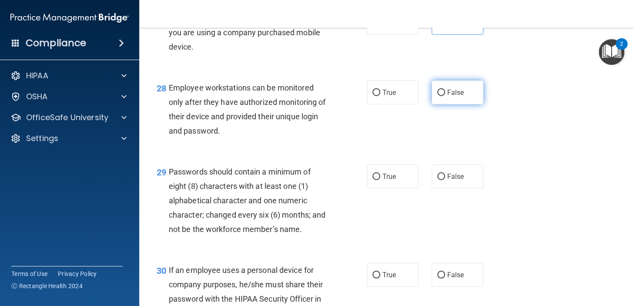
click at [447, 97] on span "False" at bounding box center [455, 92] width 17 height 8
click at [445, 96] on input "False" at bounding box center [441, 93] width 8 height 7
radio input "true"
click at [378, 187] on label "True" at bounding box center [393, 177] width 52 height 24
click at [378, 180] on input "True" at bounding box center [377, 177] width 8 height 7
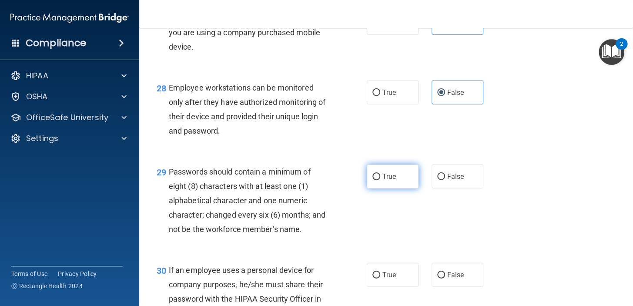
radio input "true"
click at [455, 279] on span "False" at bounding box center [455, 275] width 17 height 8
click at [445, 279] on input "False" at bounding box center [441, 275] width 8 height 7
radio input "true"
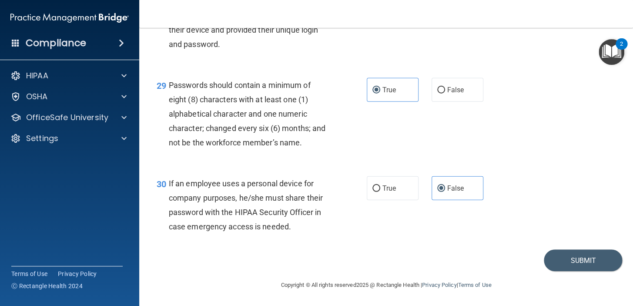
scroll to position [2398, 0]
click at [550, 258] on button "Submit" at bounding box center [583, 260] width 78 height 22
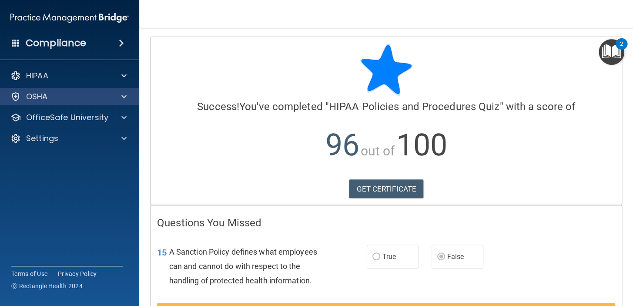
click at [103, 105] on div "OSHA" at bounding box center [70, 96] width 140 height 17
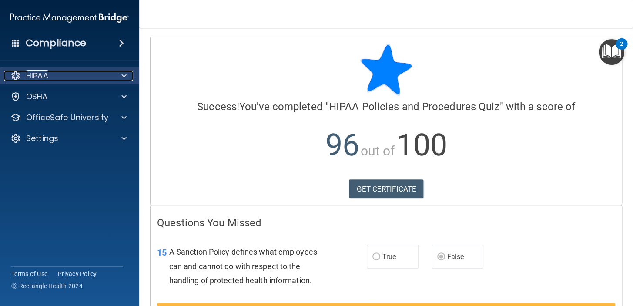
click at [116, 79] on div at bounding box center [123, 76] width 22 height 10
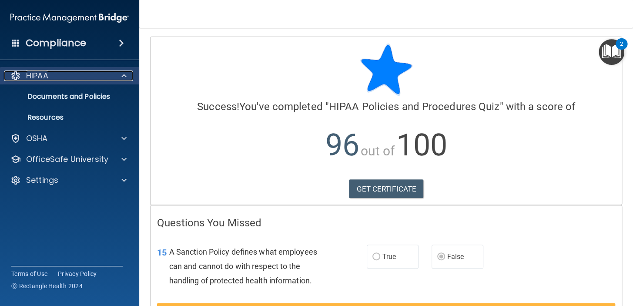
click at [116, 79] on div at bounding box center [123, 76] width 22 height 10
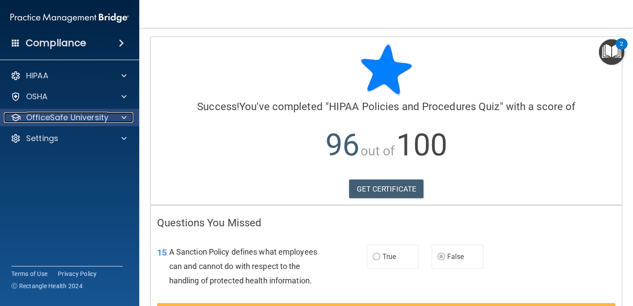
click at [126, 119] on span at bounding box center [123, 117] width 5 height 10
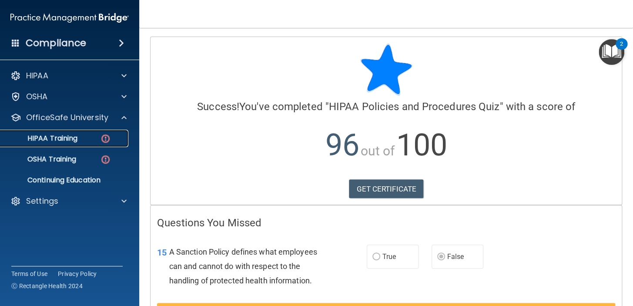
click at [75, 134] on p "HIPAA Training" at bounding box center [42, 138] width 72 height 9
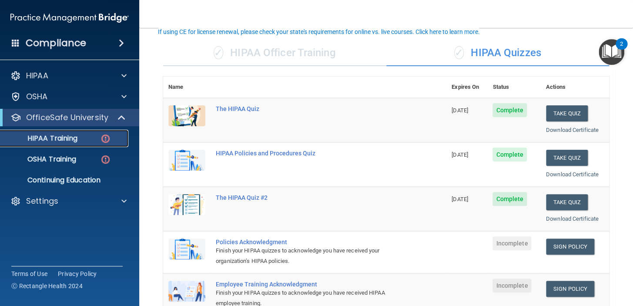
scroll to position [61, 0]
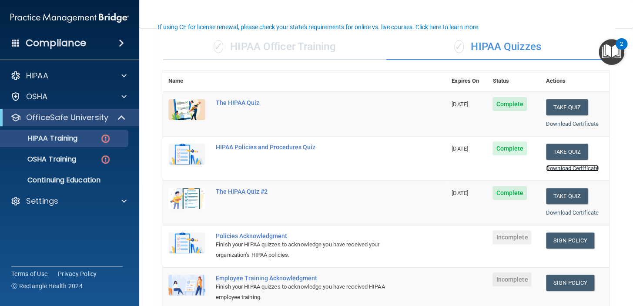
click at [559, 165] on link "Download Certificate" at bounding box center [572, 168] width 53 height 7
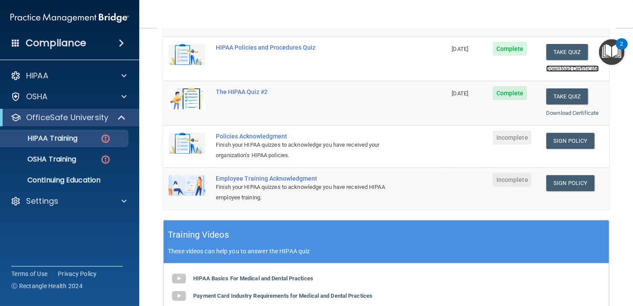
scroll to position [148, 0]
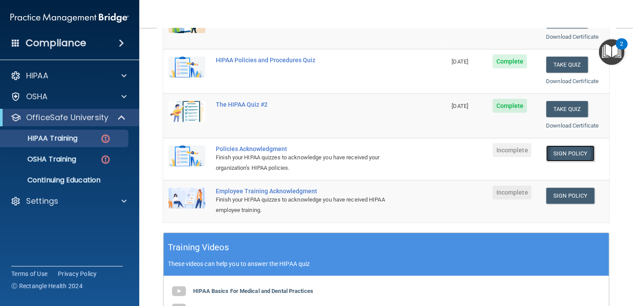
click at [564, 153] on link "Sign Policy" at bounding box center [570, 153] width 48 height 16
click at [554, 154] on link "Sign Policy" at bounding box center [570, 153] width 48 height 16
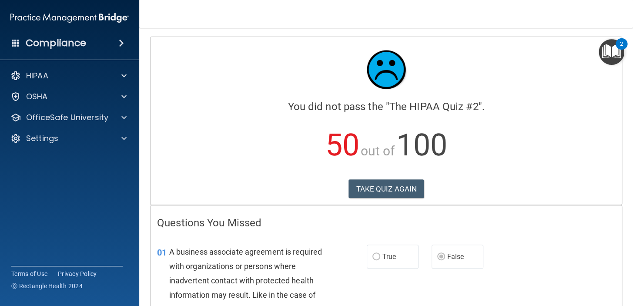
scroll to position [1952, 0]
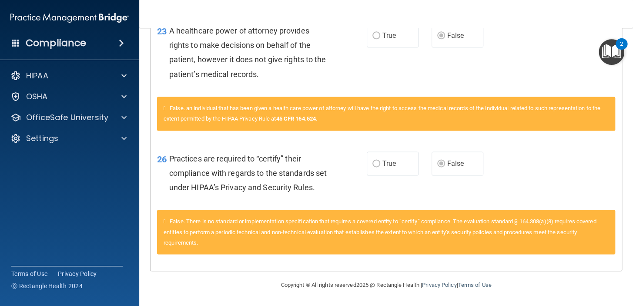
click at [86, 107] on div "HIPAA Documents and Policies Report an Incident Business Associates Emergency P…" at bounding box center [70, 109] width 140 height 91
click at [95, 113] on p "OfficeSafe University" at bounding box center [67, 117] width 82 height 10
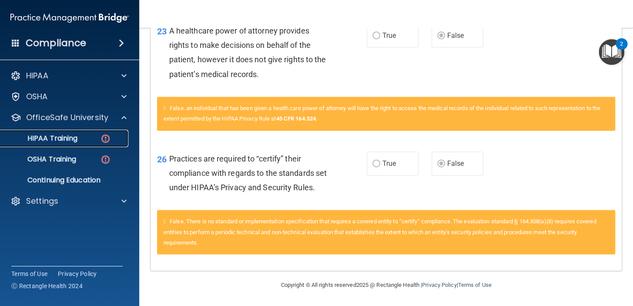
click at [83, 136] on div "HIPAA Training" at bounding box center [65, 138] width 119 height 9
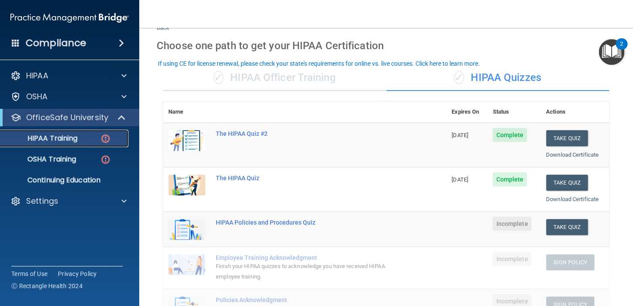
scroll to position [24, 0]
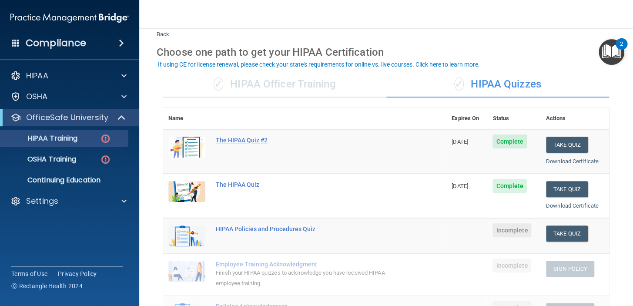
click at [266, 137] on div "The HIPAA Quiz #2" at bounding box center [309, 140] width 187 height 7
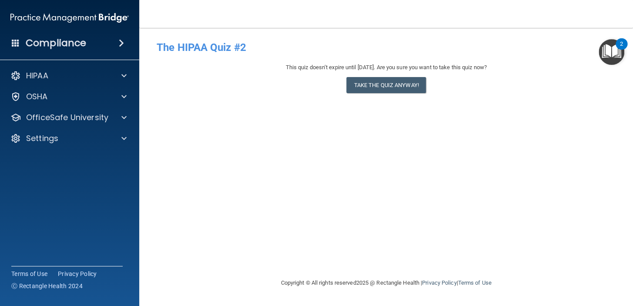
click at [302, 68] on div "This quiz doesn’t expire until 08/13/2026. Are you sure you want to take this q…" at bounding box center [386, 67] width 459 height 10
click at [215, 51] on h4 "The HIPAA Quiz #2" at bounding box center [386, 47] width 459 height 11
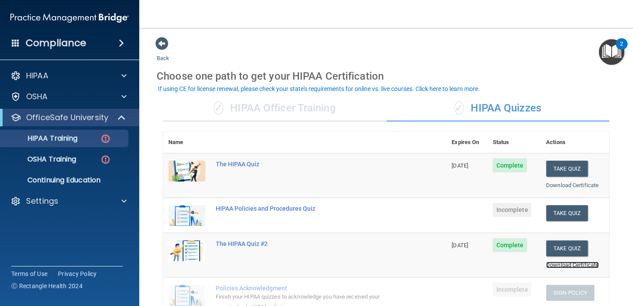
click at [551, 265] on link "Download Certificate" at bounding box center [572, 265] width 53 height 7
click at [47, 167] on link "OSHA Training" at bounding box center [59, 159] width 137 height 17
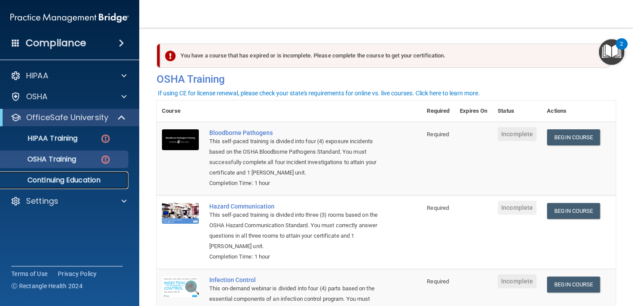
click at [32, 175] on link "Continuing Education" at bounding box center [59, 179] width 137 height 17
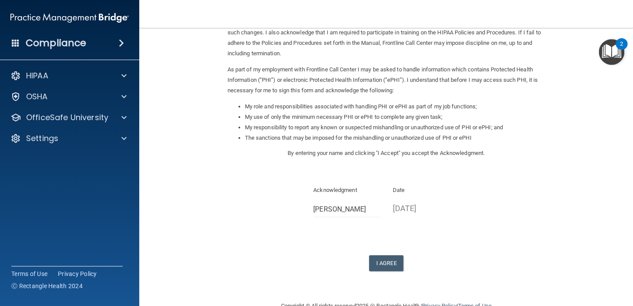
scroll to position [72, 0]
click at [620, 194] on main "Sign Your HIPAA Policies Acknowledgment I, Thamar Peralte , have been given the…" at bounding box center [386, 167] width 494 height 278
click at [384, 261] on button "I Agree" at bounding box center [386, 263] width 35 height 16
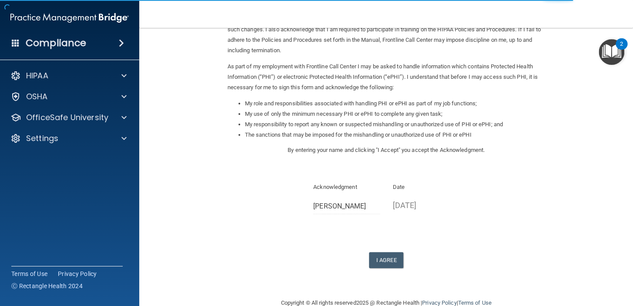
scroll to position [75, 0]
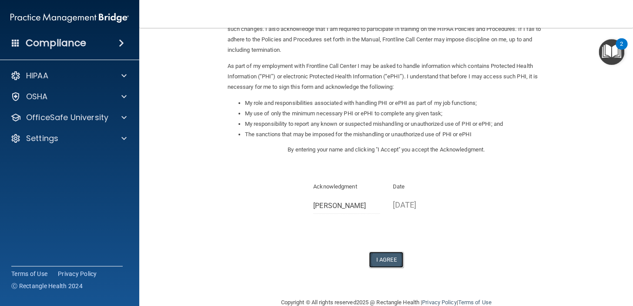
click at [378, 256] on button "I Agree" at bounding box center [386, 260] width 35 height 16
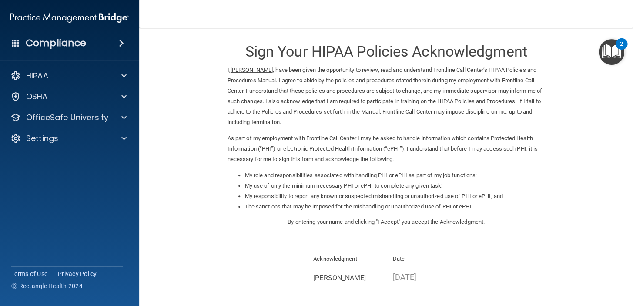
scroll to position [0, 0]
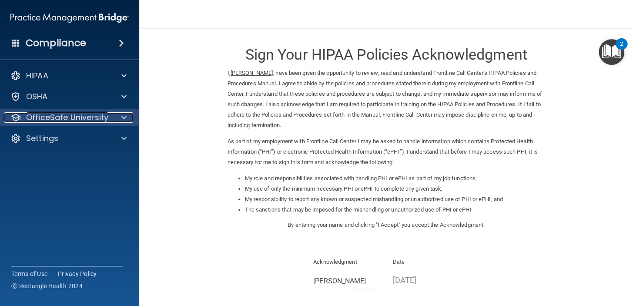
click at [118, 117] on div at bounding box center [123, 117] width 22 height 10
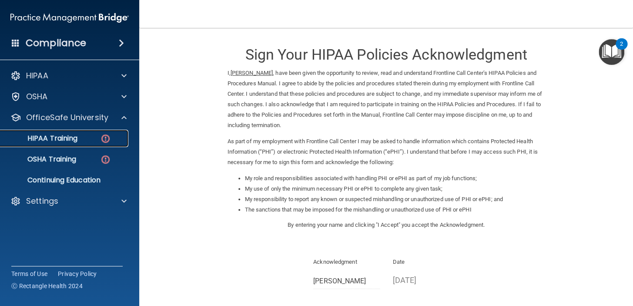
click at [76, 139] on p "HIPAA Training" at bounding box center [42, 138] width 72 height 9
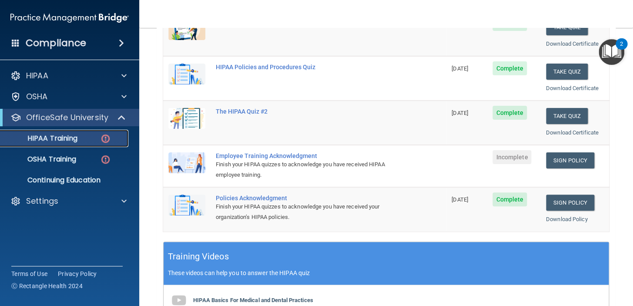
scroll to position [142, 0]
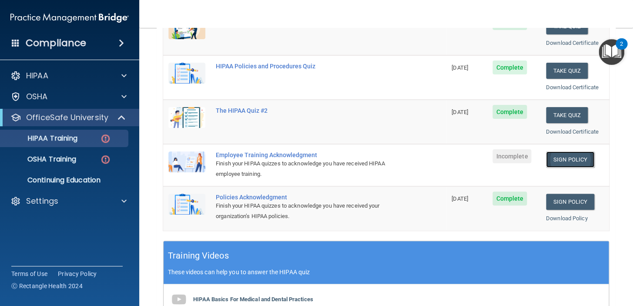
click at [563, 159] on link "Sign Policy" at bounding box center [570, 159] width 48 height 16
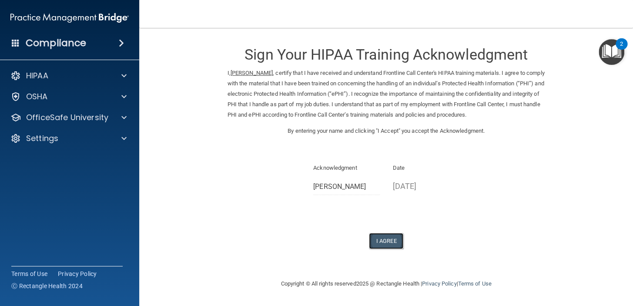
click at [386, 238] on button "I Agree" at bounding box center [386, 241] width 35 height 16
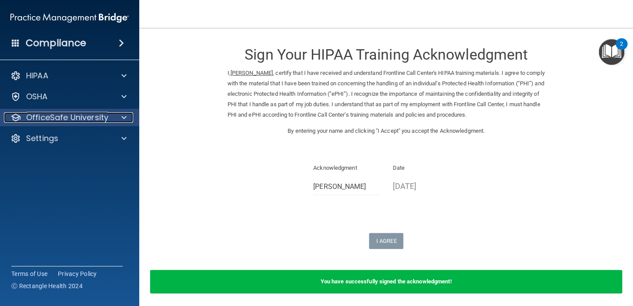
click at [108, 114] on div "OfficeSafe University" at bounding box center [58, 117] width 108 height 10
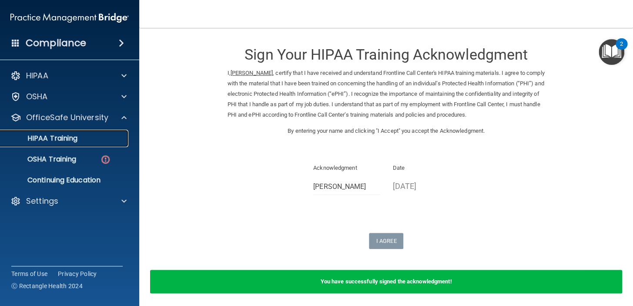
click at [58, 138] on p "HIPAA Training" at bounding box center [42, 138] width 72 height 9
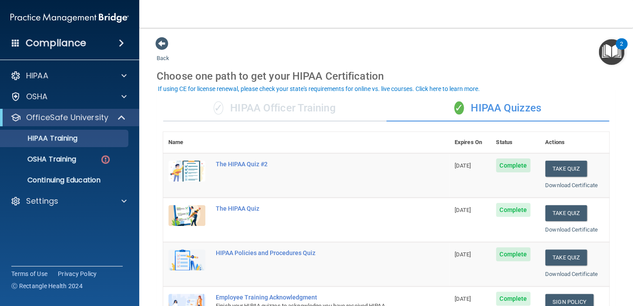
click at [64, 178] on p "Continuing Education" at bounding box center [65, 180] width 119 height 9
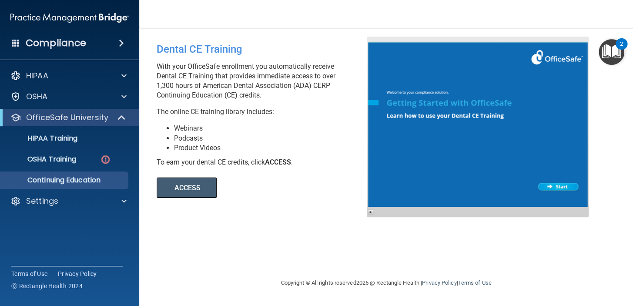
click at [191, 185] on button "ACCESS" at bounding box center [187, 187] width 60 height 21
